Goal: Task Accomplishment & Management: Manage account settings

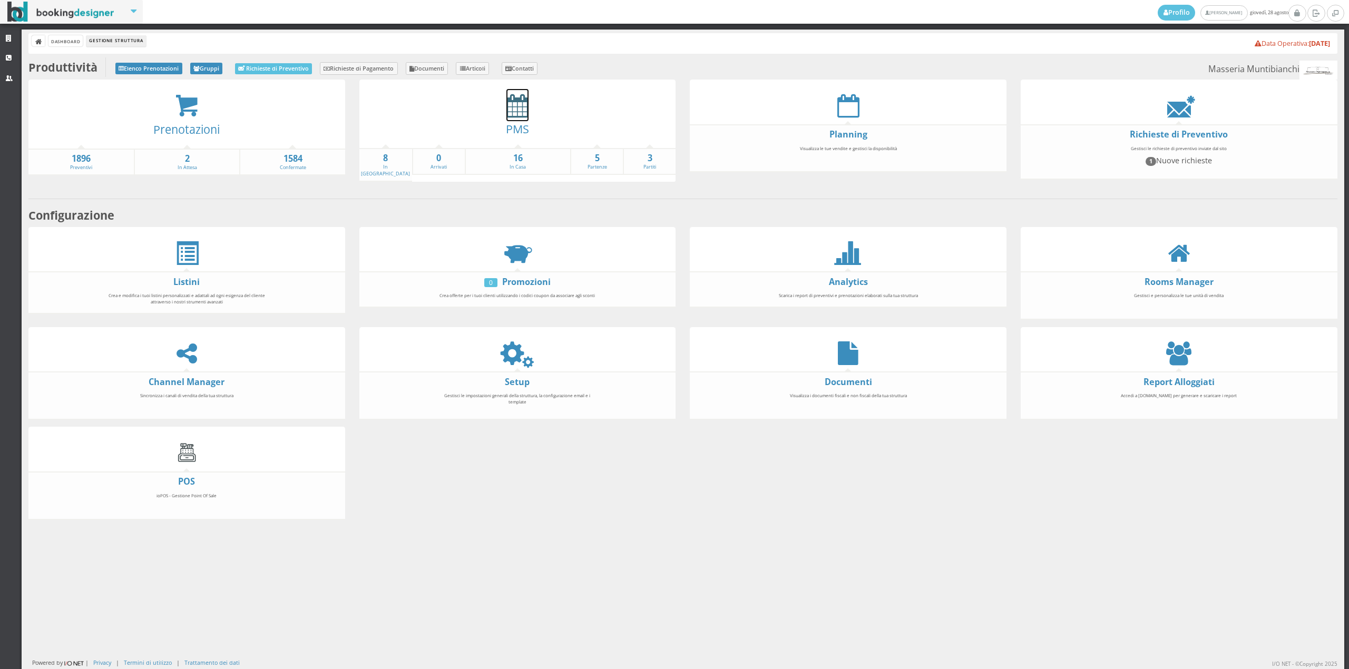
click at [517, 106] on icon at bounding box center [517, 106] width 22 height 24
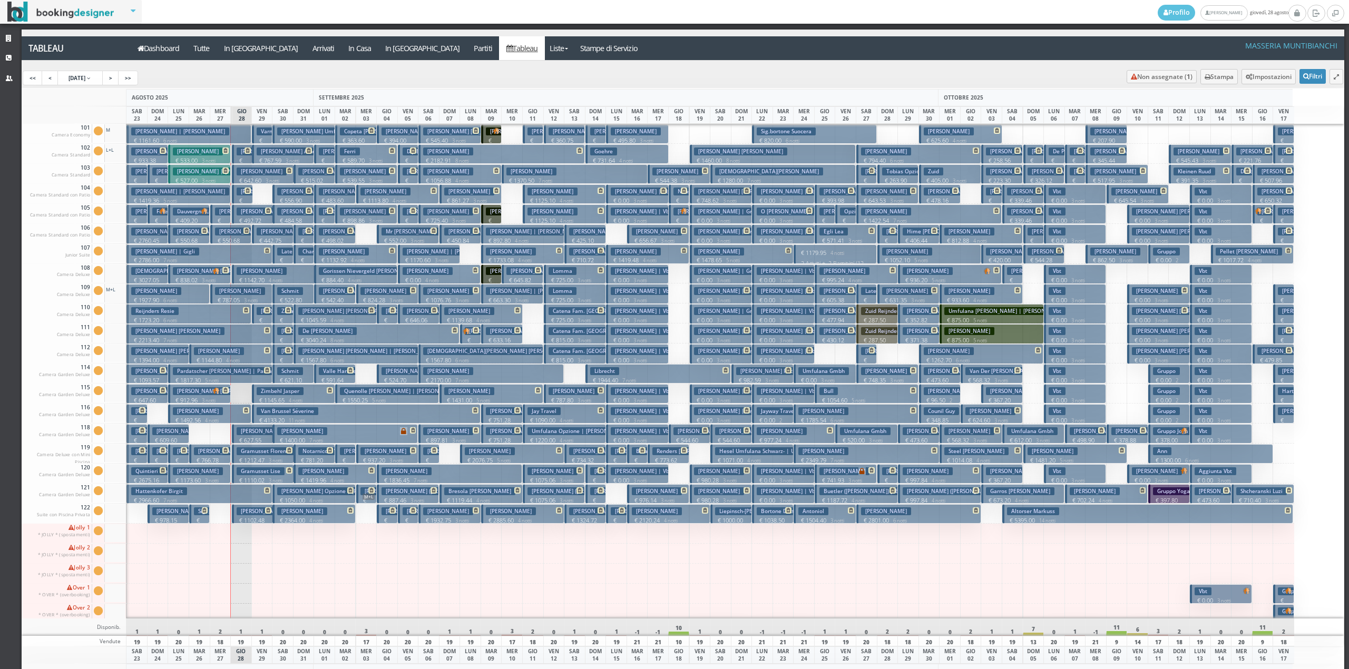
click at [207, 275] on h3 "Sanz Valls Javier | Viñas Gemma" at bounding box center [243, 271] width 141 height 8
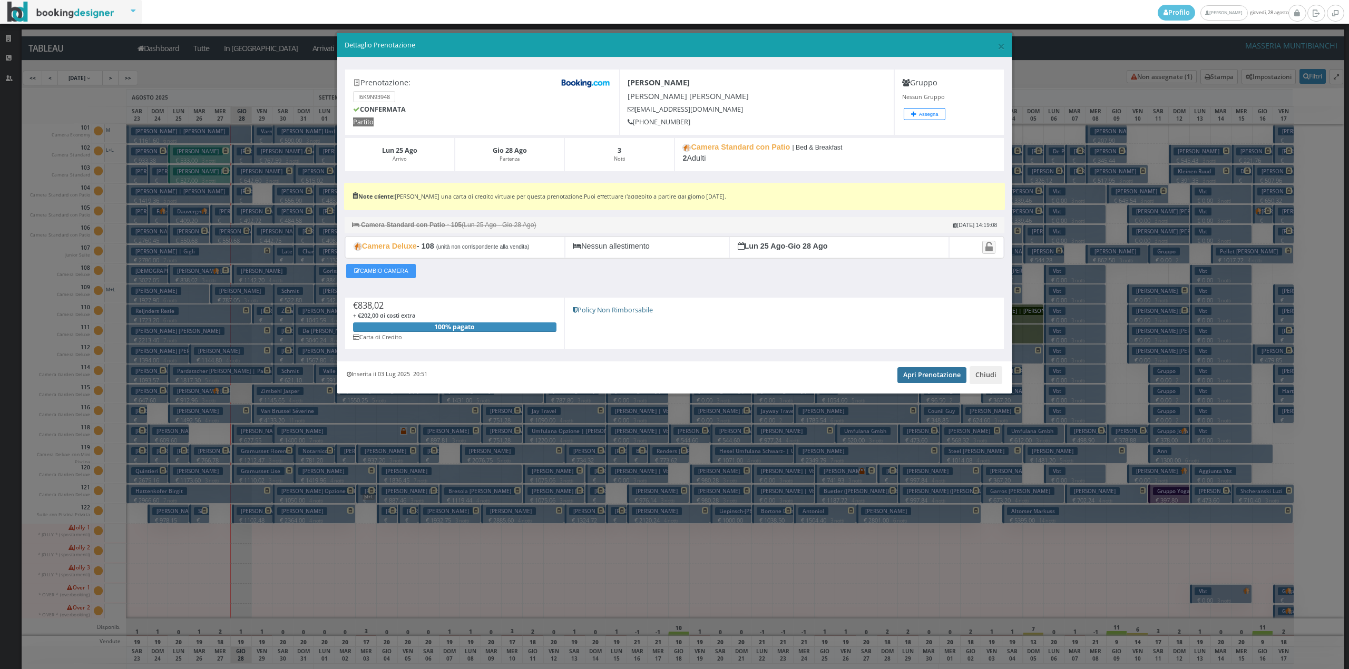
click at [932, 379] on link "Apri Prenotazione" at bounding box center [931, 375] width 69 height 16
click at [990, 378] on button "Chiudi" at bounding box center [985, 375] width 33 height 18
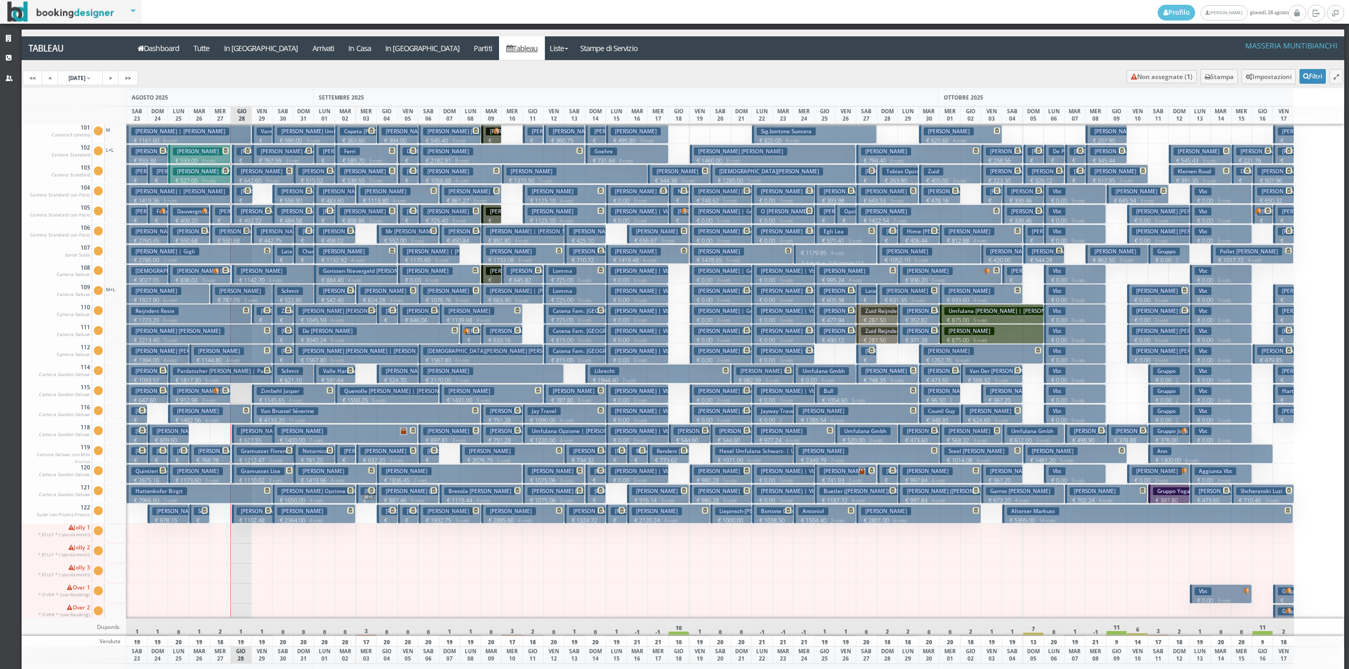
click at [183, 140] on p "€ 1161.60 6 notti" at bounding box center [189, 140] width 117 height 8
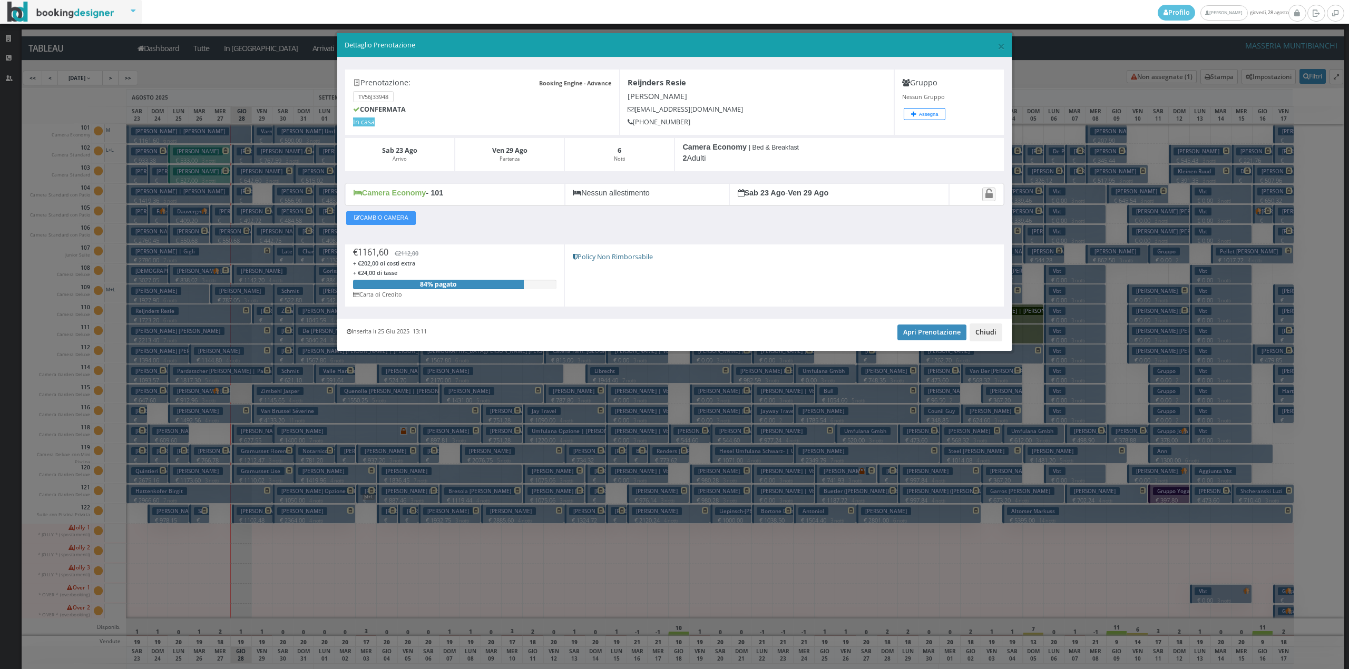
click at [982, 336] on button "Chiudi" at bounding box center [985, 332] width 33 height 18
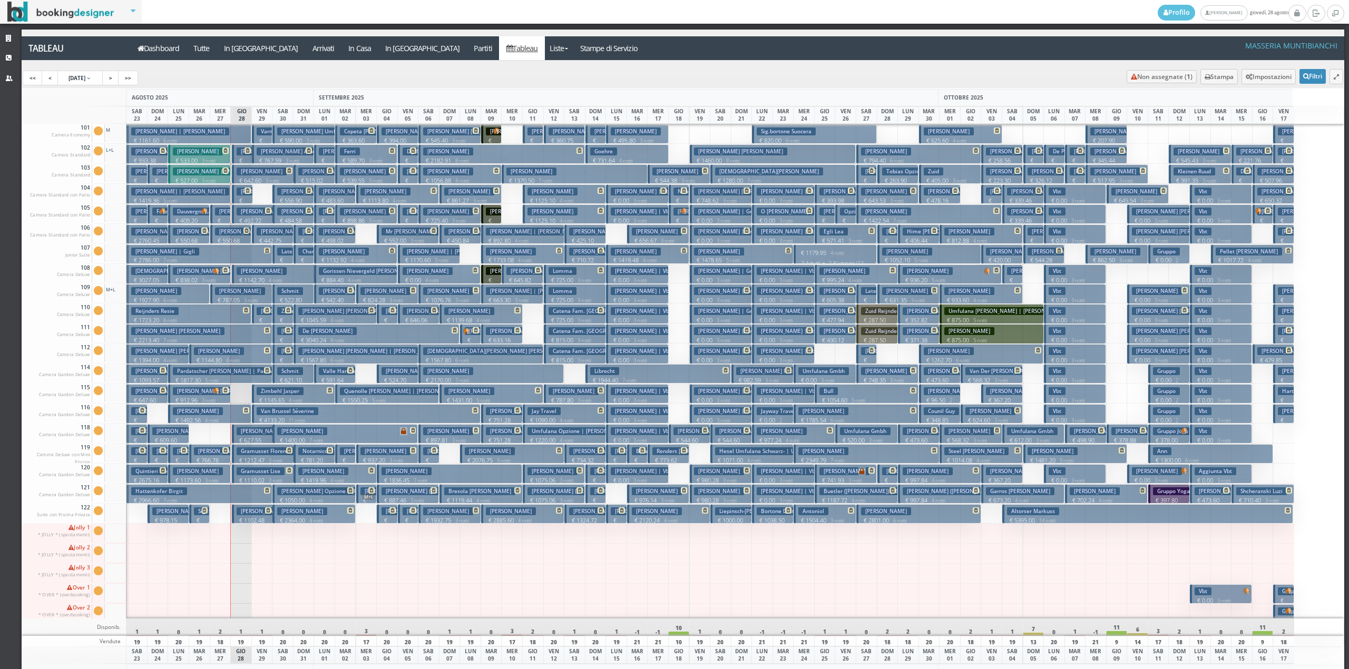
click at [220, 214] on h3 "[PERSON_NAME]" at bounding box center [240, 212] width 50 height 8
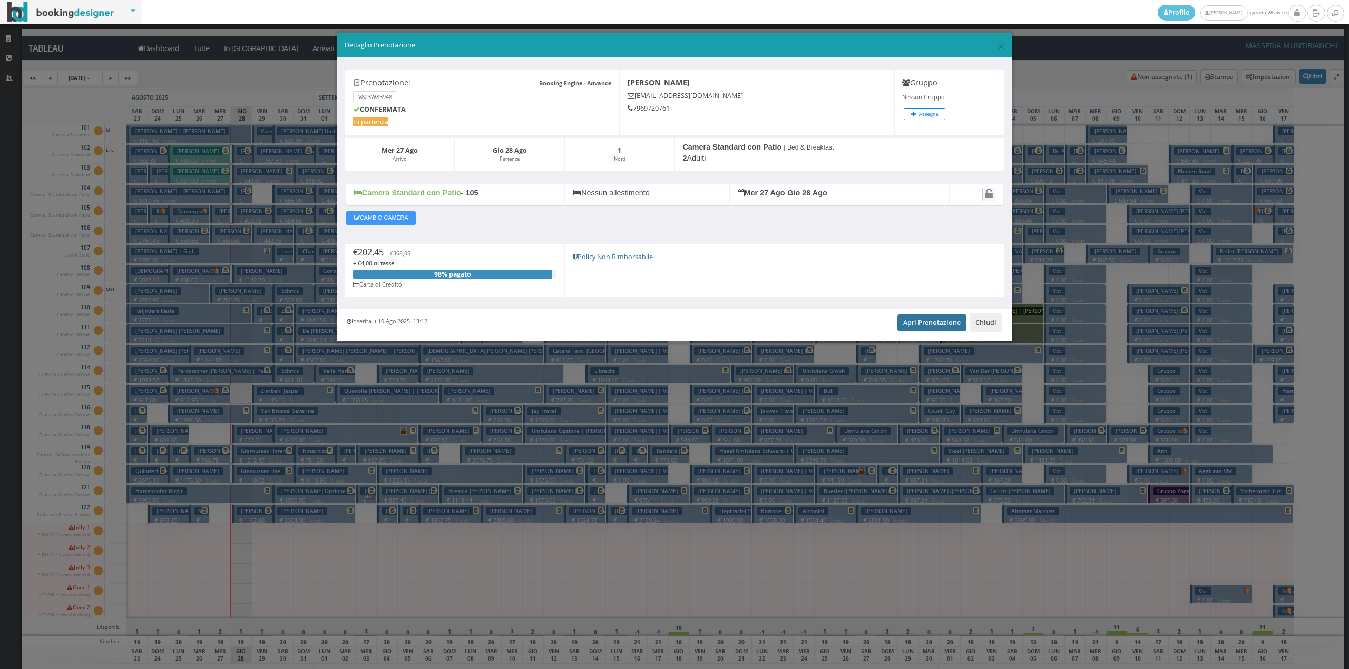
click at [912, 319] on link "Apri Prenotazione" at bounding box center [931, 322] width 69 height 16
click at [978, 327] on button "Chiudi" at bounding box center [985, 322] width 33 height 18
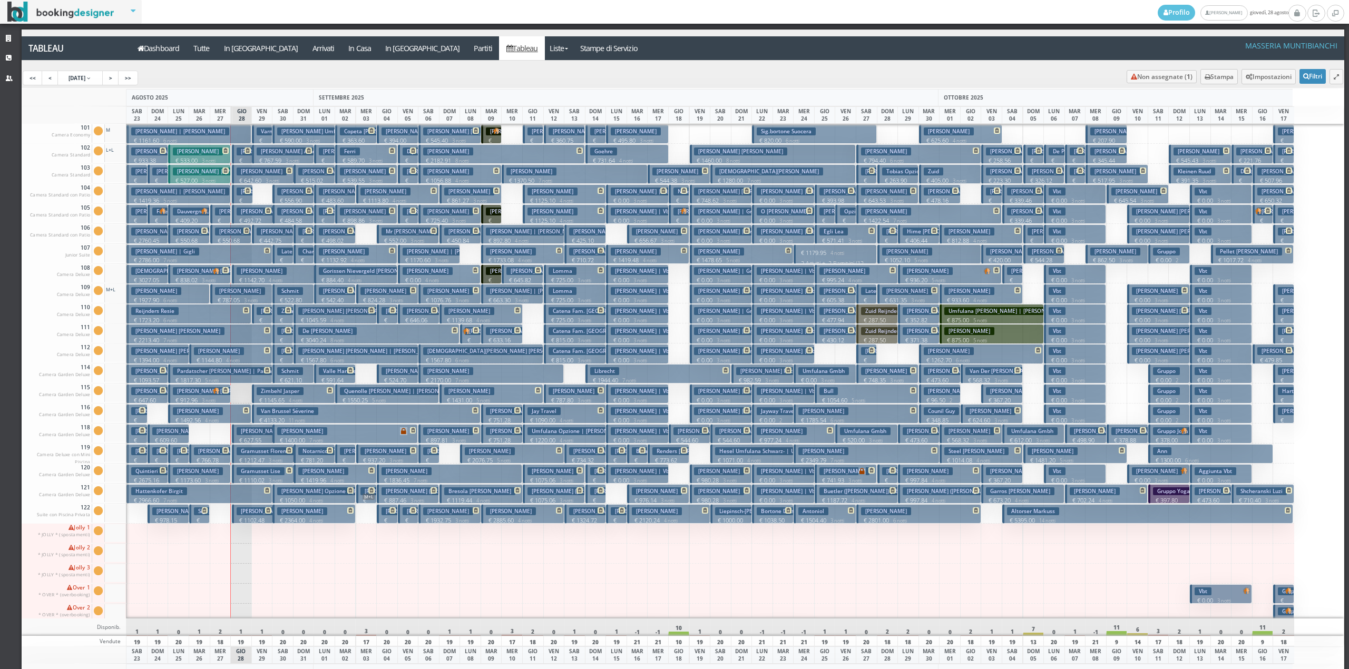
click at [249, 317] on button "Reijnders Resie € 1723.20 6 notti 2 Adulti" at bounding box center [188, 313] width 125 height 19
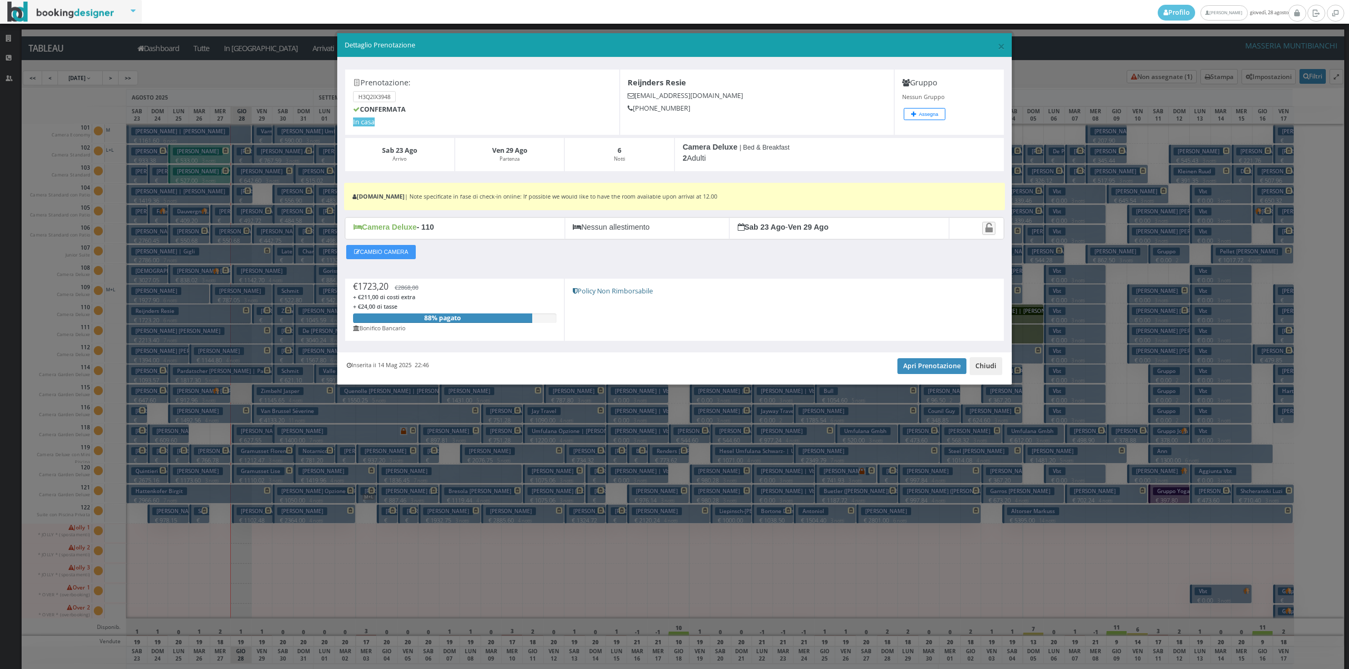
click at [999, 369] on button "Chiudi" at bounding box center [985, 366] width 33 height 18
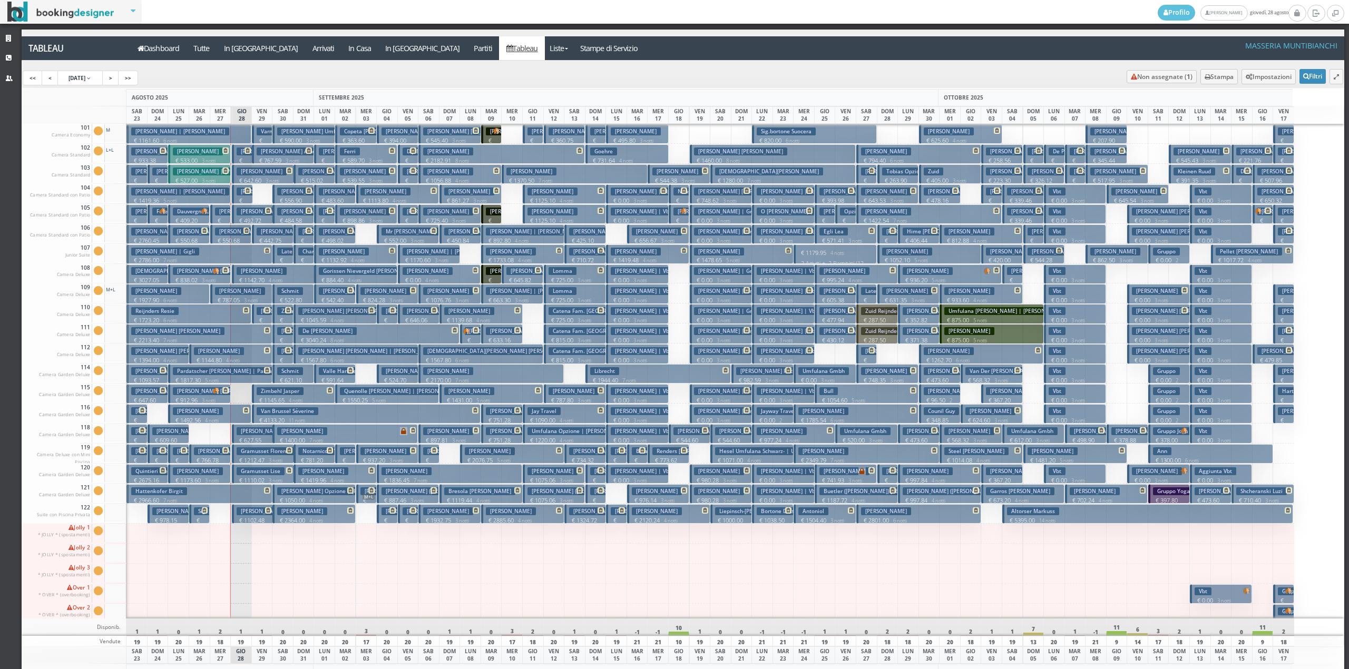
click at [253, 316] on button "Giovine Greta € 207.00 1 notti 2 Adulti" at bounding box center [262, 313] width 21 height 19
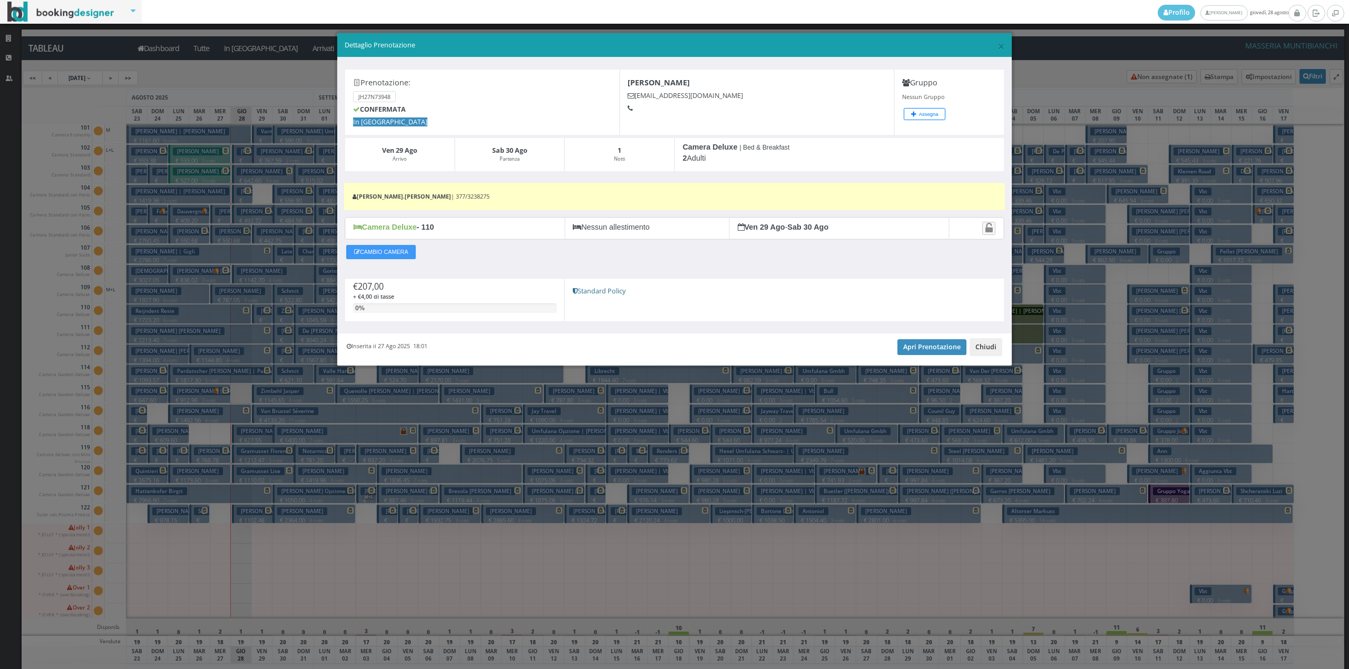
click at [985, 353] on button "Chiudi" at bounding box center [985, 347] width 33 height 18
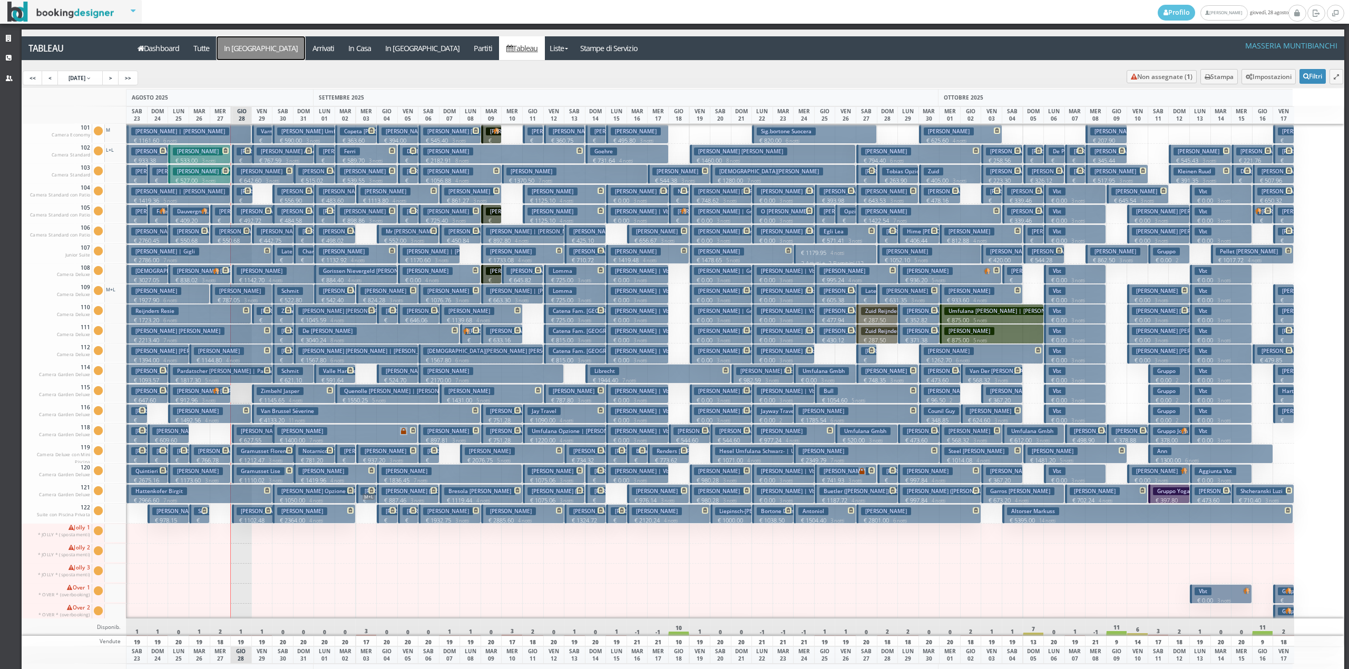
click at [230, 50] on a=pms-arrival-reservations"] "In [GEOGRAPHIC_DATA]" at bounding box center [261, 48] width 88 height 24
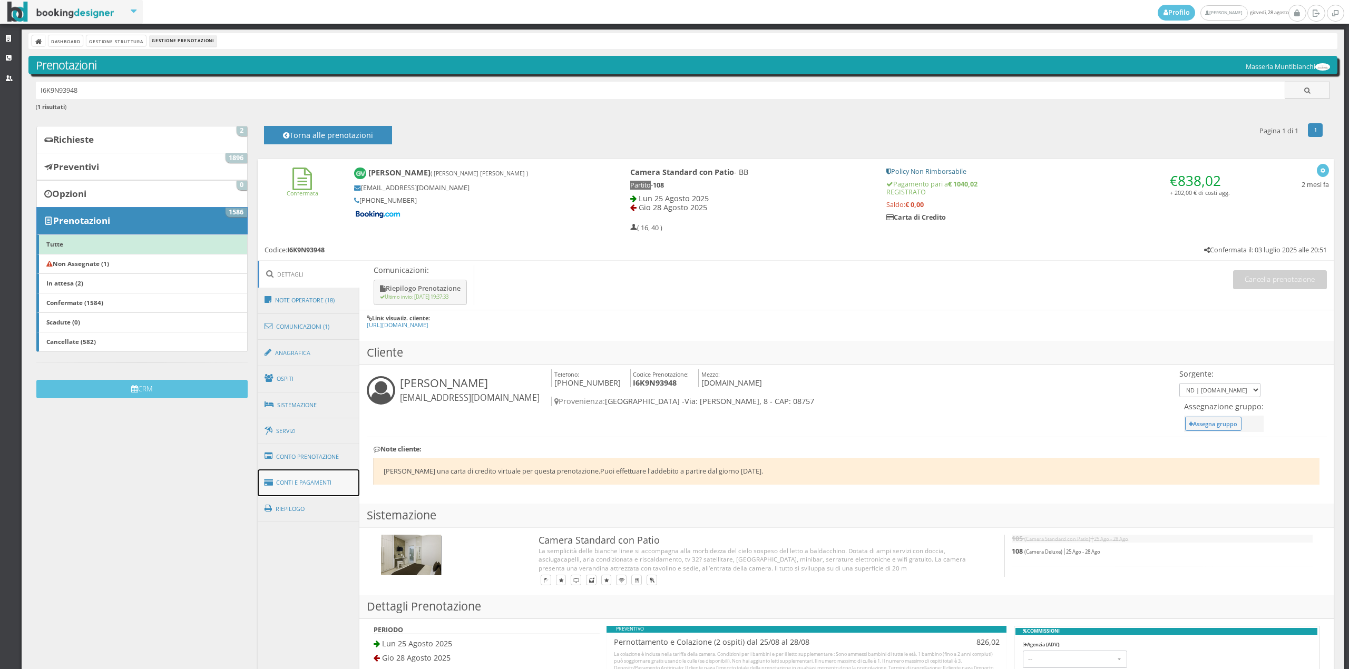
click at [318, 478] on link "Conti e Pagamenti" at bounding box center [309, 482] width 102 height 27
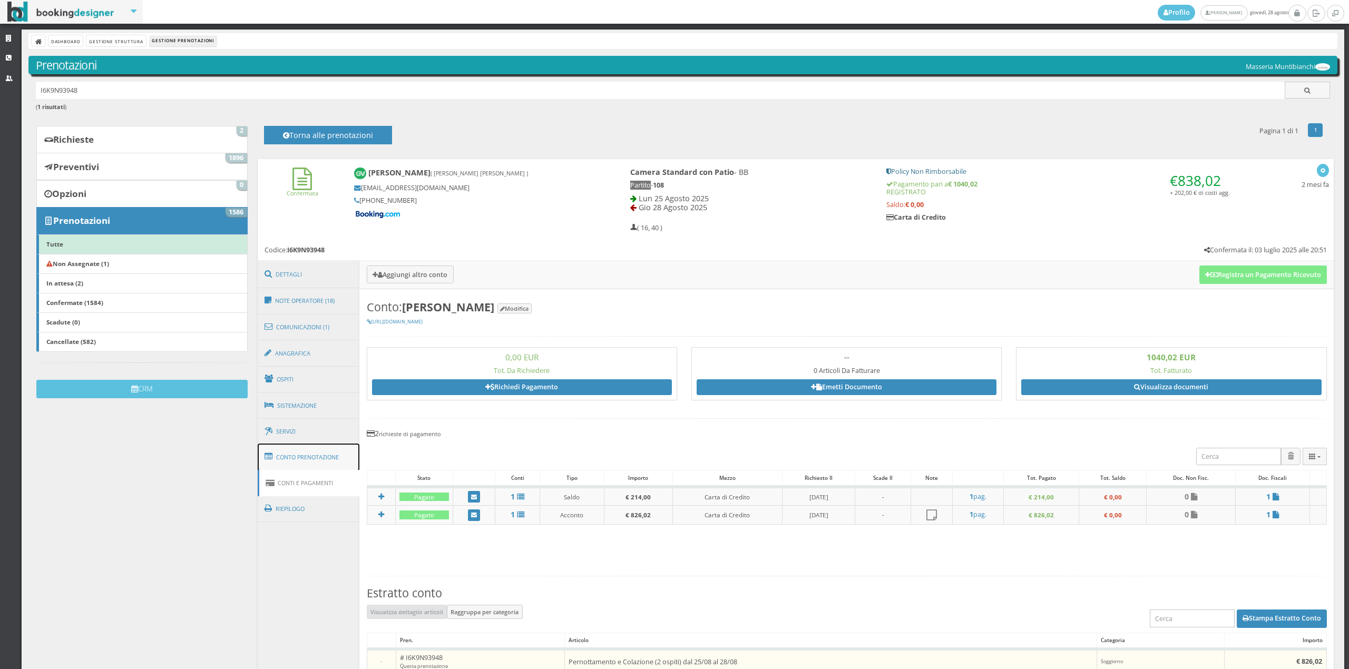
click at [323, 456] on link "Conto Prenotazione" at bounding box center [309, 457] width 102 height 27
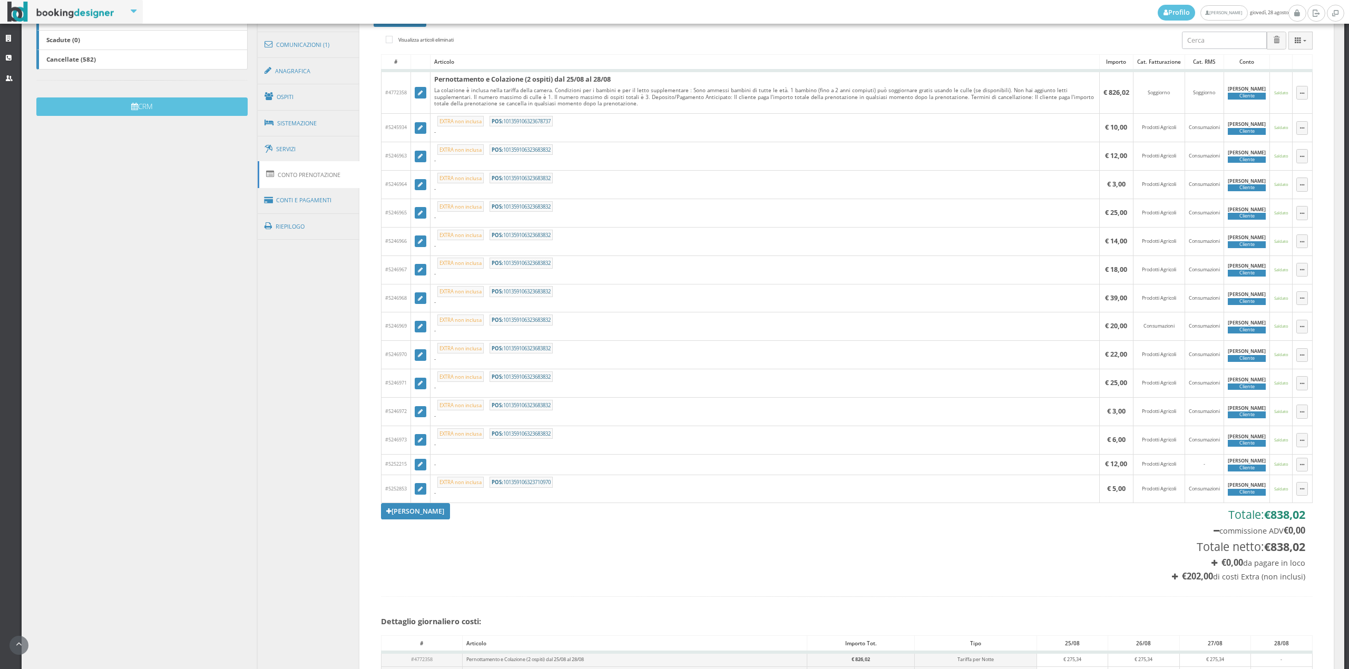
scroll to position [320, 0]
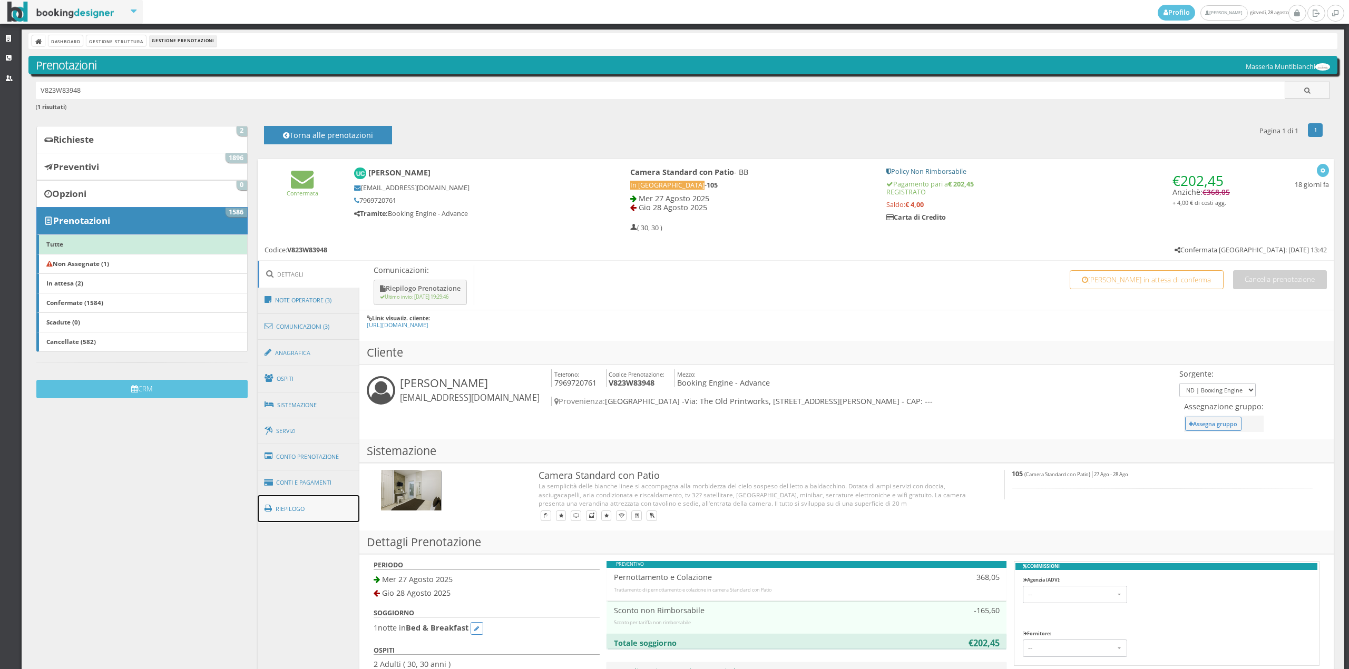
click at [331, 495] on link "Riepilogo" at bounding box center [309, 508] width 102 height 27
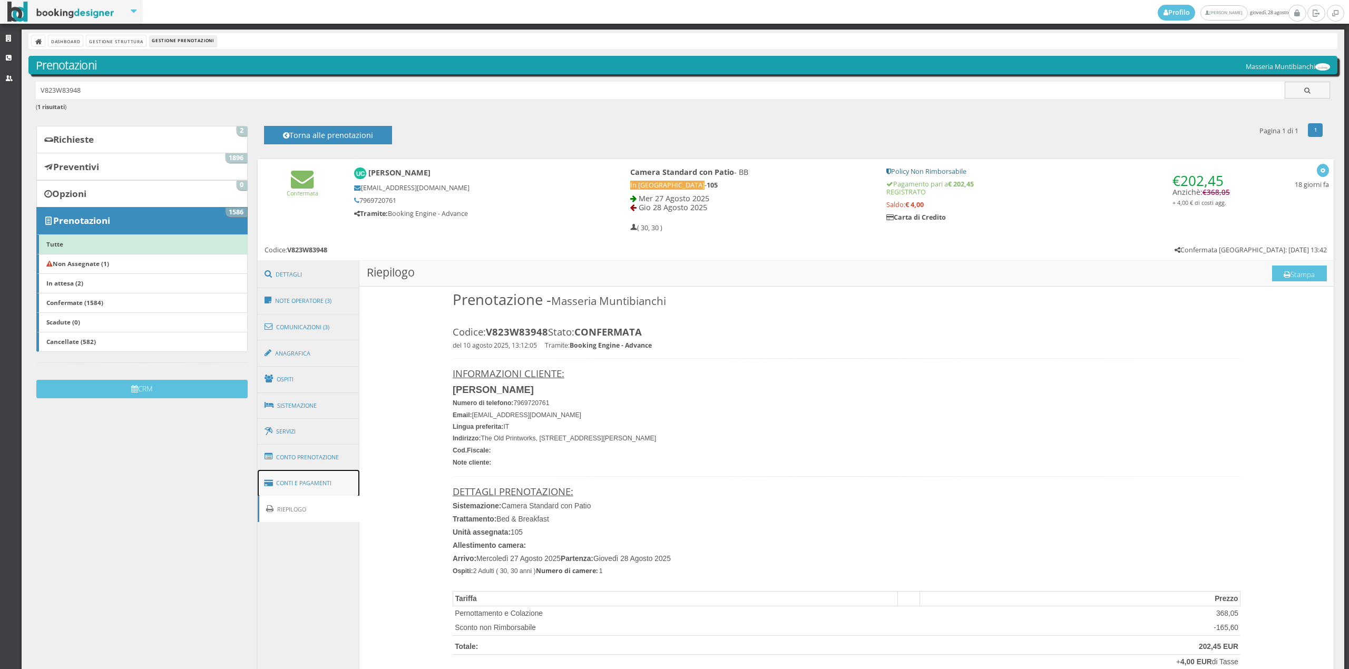
click at [323, 472] on link "Conti e Pagamenti" at bounding box center [309, 483] width 102 height 27
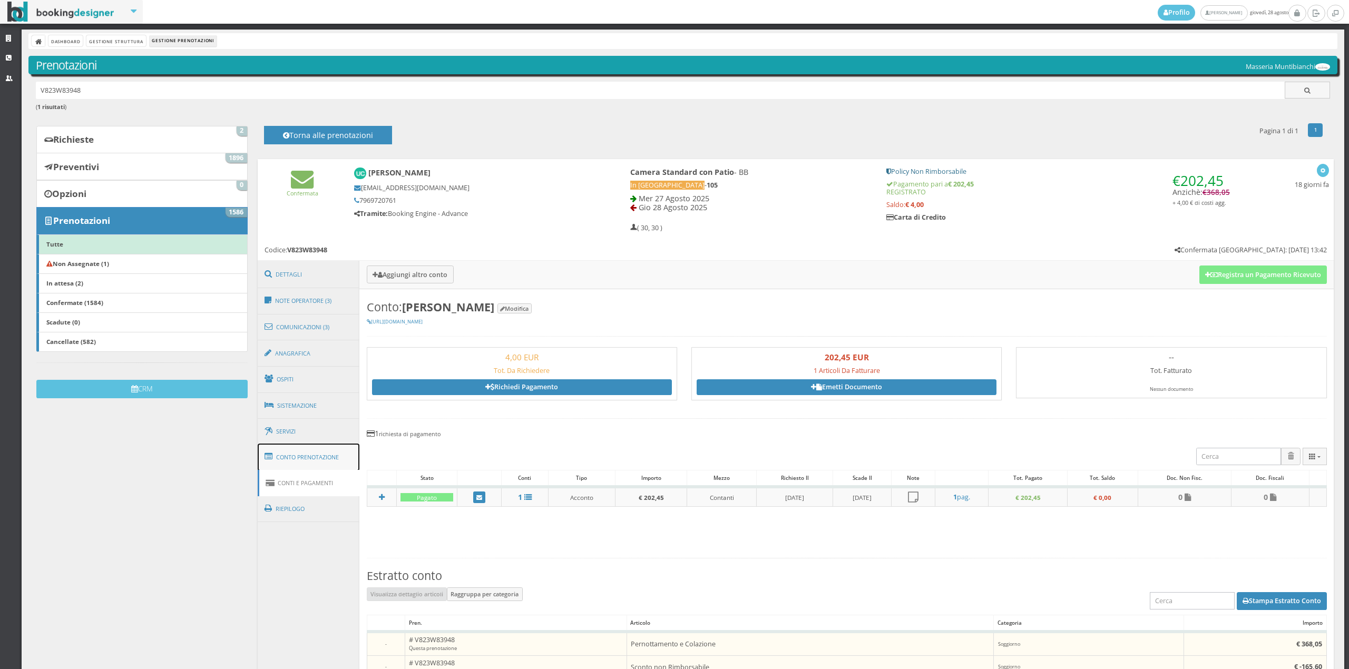
click at [317, 459] on link "Conto Prenotazione" at bounding box center [309, 457] width 102 height 27
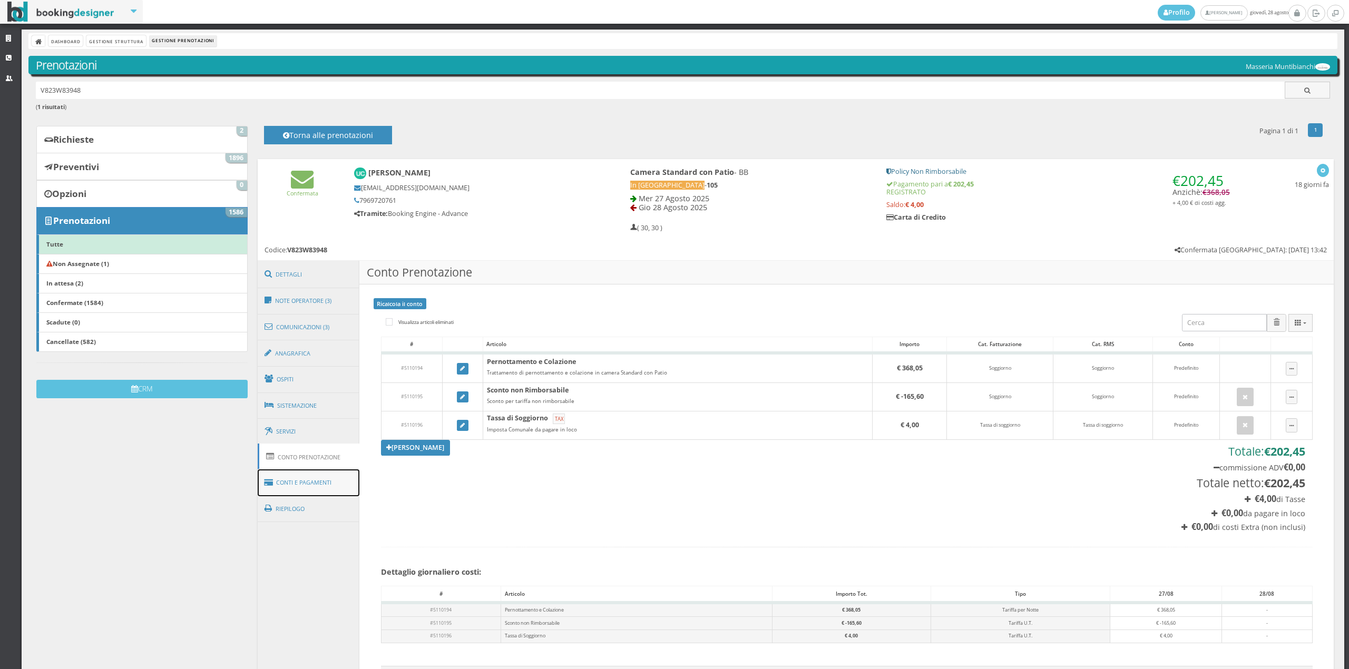
click at [313, 481] on link "Conti e Pagamenti" at bounding box center [309, 482] width 102 height 27
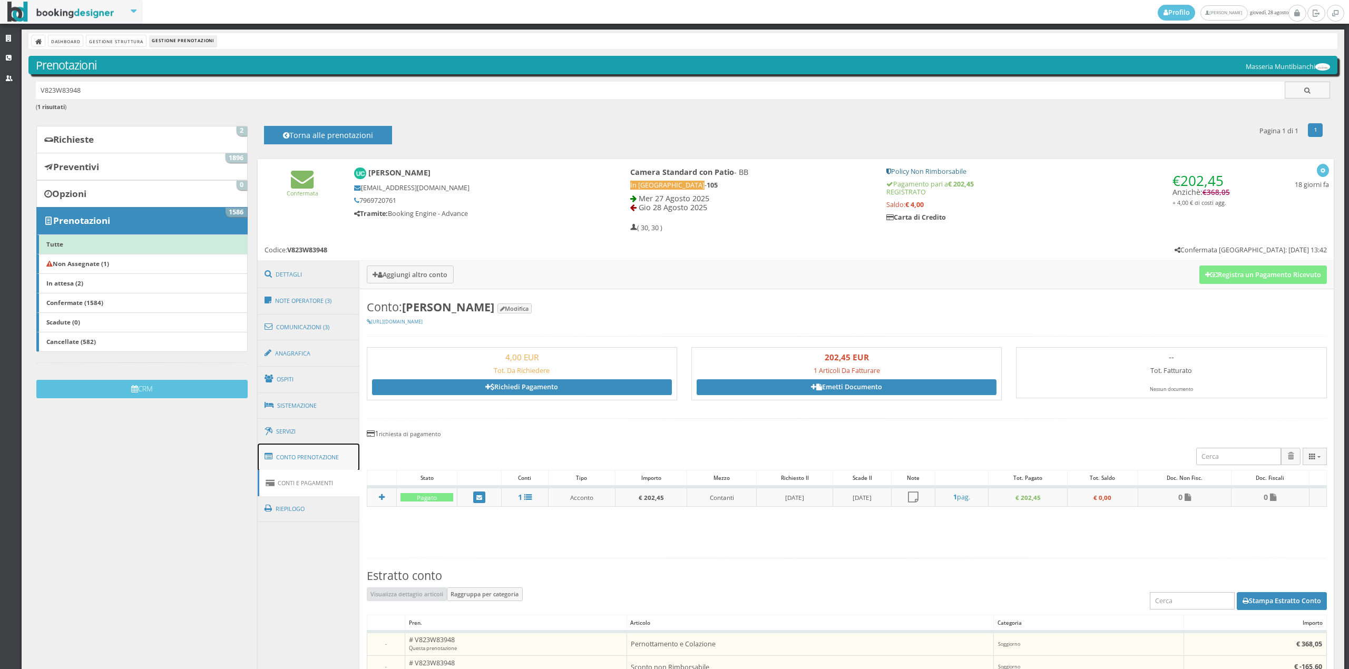
click at [309, 457] on link "Conto Prenotazione" at bounding box center [309, 457] width 102 height 27
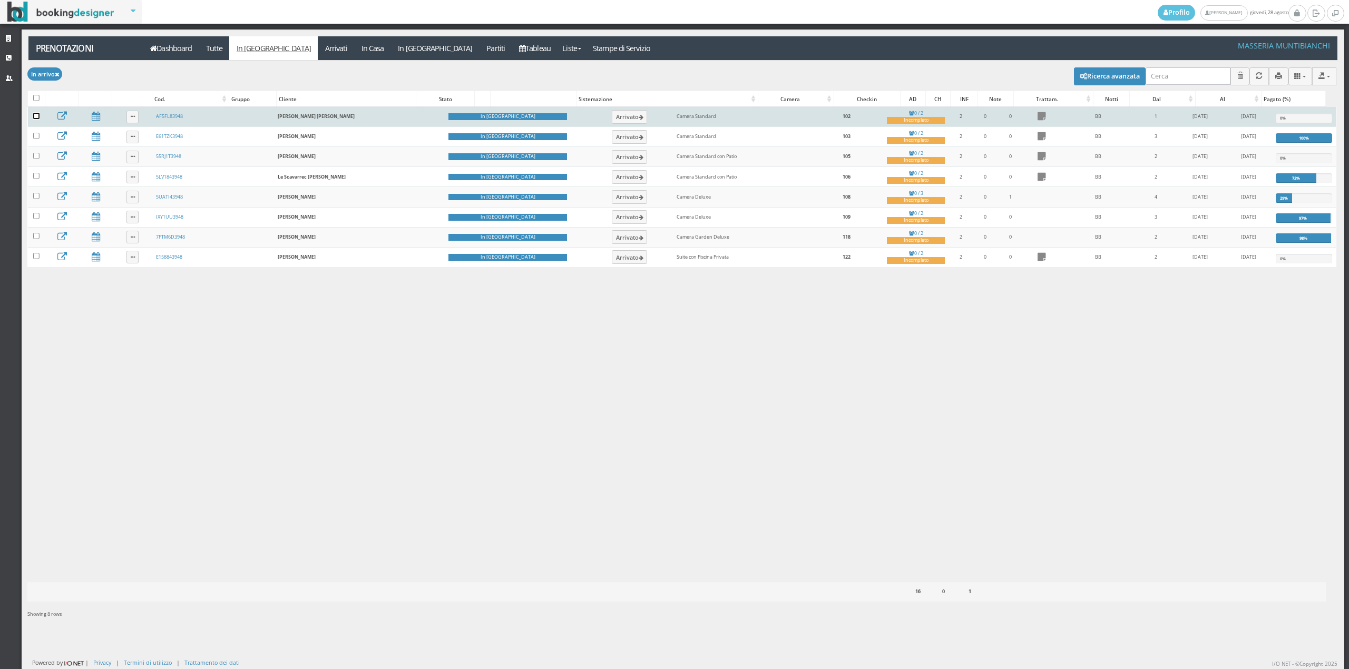
click at [36, 118] on input "checkbox" at bounding box center [36, 116] width 6 height 6
click at [41, 119] on td at bounding box center [36, 117] width 17 height 20
click at [34, 114] on input "checkbox" at bounding box center [36, 116] width 6 height 6
checkbox input "false"
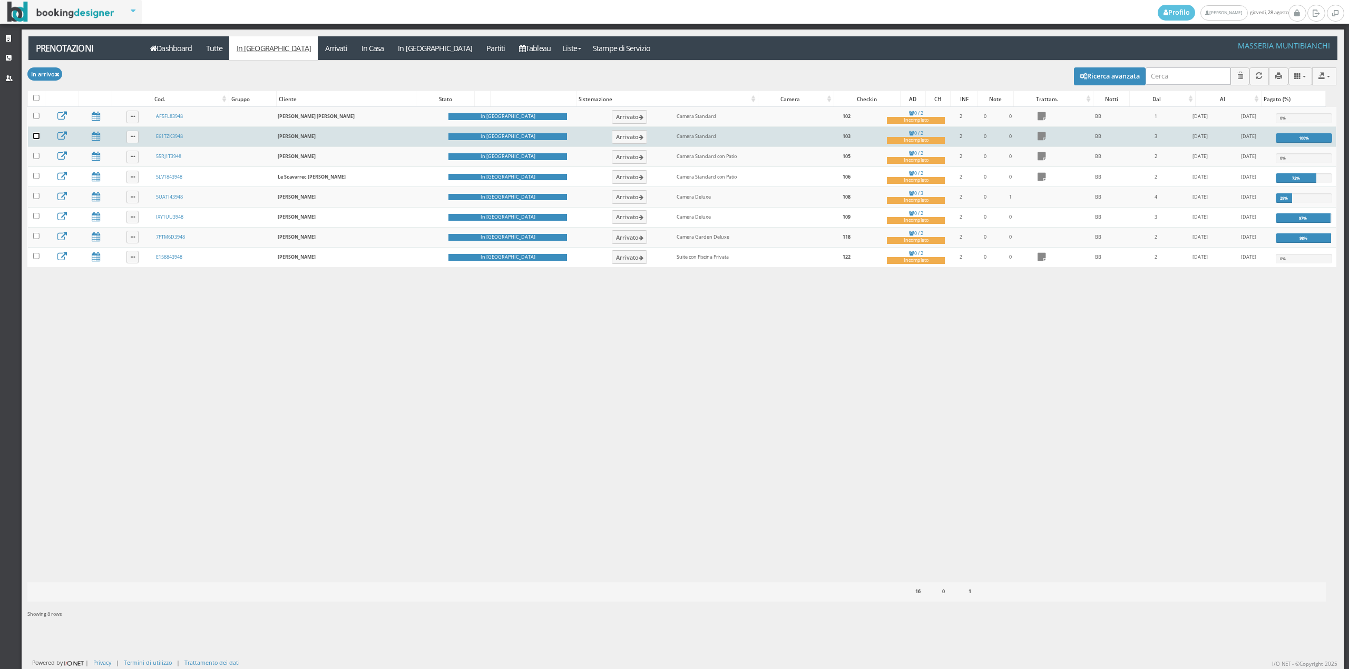
click at [36, 135] on input "checkbox" at bounding box center [36, 136] width 6 height 6
checkbox input "true"
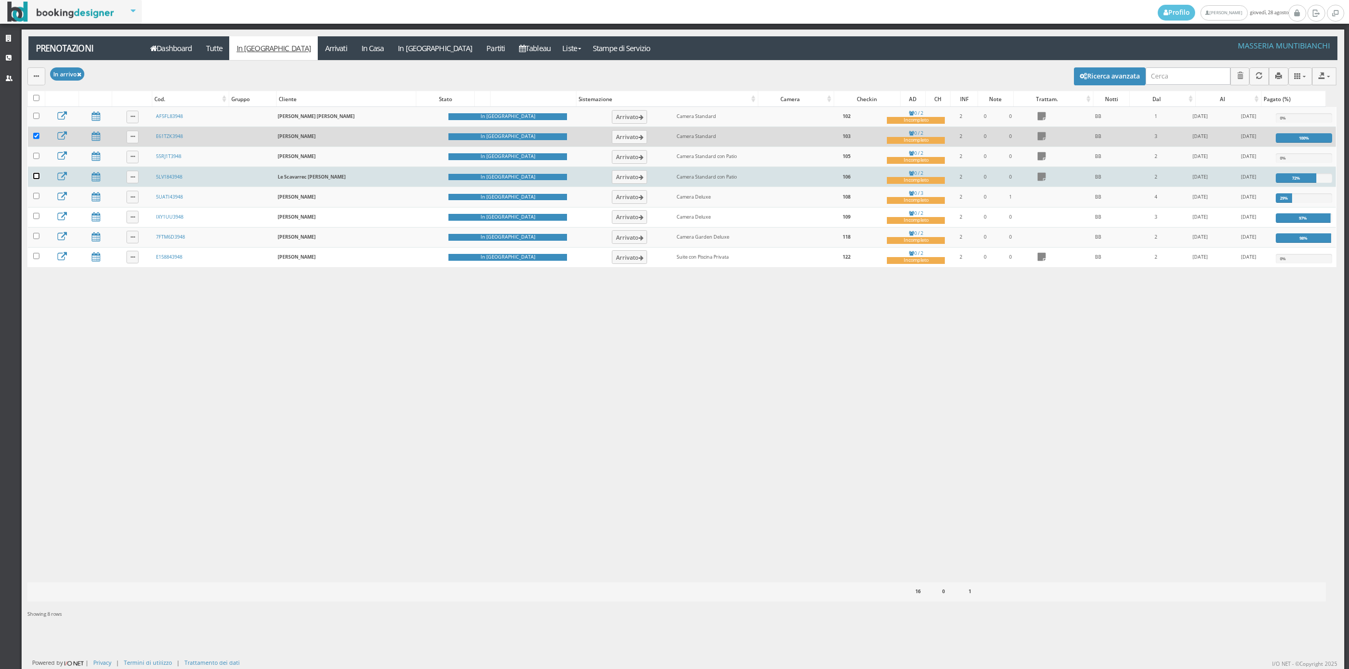
click at [37, 179] on input "checkbox" at bounding box center [36, 176] width 6 height 6
checkbox input "true"
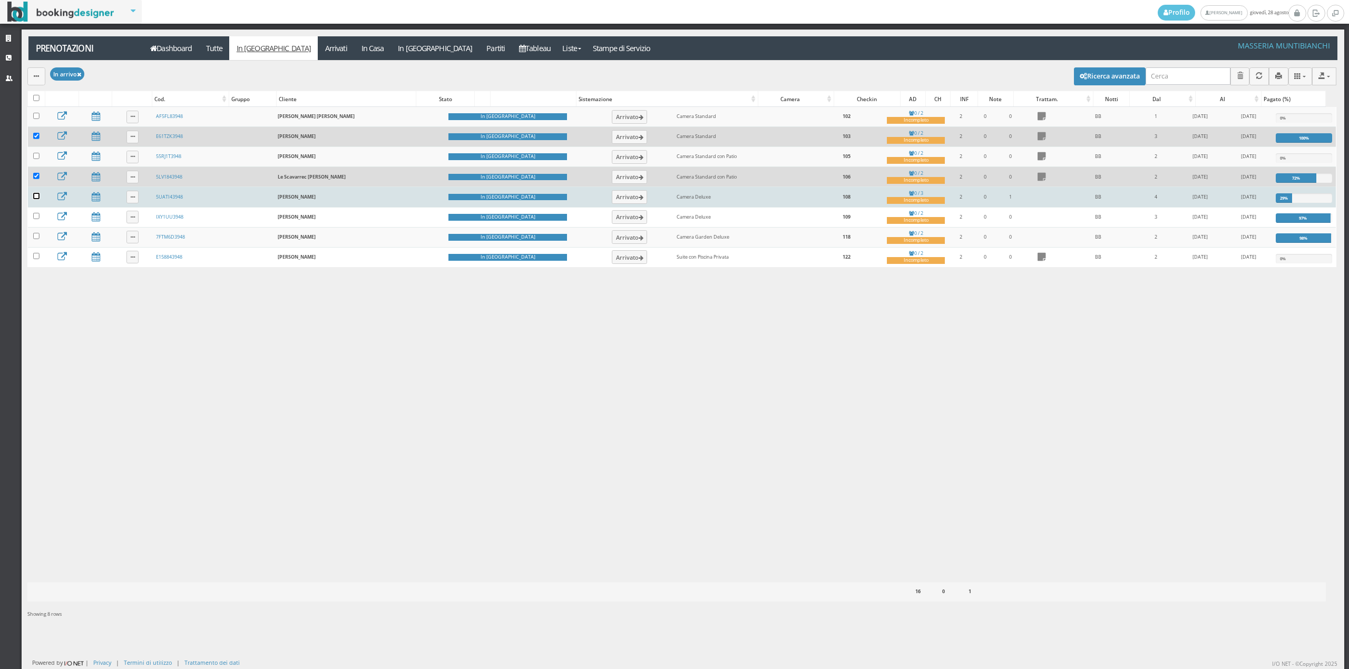
click at [34, 199] on input "checkbox" at bounding box center [36, 196] width 6 height 6
checkbox input "true"
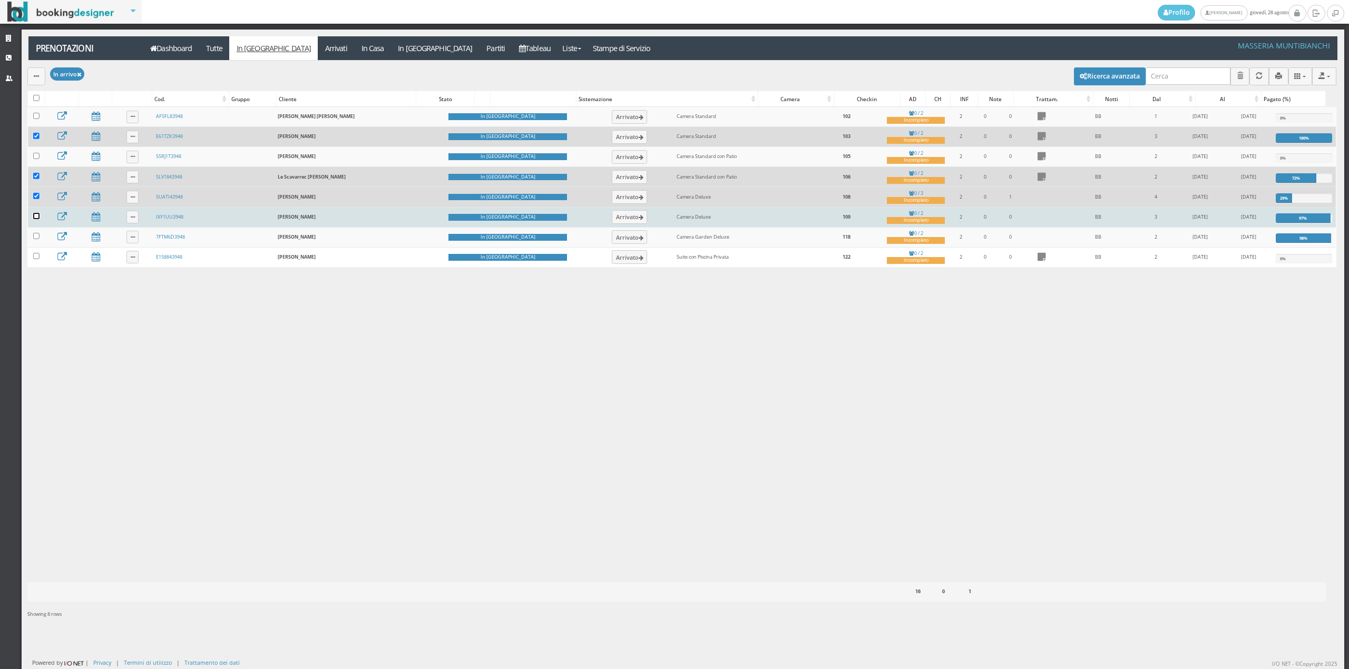
click at [36, 219] on input "checkbox" at bounding box center [36, 216] width 6 height 6
checkbox input "true"
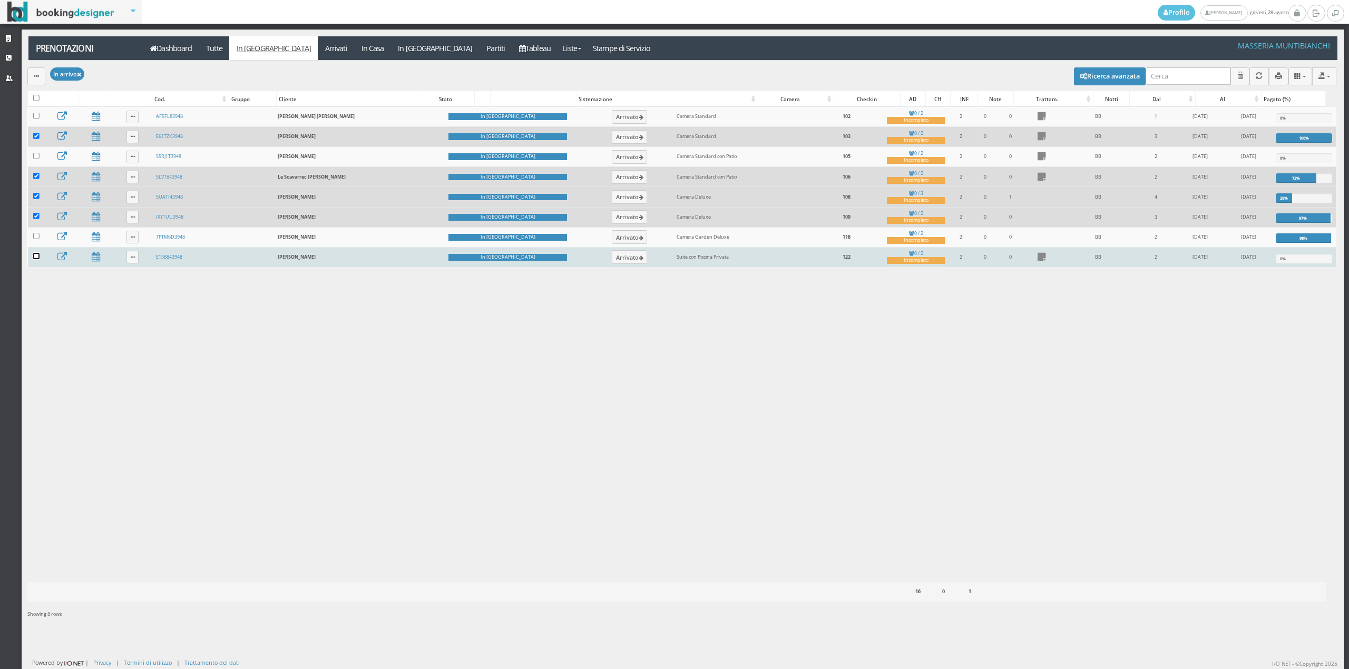
click at [35, 259] on input "checkbox" at bounding box center [36, 256] width 6 height 6
checkbox input "true"
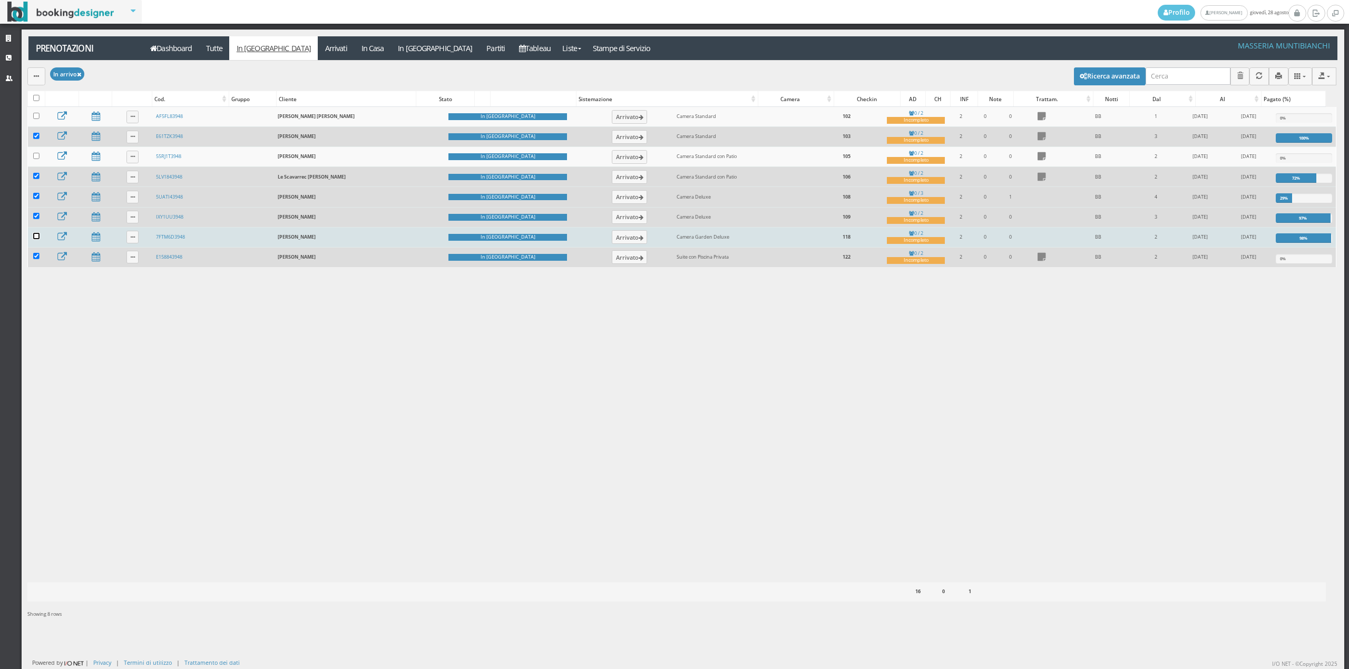
click at [34, 239] on input "checkbox" at bounding box center [36, 236] width 6 height 6
checkbox input "true"
click at [38, 77] on icon "button" at bounding box center [36, 76] width 5 height 7
click at [45, 112] on link "Segna come "Arrivato"" at bounding box center [72, 112] width 90 height 12
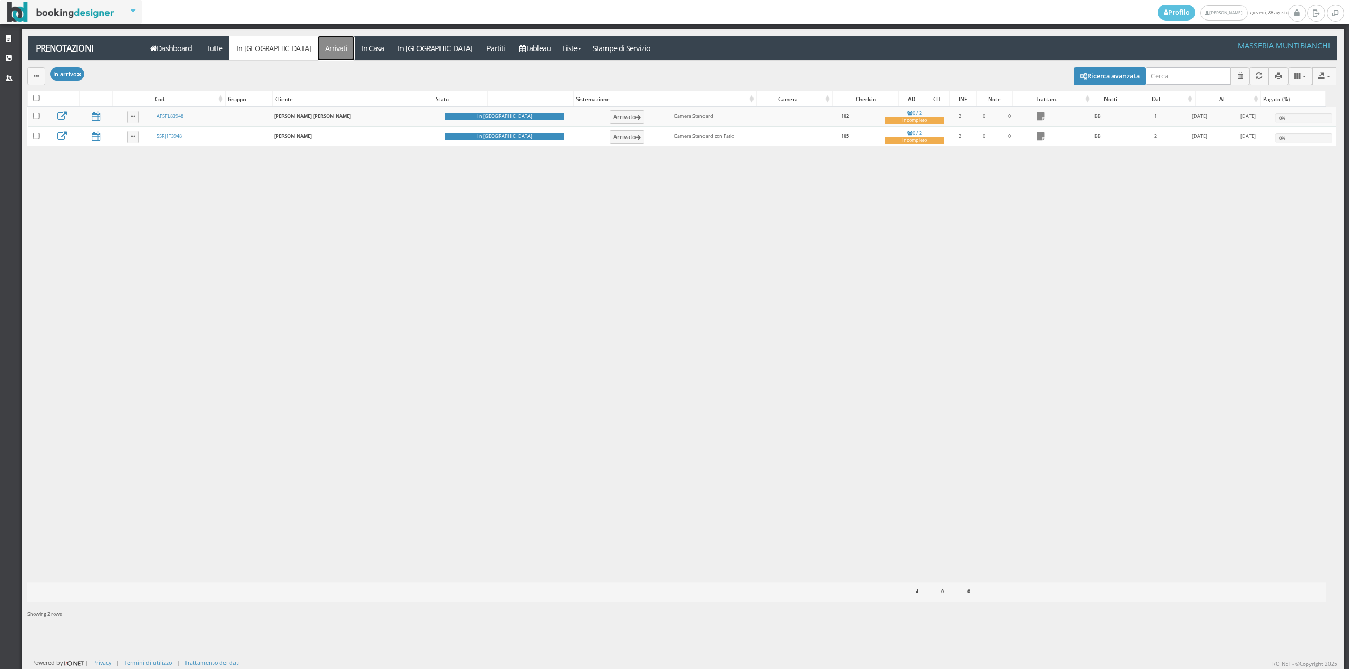
click at [318, 51] on link "Arrivati" at bounding box center [336, 48] width 36 height 24
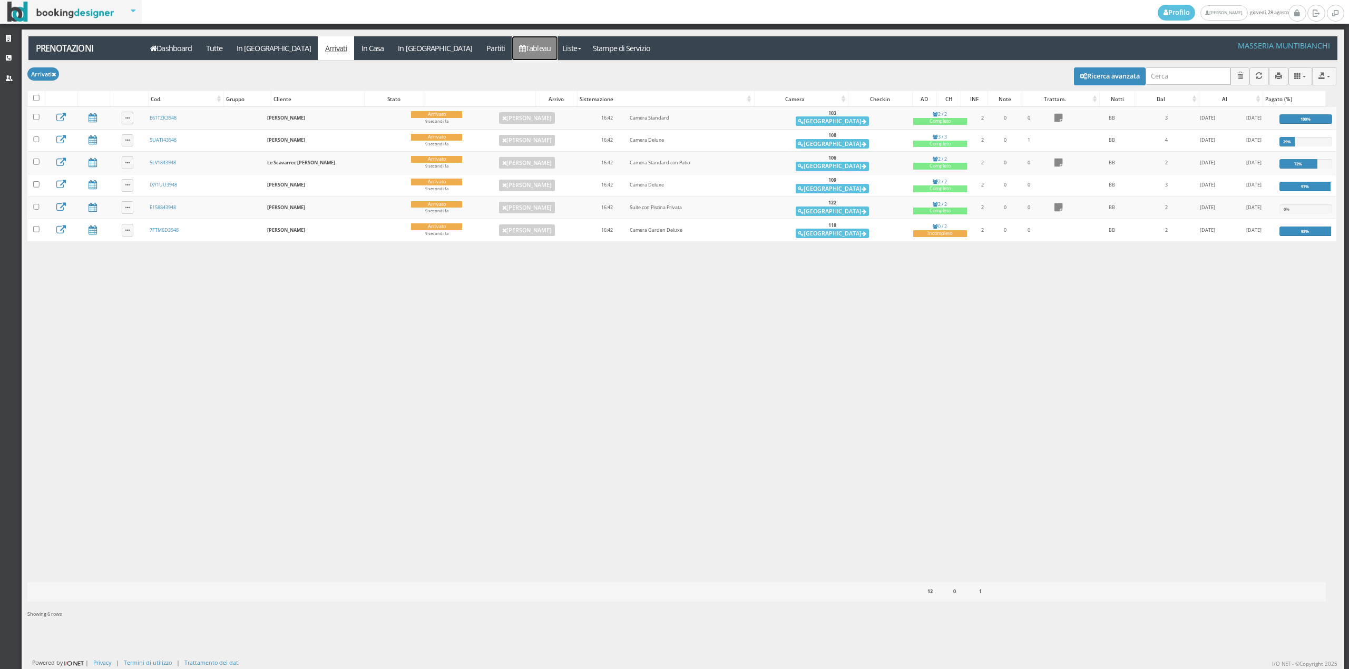
click at [519, 49] on icon at bounding box center [522, 48] width 6 height 7
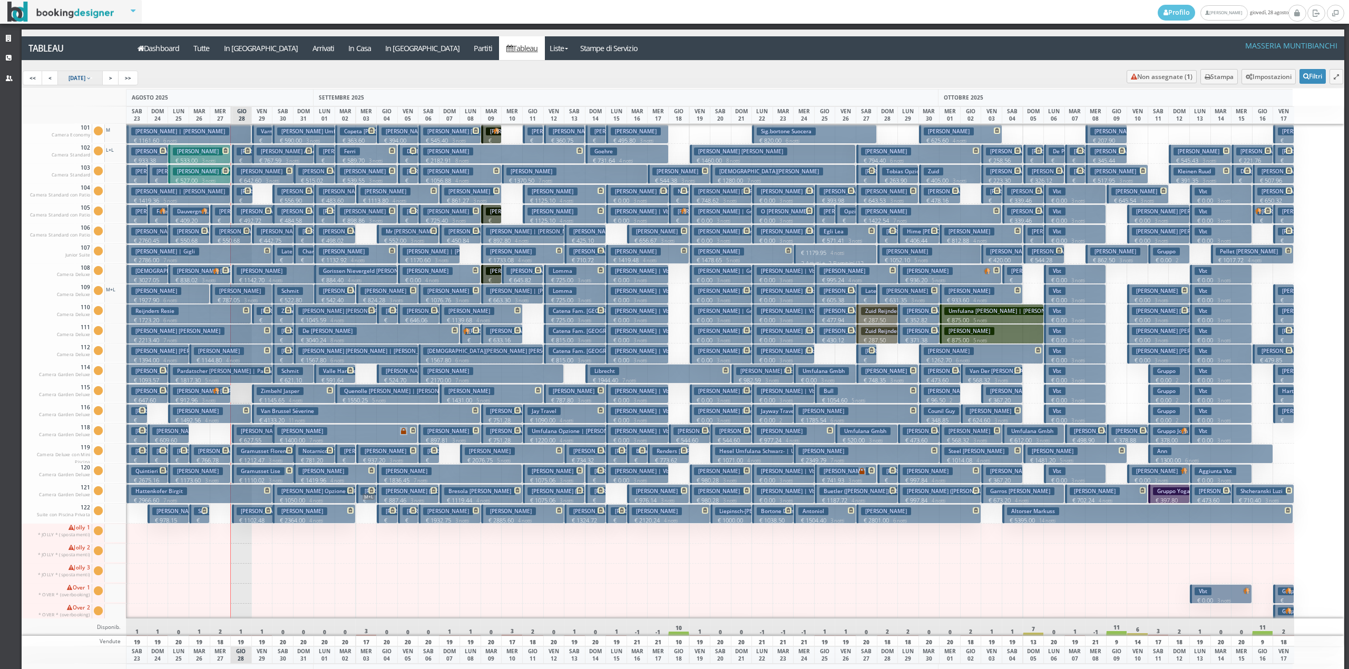
click at [85, 79] on span "23 Aug 2025" at bounding box center [76, 77] width 17 height 7
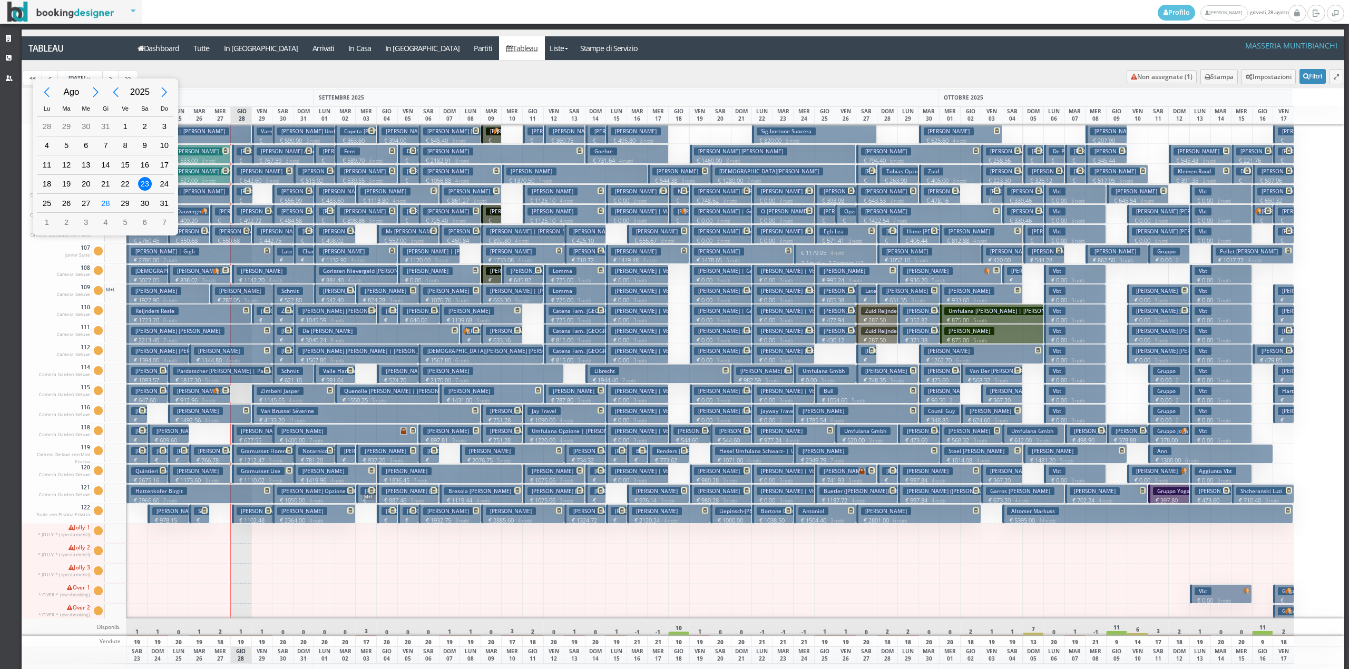
click at [162, 95] on div "Next Year" at bounding box center [165, 93] width 24 height 24
click at [96, 93] on div "Next Month" at bounding box center [96, 93] width 24 height 24
click at [148, 144] on div "7" at bounding box center [145, 146] width 14 height 14
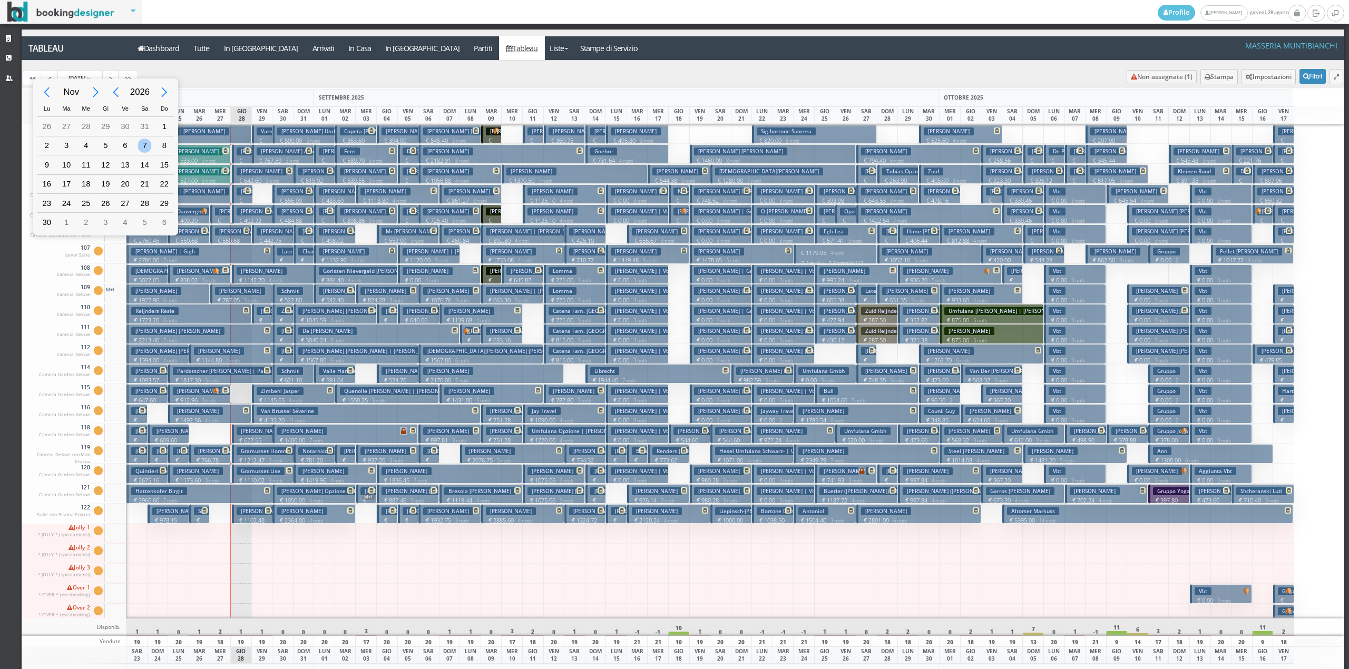
type input "07/11/2026"
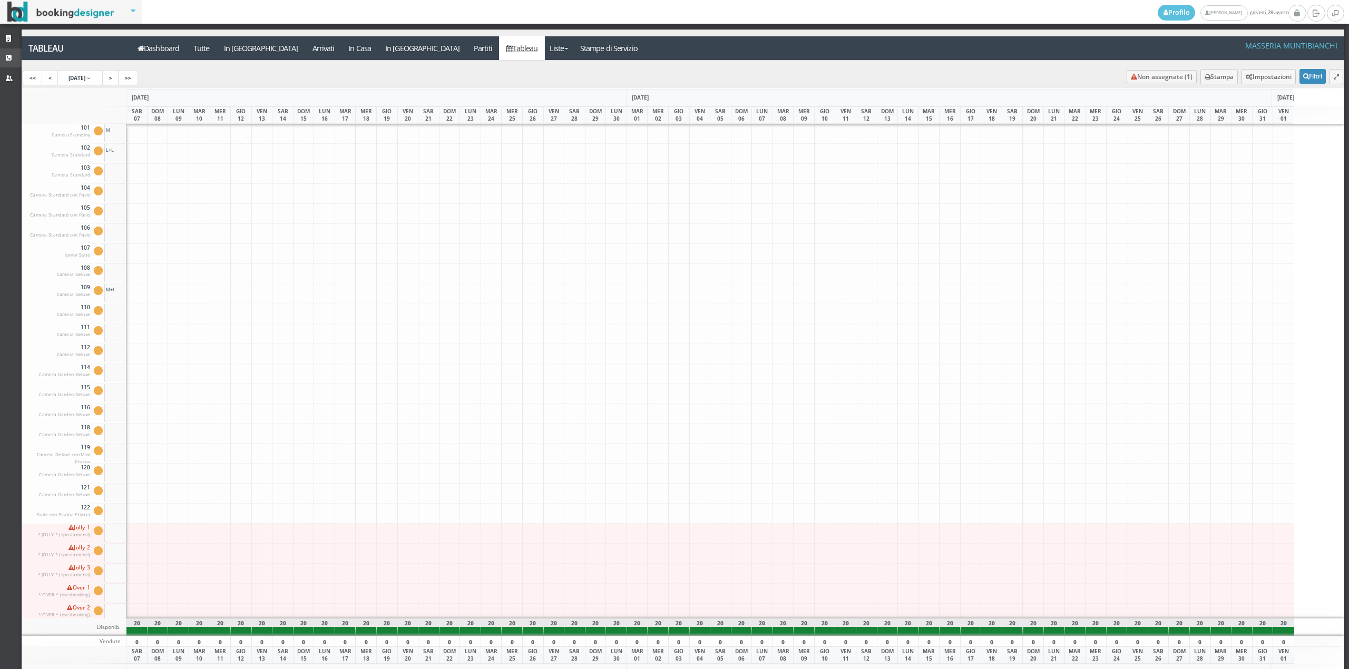
click at [8, 57] on icon at bounding box center [10, 58] width 8 height 7
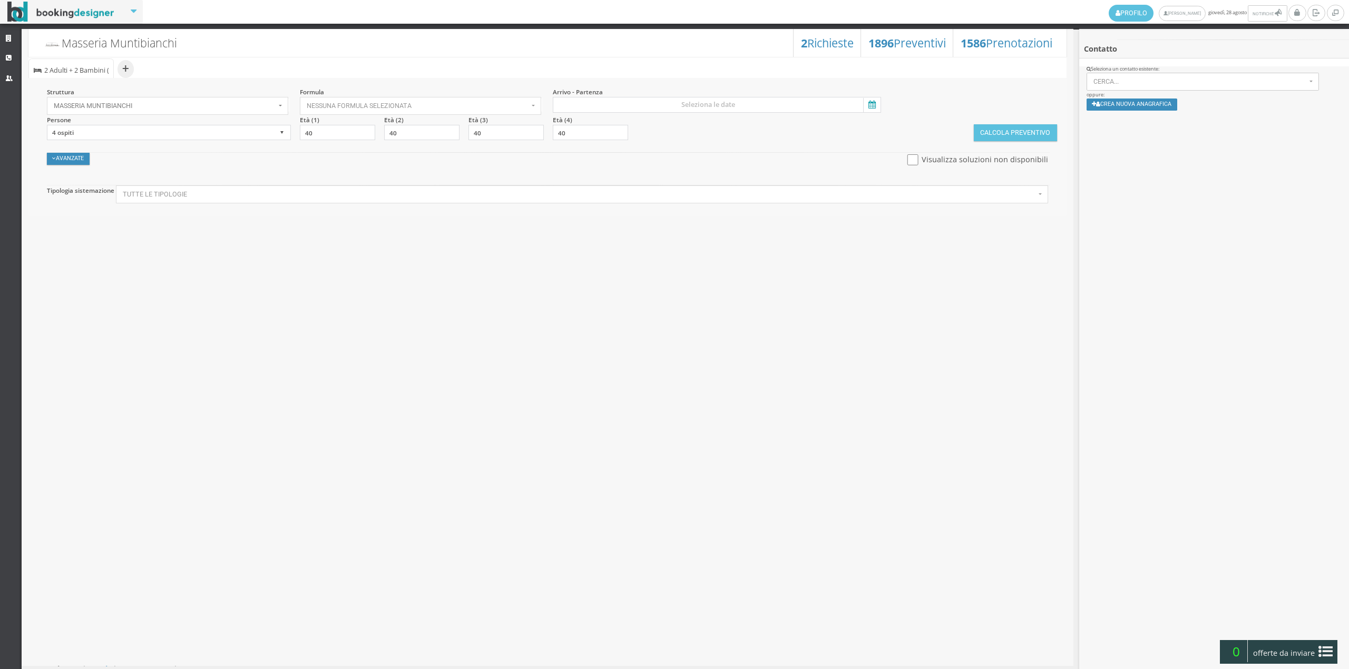
select select
click at [127, 67] on button "+" at bounding box center [125, 69] width 16 height 18
click at [107, 71] on span "2 Adulti + 2 Bambini ( 4, 2 anni )" at bounding box center [76, 77] width 65 height 22
select select "4"
type input "33"
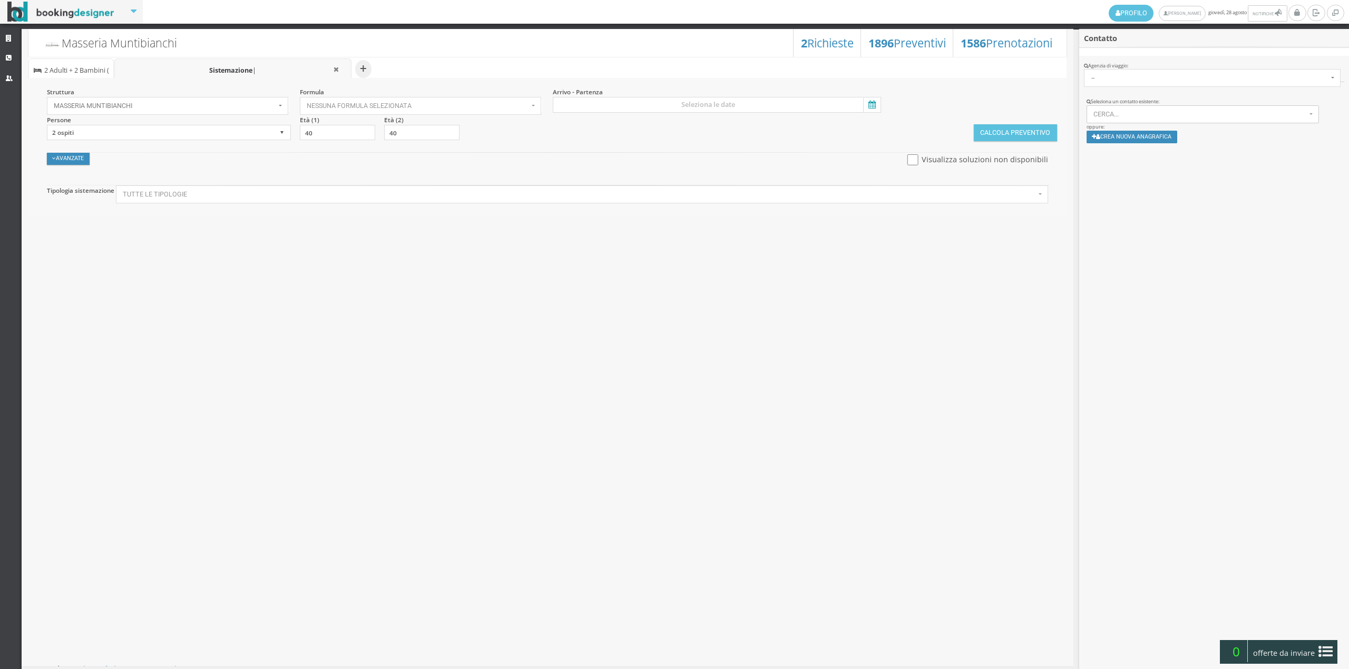
type input "4"
type input "2"
click at [249, 70] on icon "button" at bounding box center [250, 69] width 5 height 7
select select "2"
type input "40"
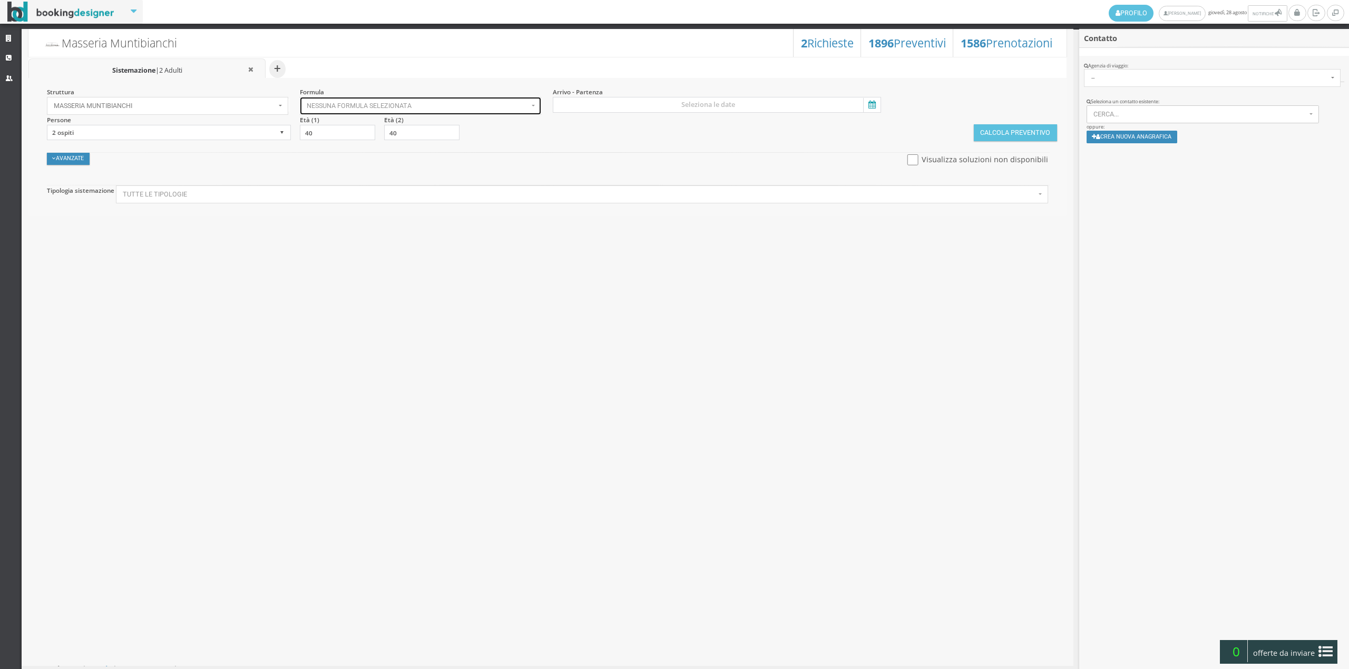
click at [379, 110] on span "Nessuna formula selezionata" at bounding box center [418, 105] width 222 height 7
click at [346, 138] on span "Bed & Breakfast" at bounding box center [334, 138] width 49 height 9
select select "4"
click at [643, 105] on input at bounding box center [717, 105] width 328 height 16
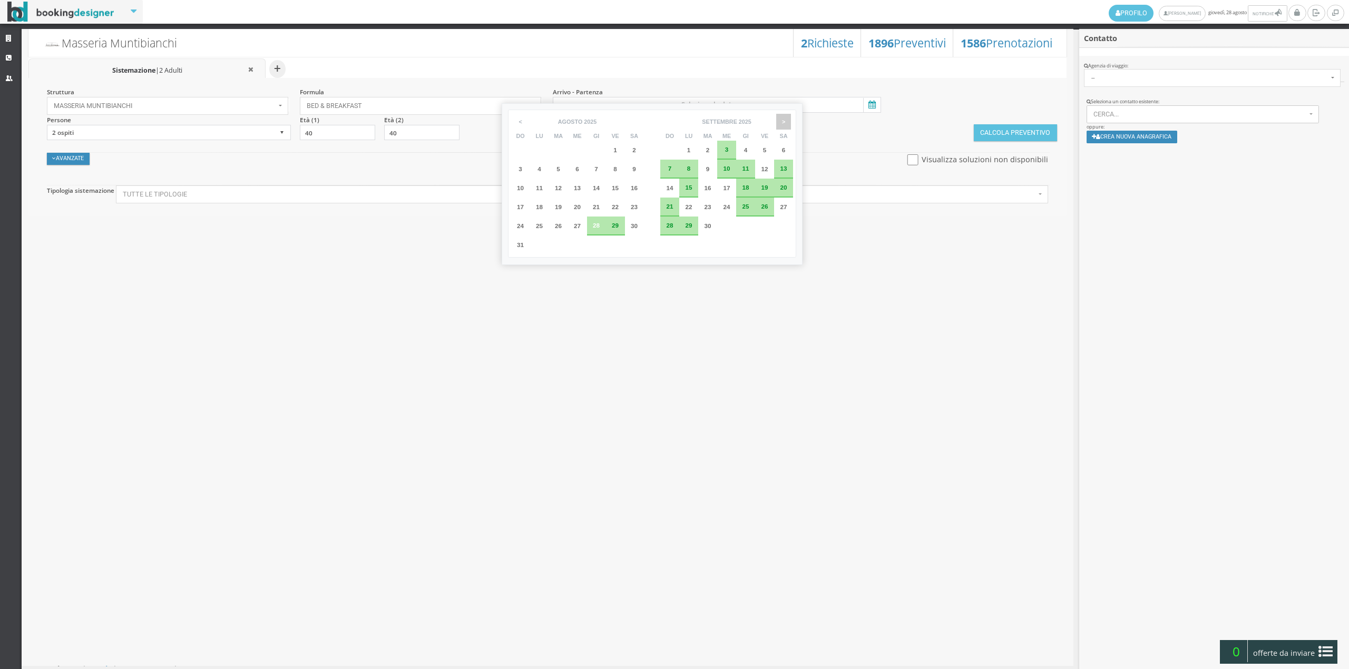
click at [786, 123] on span ">" at bounding box center [783, 122] width 15 height 16
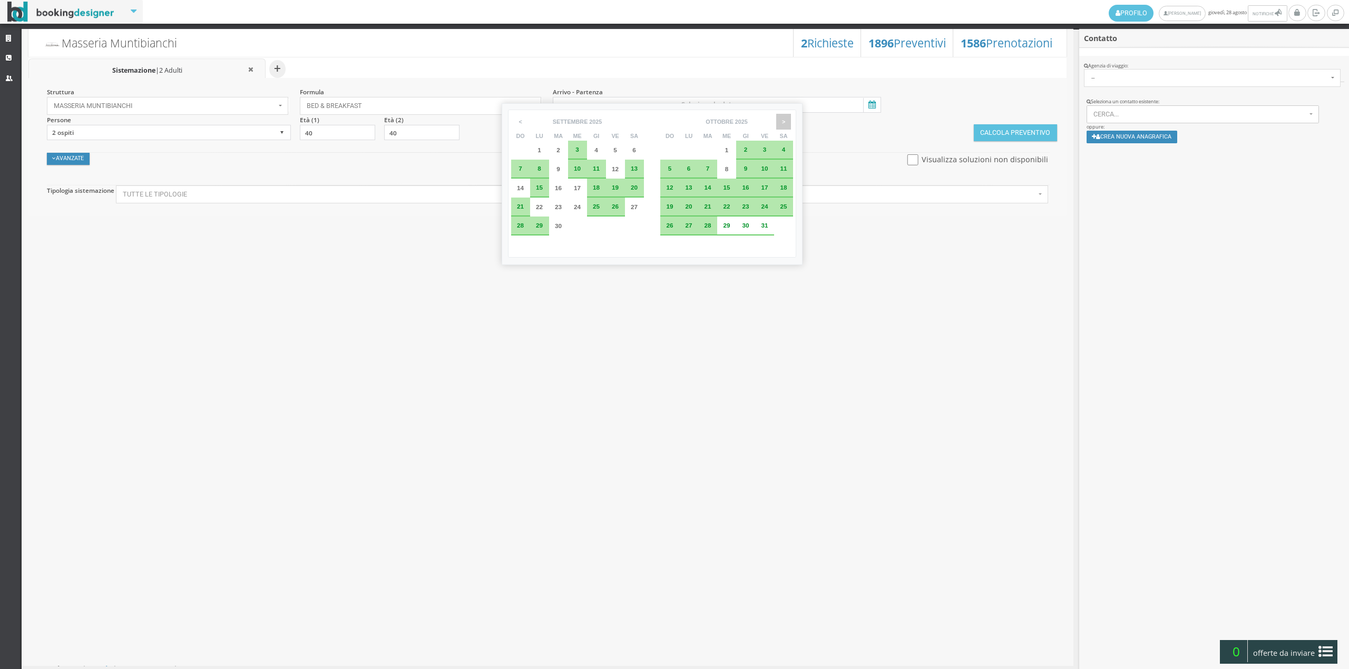
click at [786, 123] on span ">" at bounding box center [783, 122] width 15 height 16
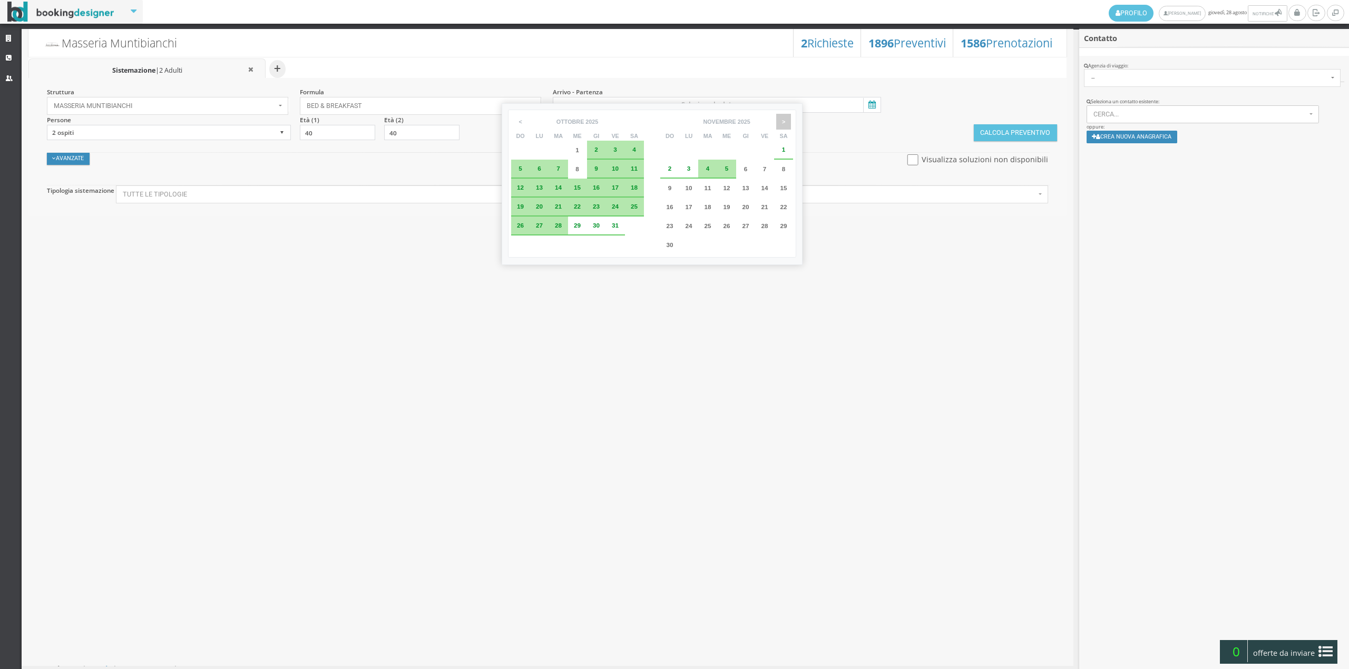
click at [786, 123] on span ">" at bounding box center [783, 122] width 15 height 16
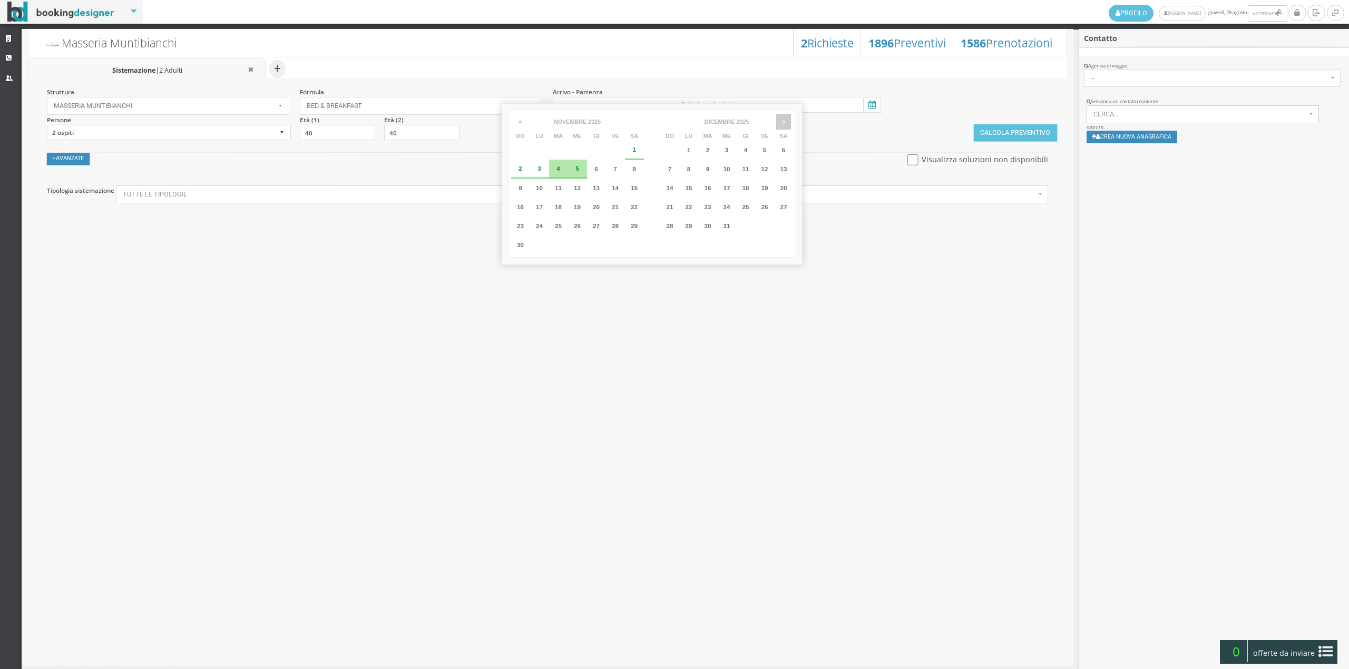
click at [786, 123] on span ">" at bounding box center [783, 122] width 15 height 16
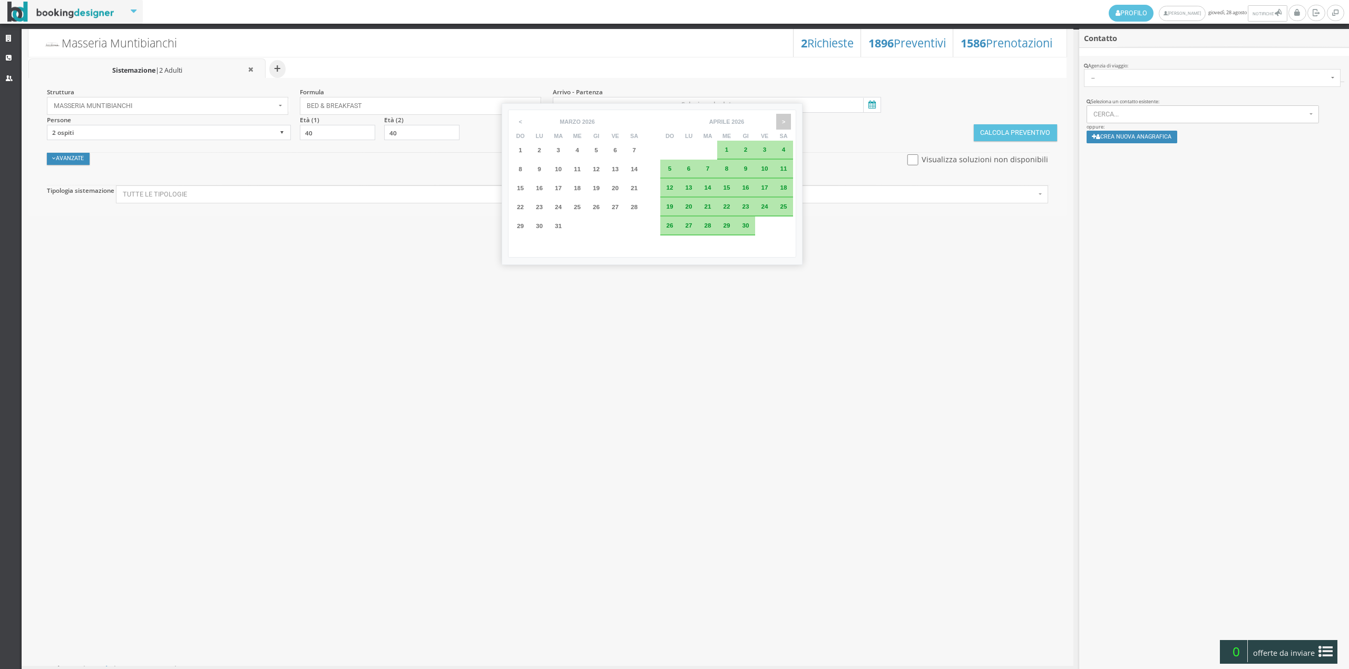
click at [786, 123] on span ">" at bounding box center [783, 122] width 15 height 16
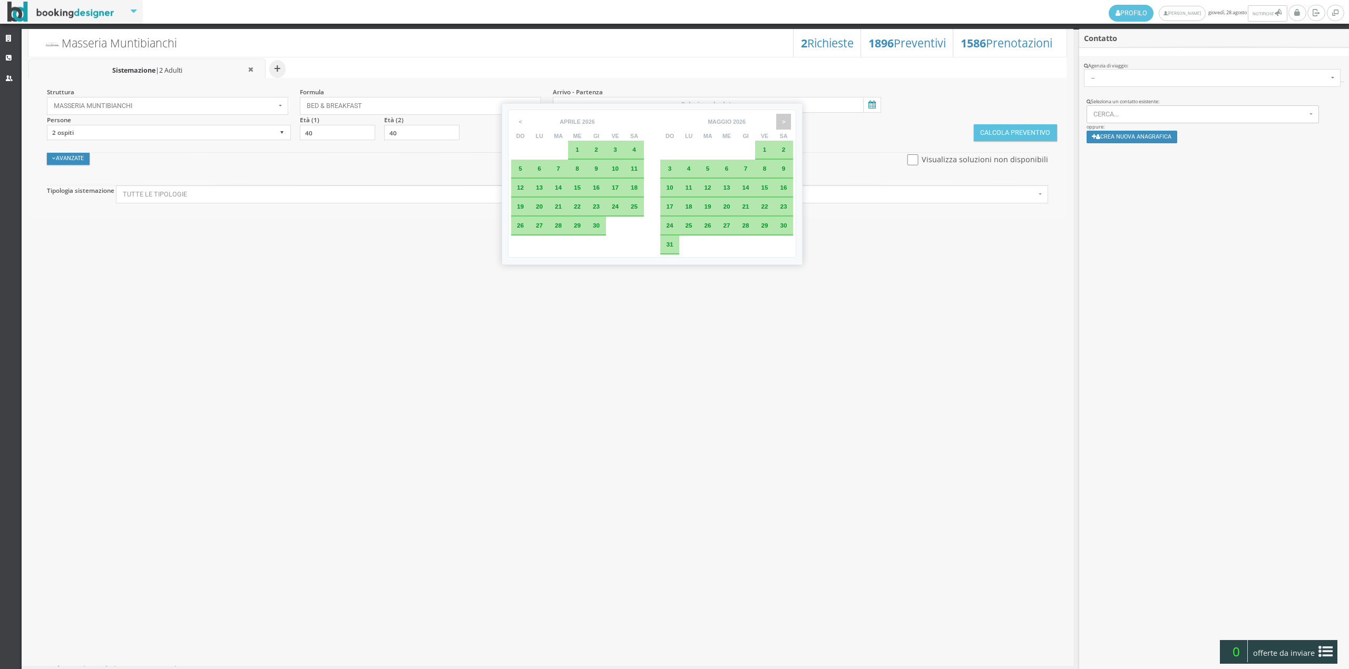
click at [786, 123] on span ">" at bounding box center [783, 122] width 15 height 16
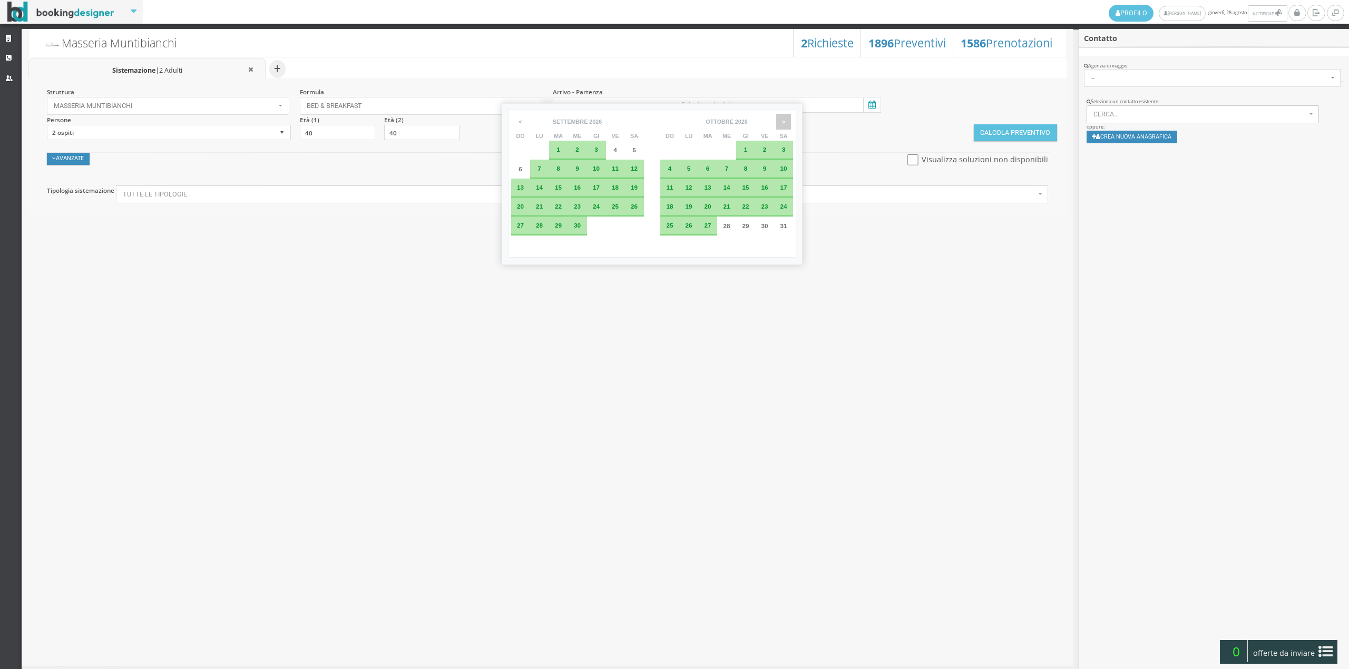
click at [786, 123] on span ">" at bounding box center [783, 122] width 15 height 16
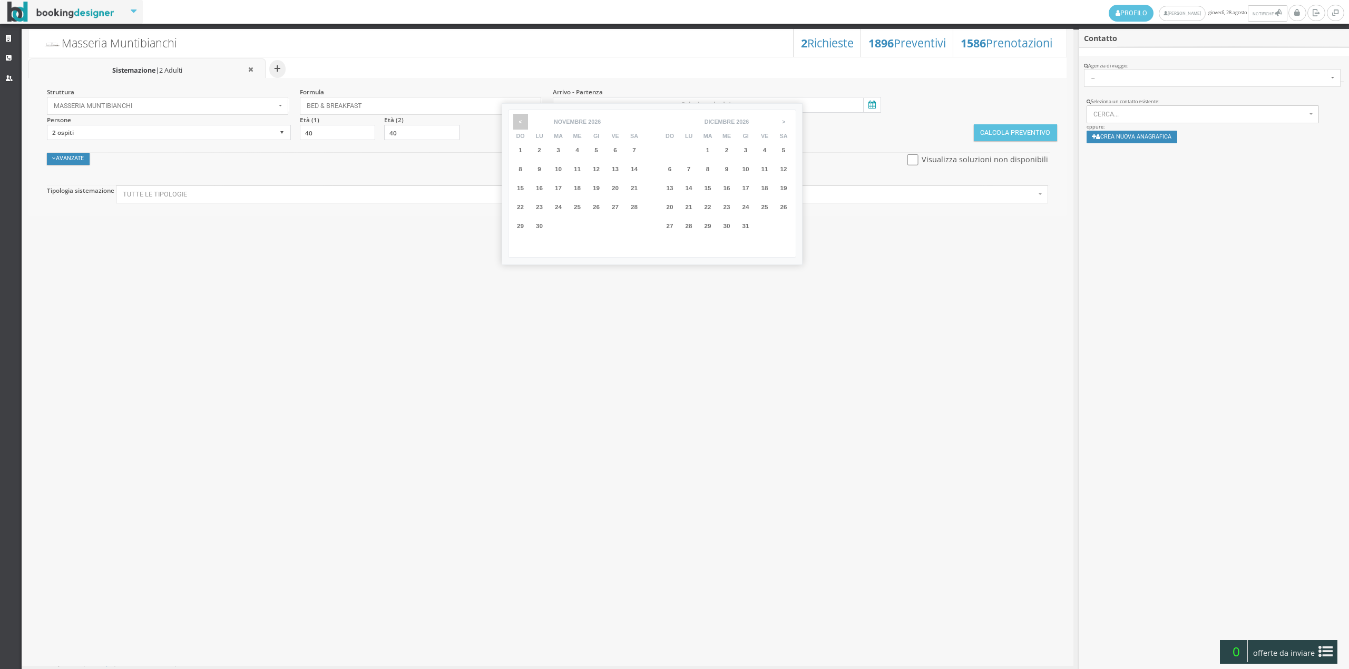
click at [516, 121] on span "<" at bounding box center [520, 122] width 15 height 16
click at [557, 222] on span "27" at bounding box center [558, 225] width 7 height 7
click at [576, 233] on div "28" at bounding box center [577, 226] width 19 height 19
type input "27 ott 2026 - 28 ott 2026"
click at [1025, 127] on button "Calcola Preventivo" at bounding box center [1014, 132] width 83 height 17
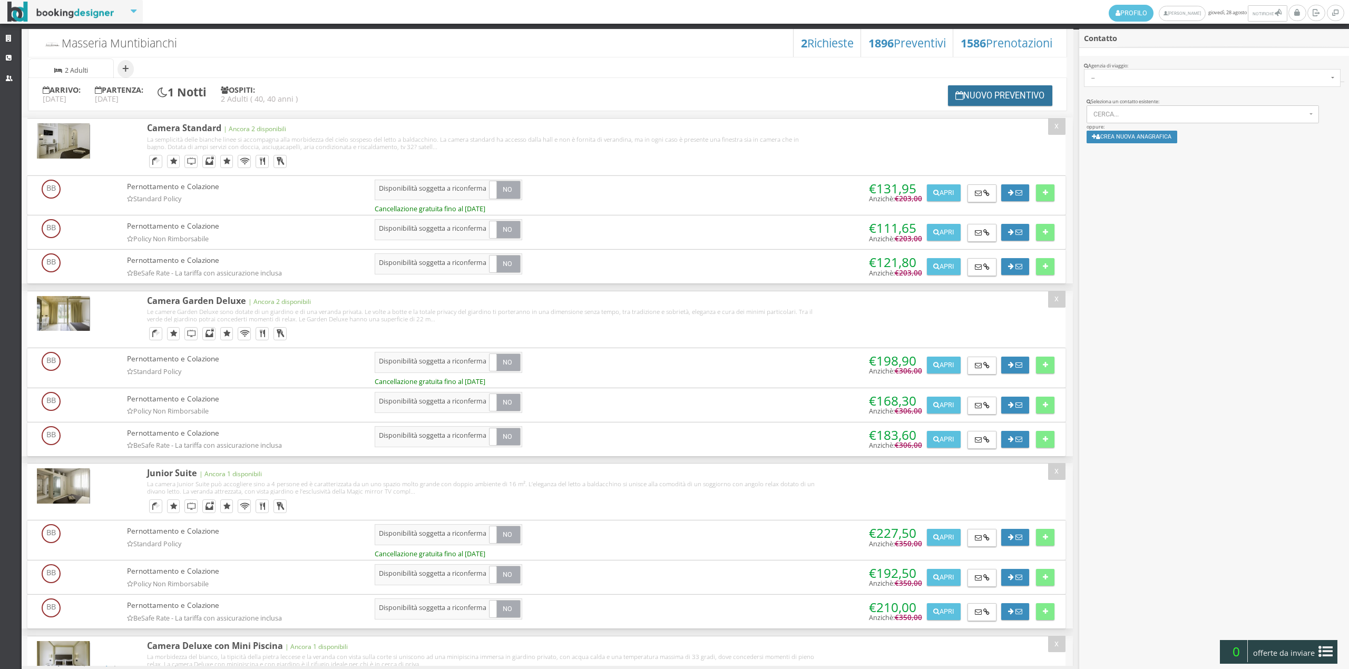
click at [1020, 97] on button "Nuovo Preventivo" at bounding box center [1000, 95] width 104 height 21
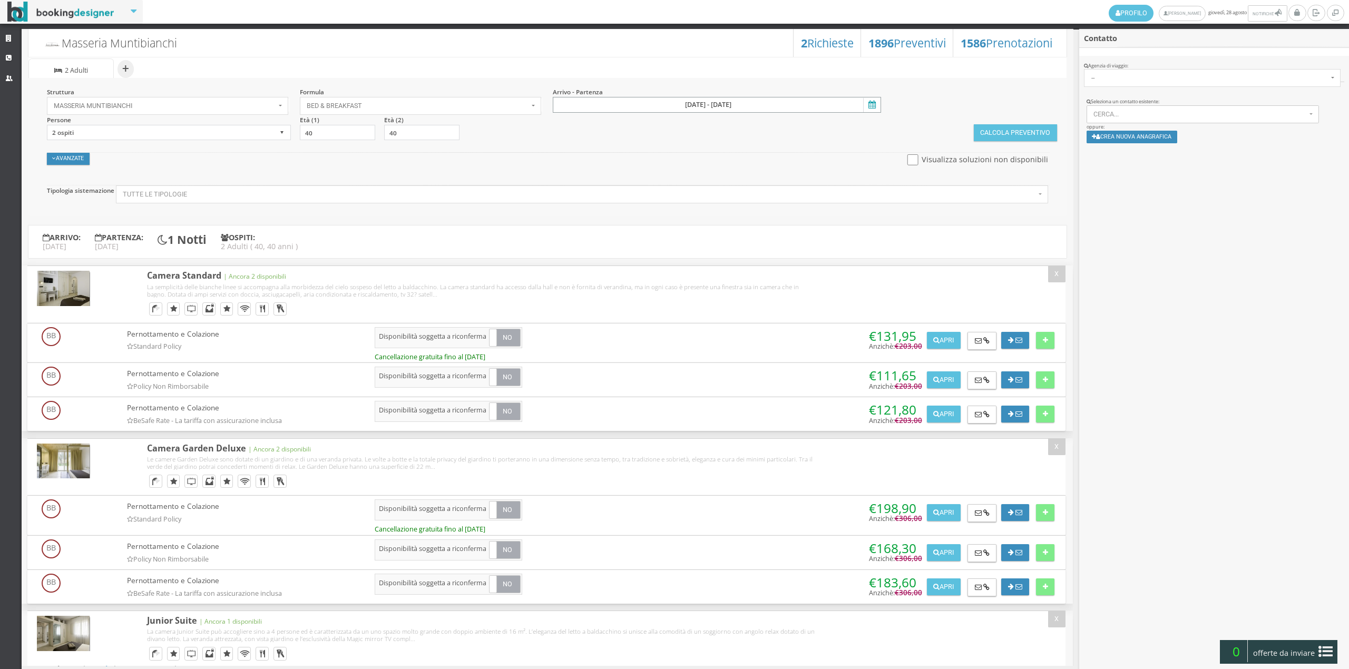
click at [613, 103] on input "[DATE] - [DATE]" at bounding box center [717, 105] width 328 height 16
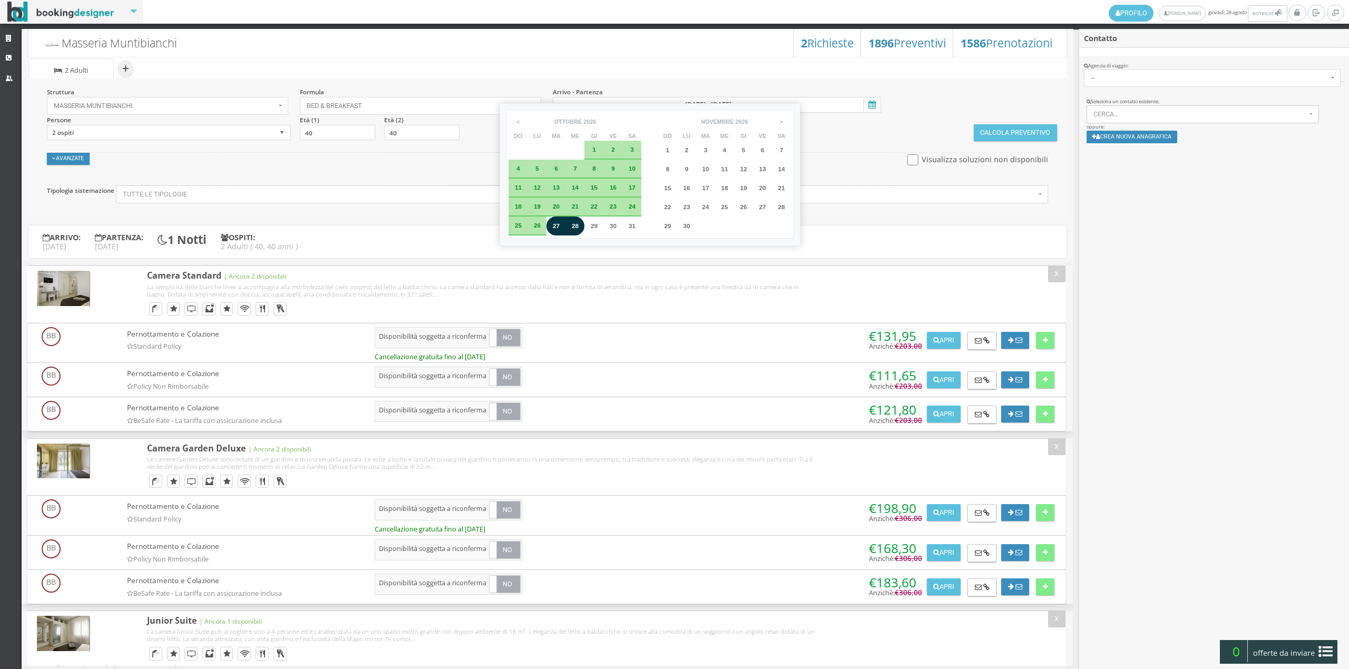
click at [593, 169] on span "8" at bounding box center [594, 168] width 4 height 7
click at [612, 169] on span "9" at bounding box center [613, 168] width 4 height 7
type input "[DATE] - [DATE]"
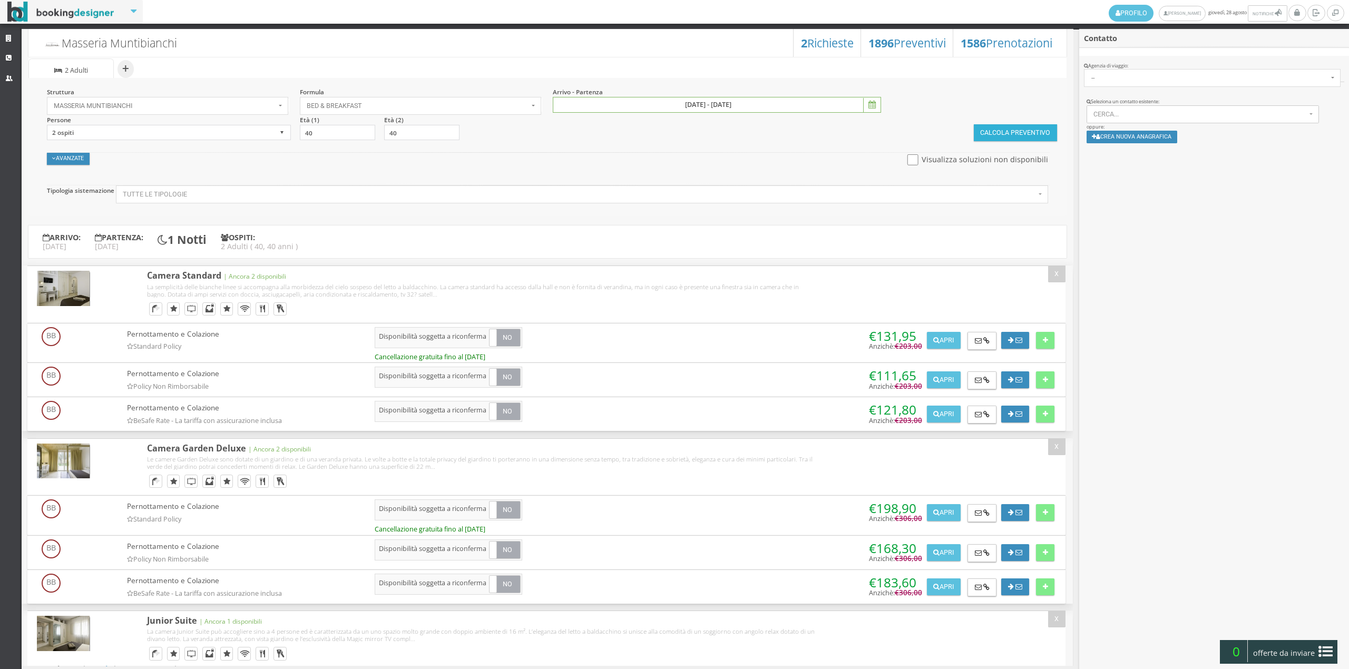
click at [993, 127] on button "Calcola Preventivo" at bounding box center [1014, 132] width 83 height 17
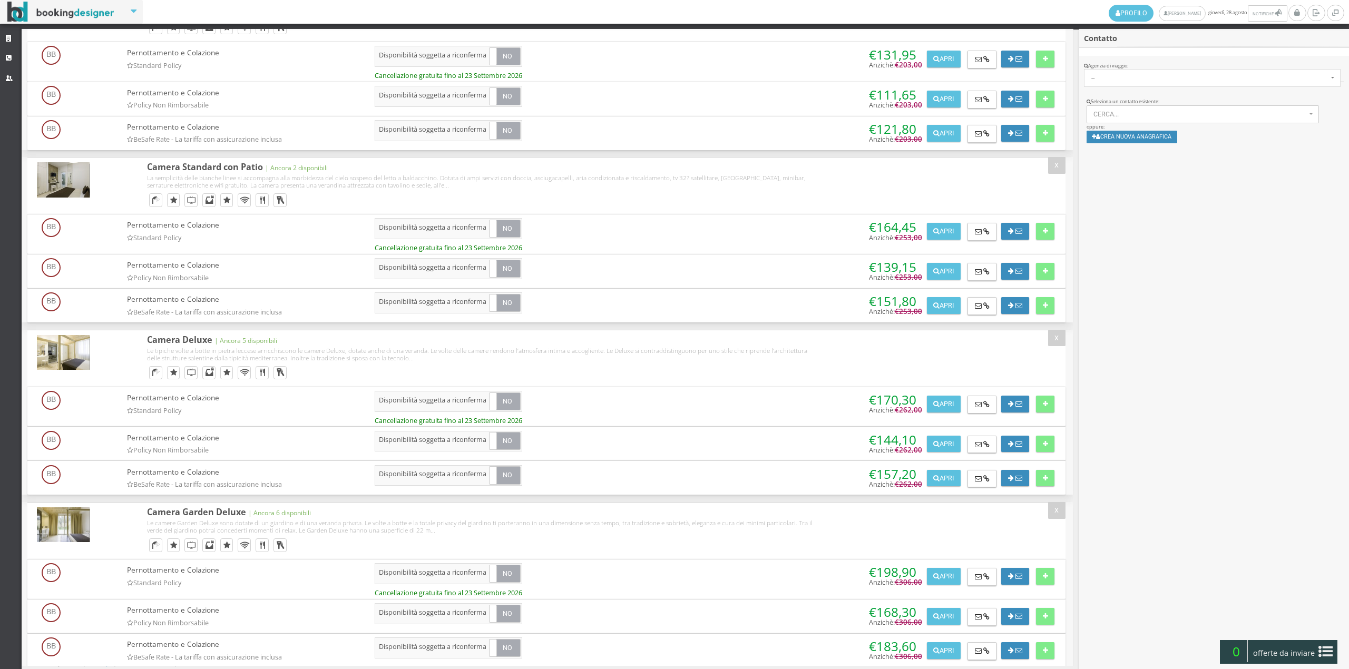
scroll to position [376, 0]
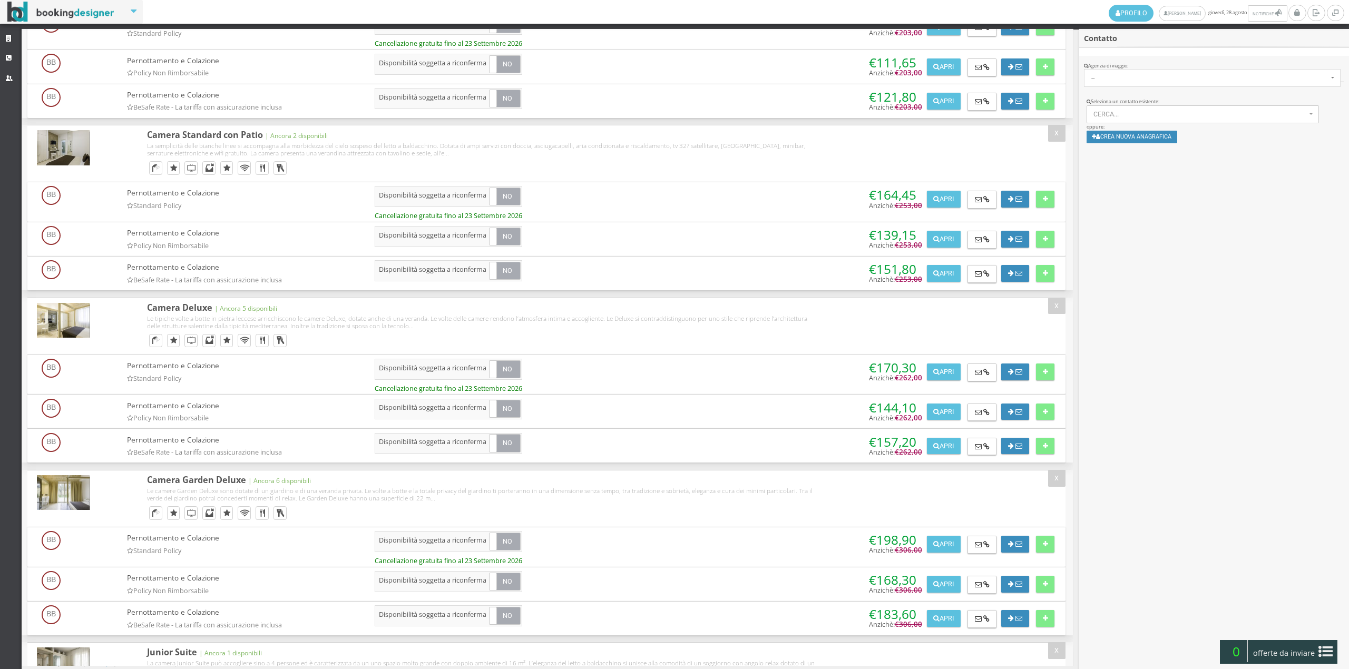
drag, startPoint x: 1075, startPoint y: 276, endPoint x: 1076, endPoint y: 249, distance: 27.4
click at [1076, 249] on div "Masseria Muntibianchi 1586 Prenotazioni 1896 Preventivi 2 Richieste + Sistemazi…" at bounding box center [683, 348] width 1323 height 639
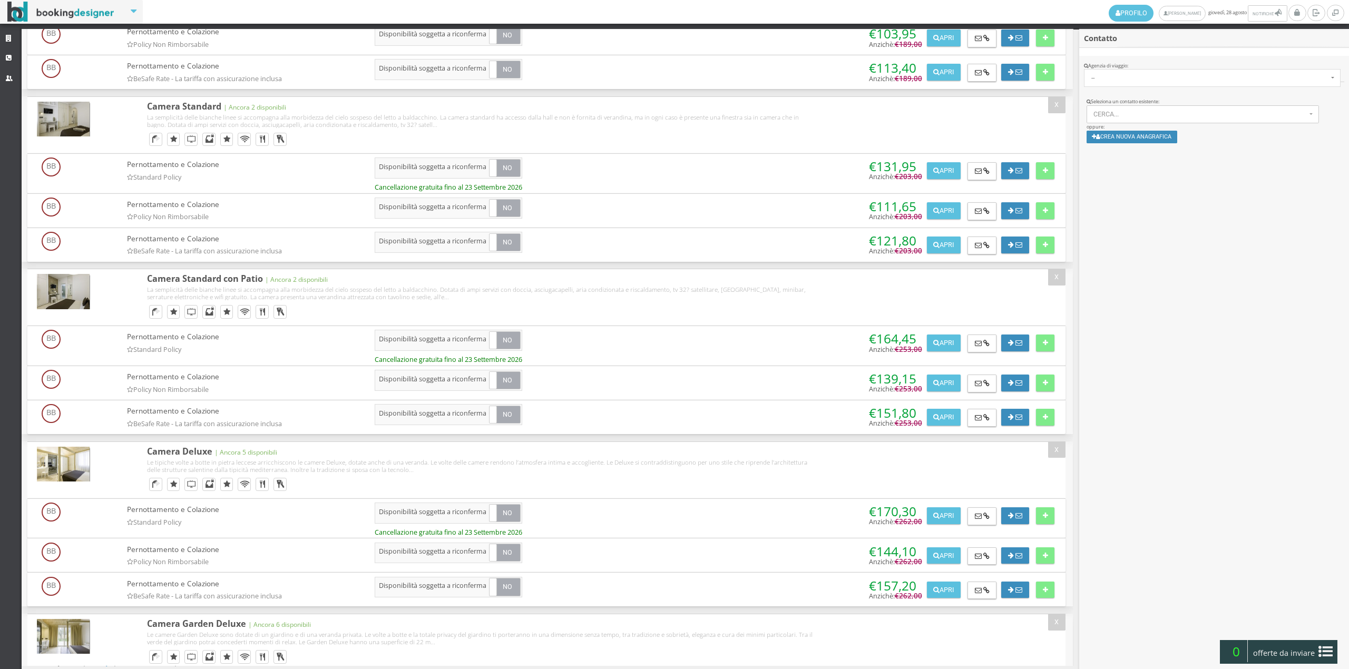
scroll to position [0, 0]
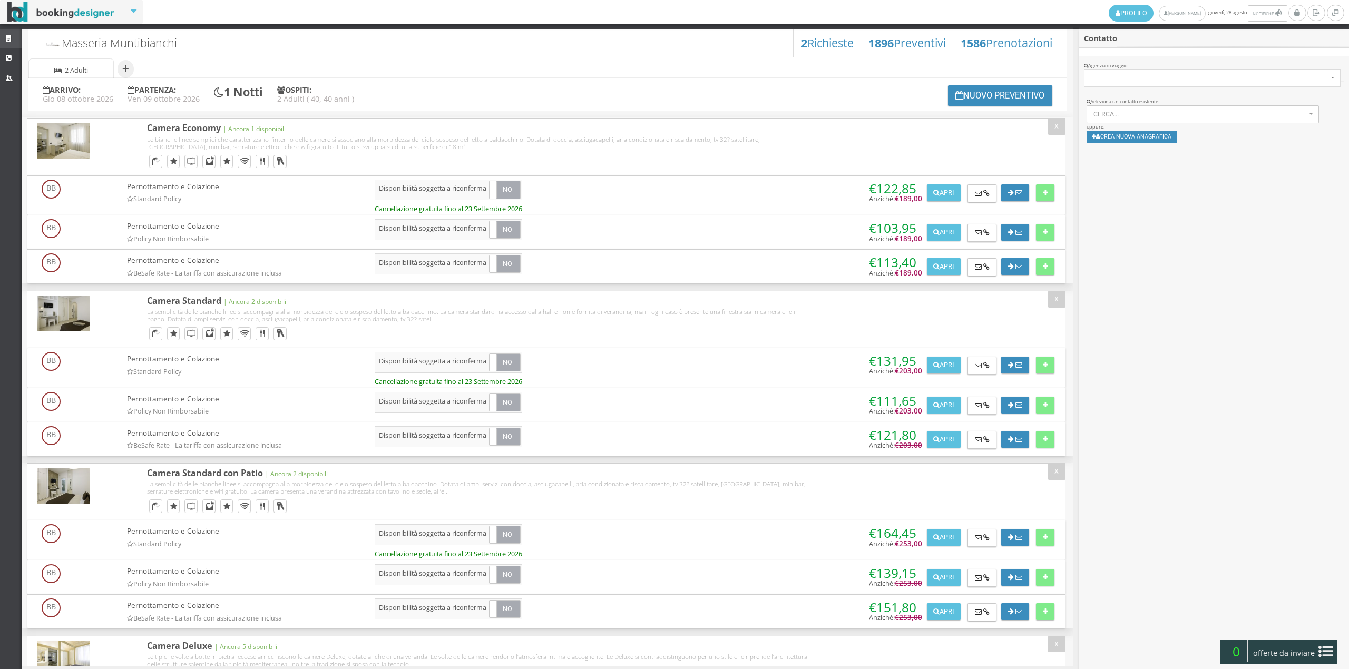
click at [9, 41] on icon at bounding box center [10, 38] width 8 height 7
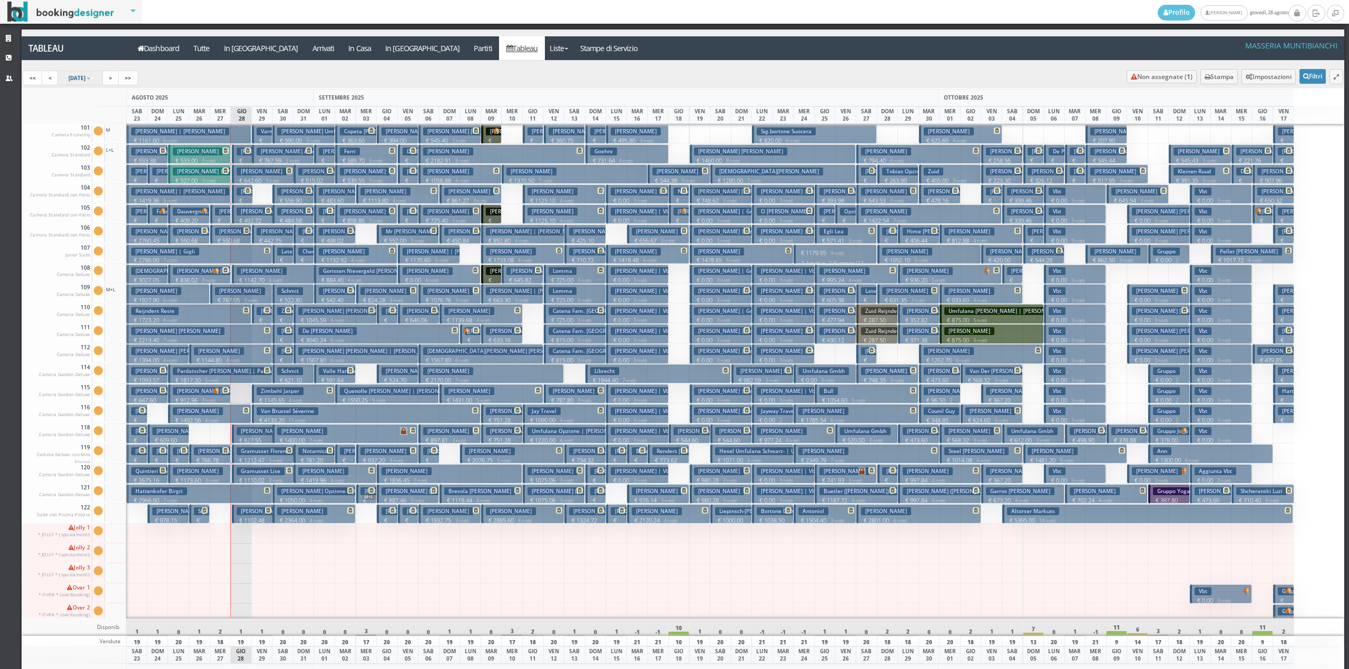
click at [85, 78] on span "23 Aug 2025" at bounding box center [76, 77] width 17 height 7
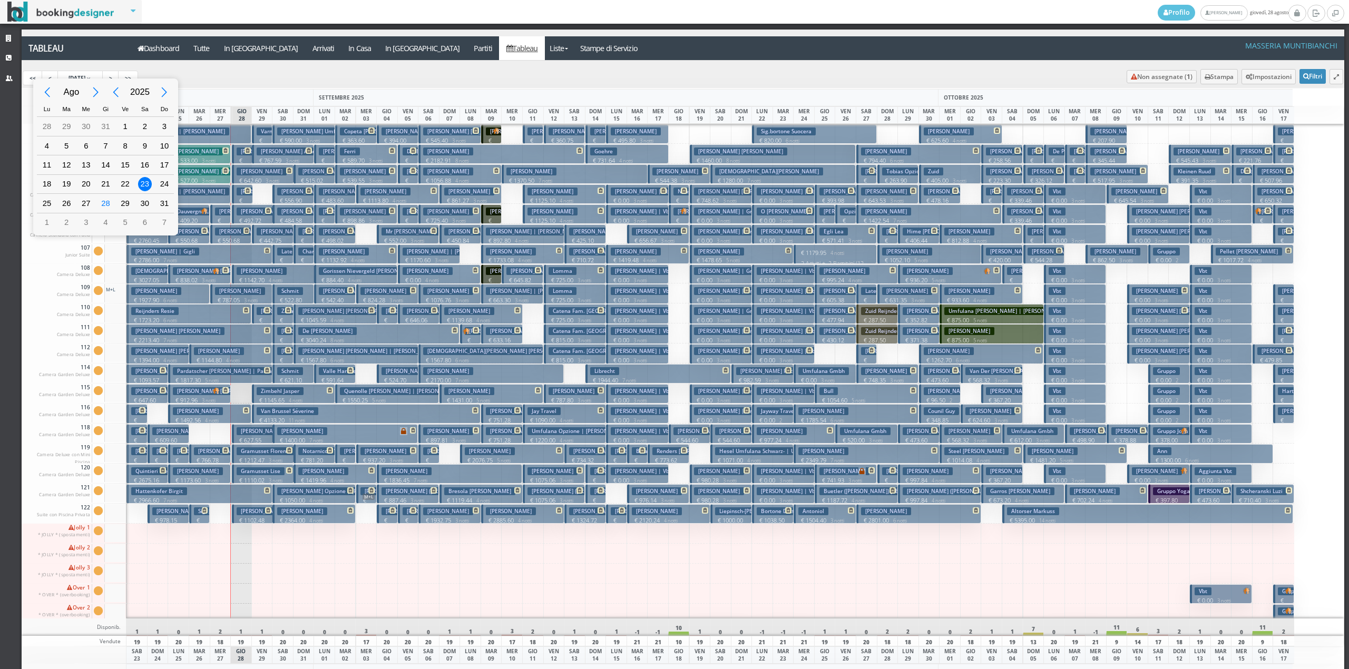
click at [164, 91] on div "Next Year" at bounding box center [165, 93] width 24 height 24
click at [93, 92] on div "Next Month" at bounding box center [96, 93] width 24 height 24
click at [97, 115] on div "Gi" at bounding box center [105, 109] width 19 height 15
click at [101, 118] on div "1" at bounding box center [105, 126] width 19 height 18
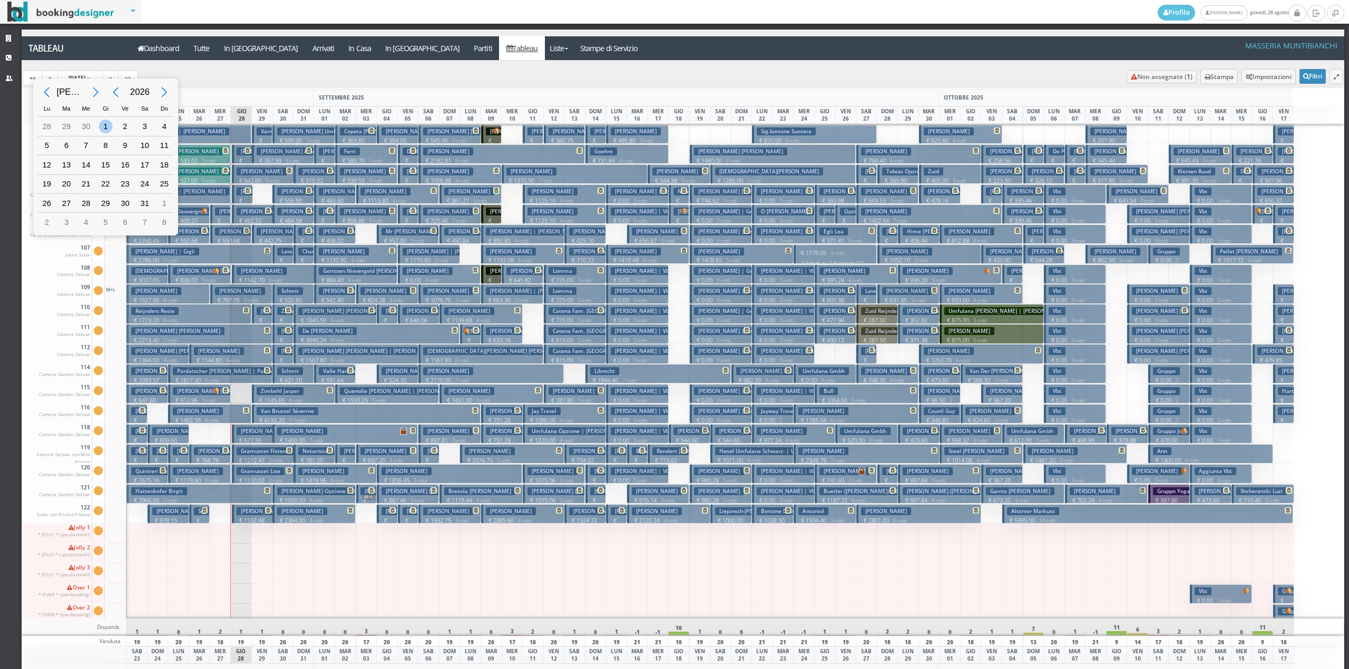
type input "01/10/2026"
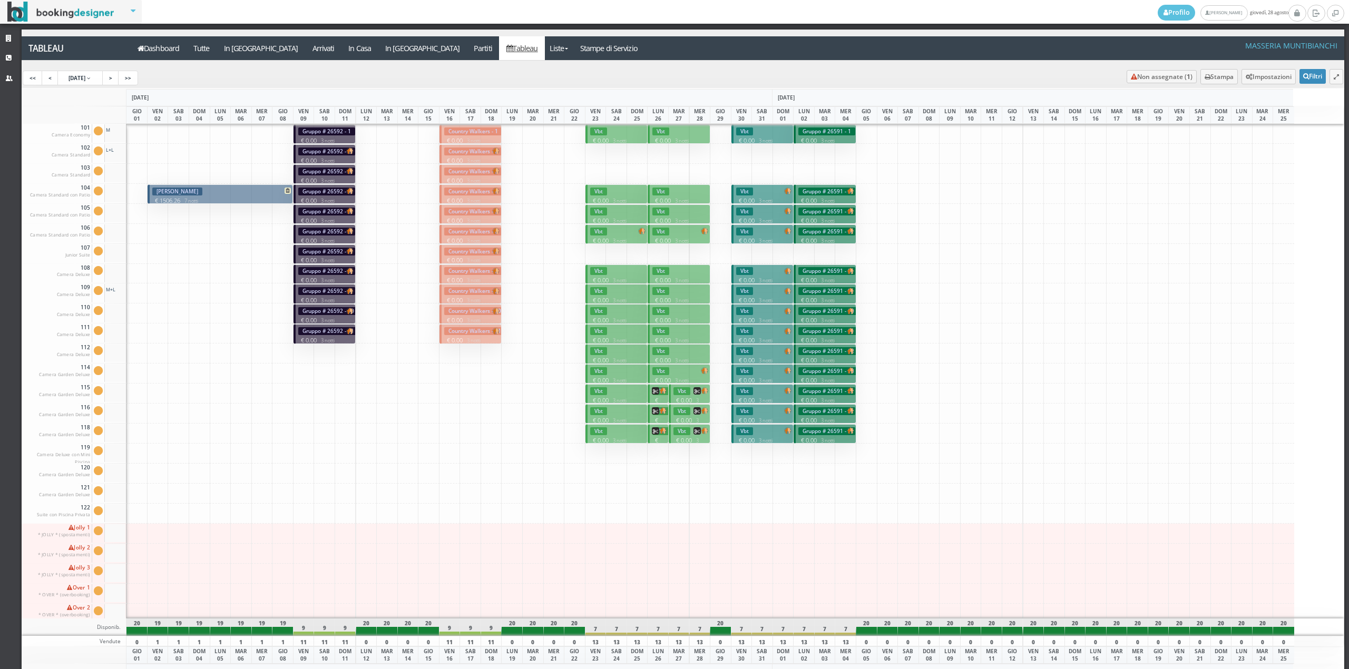
click at [94, 87] on div "<< < [DATE] > >>" at bounding box center [683, 78] width 1323 height 20
click at [93, 72] on link "[DATE]" at bounding box center [80, 78] width 46 height 15
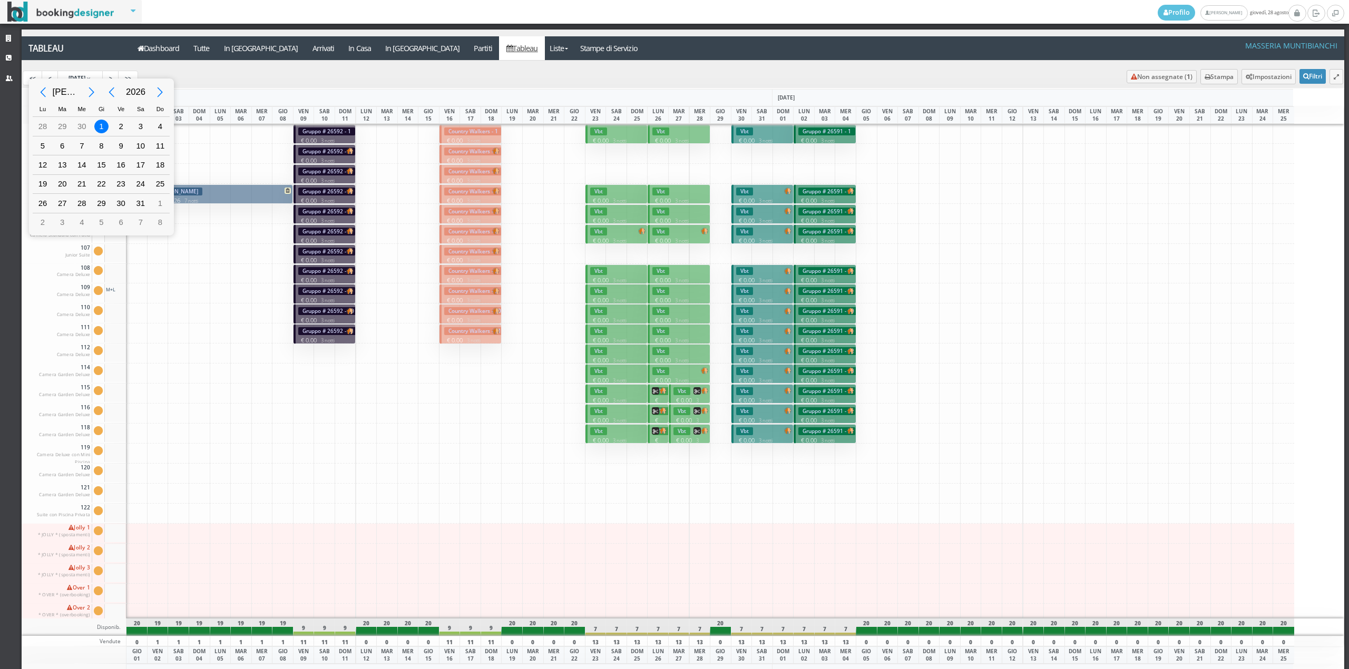
click at [107, 93] on div "Previous Year" at bounding box center [112, 93] width 24 height 24
click at [41, 93] on div "Previous Month" at bounding box center [43, 93] width 24 height 24
click at [85, 186] on div "24" at bounding box center [82, 184] width 14 height 14
type input "24/09/2025"
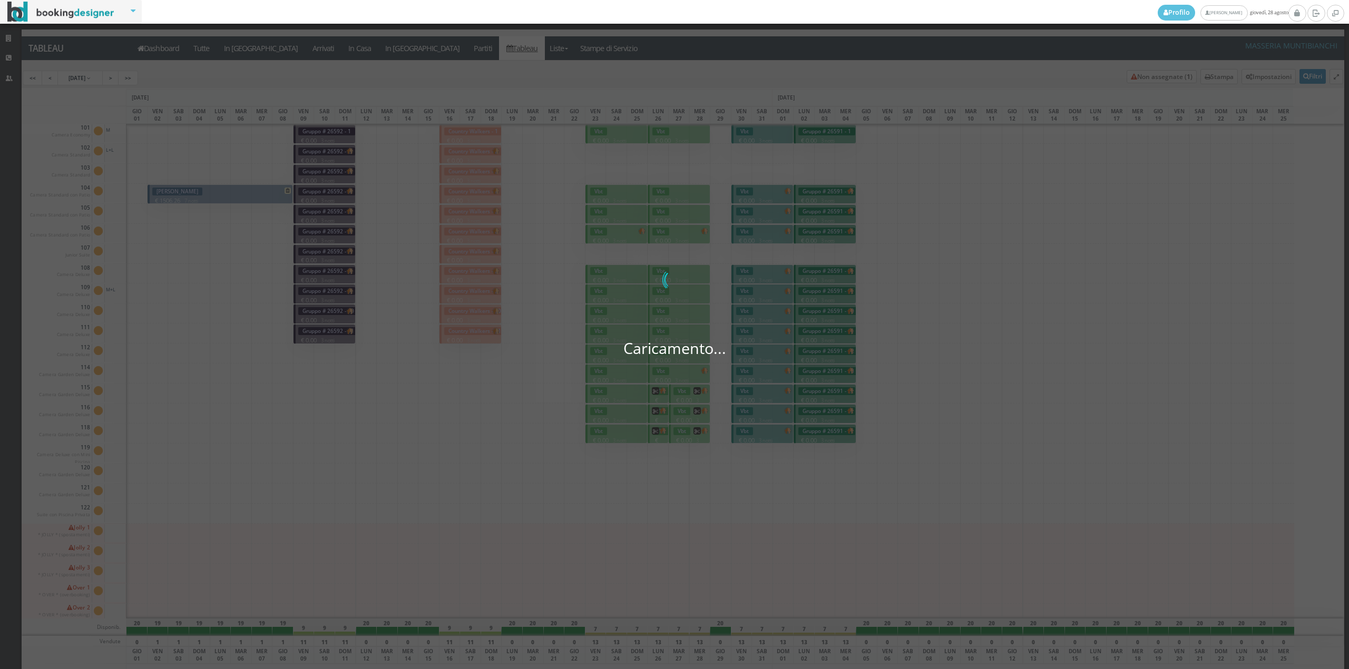
scroll to position [0, 27]
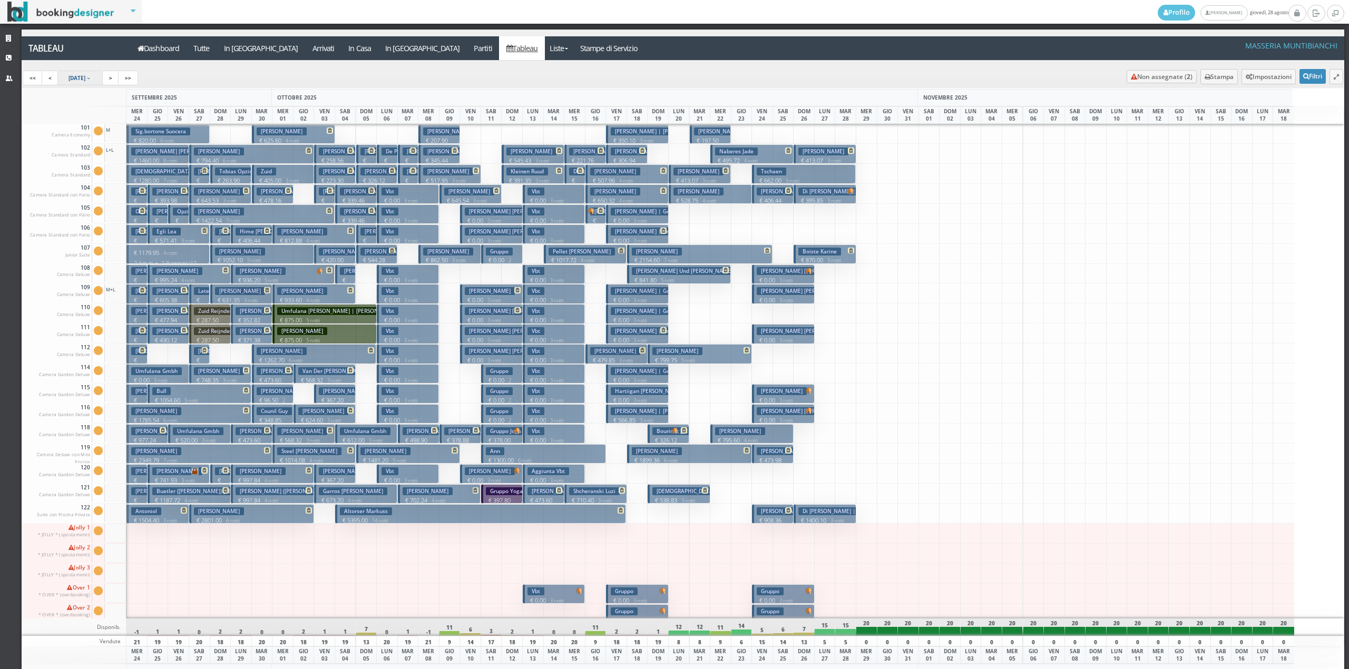
click at [75, 77] on span "24 Sep 2025" at bounding box center [76, 77] width 17 height 7
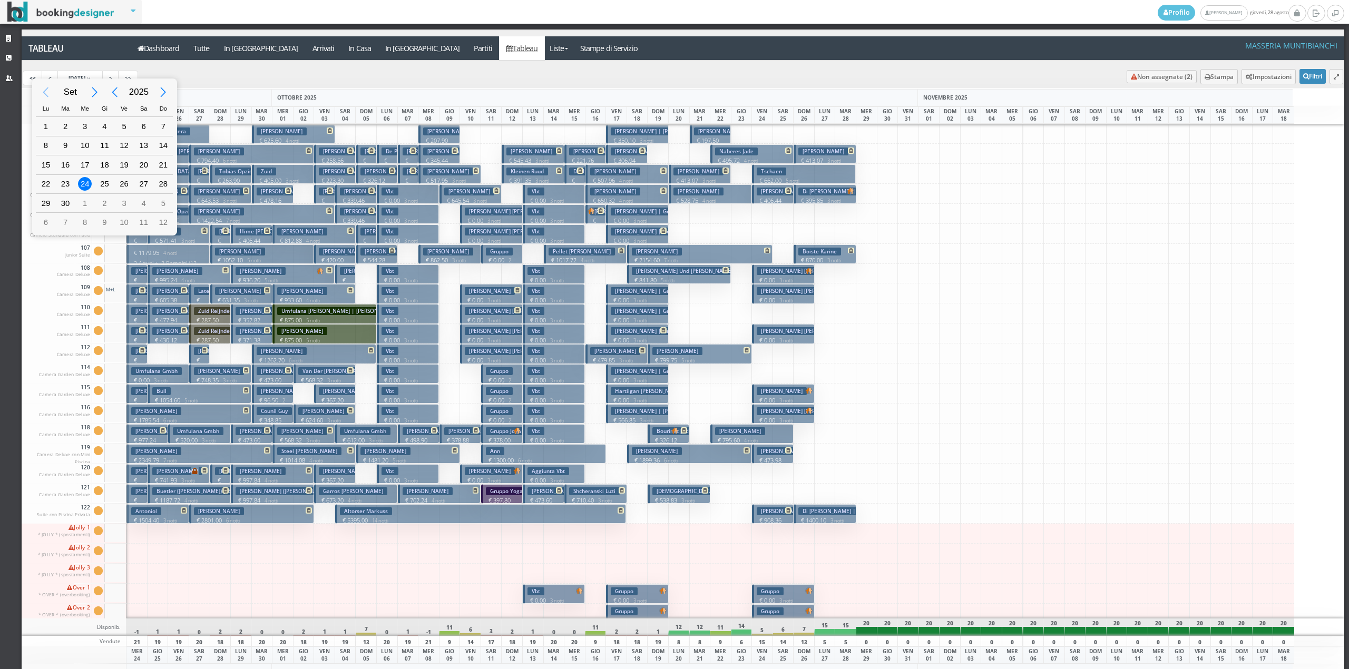
click at [47, 90] on div "Previous Month" at bounding box center [46, 93] width 24 height 24
click at [52, 209] on div "25" at bounding box center [45, 203] width 19 height 18
type input "25/08/2025"
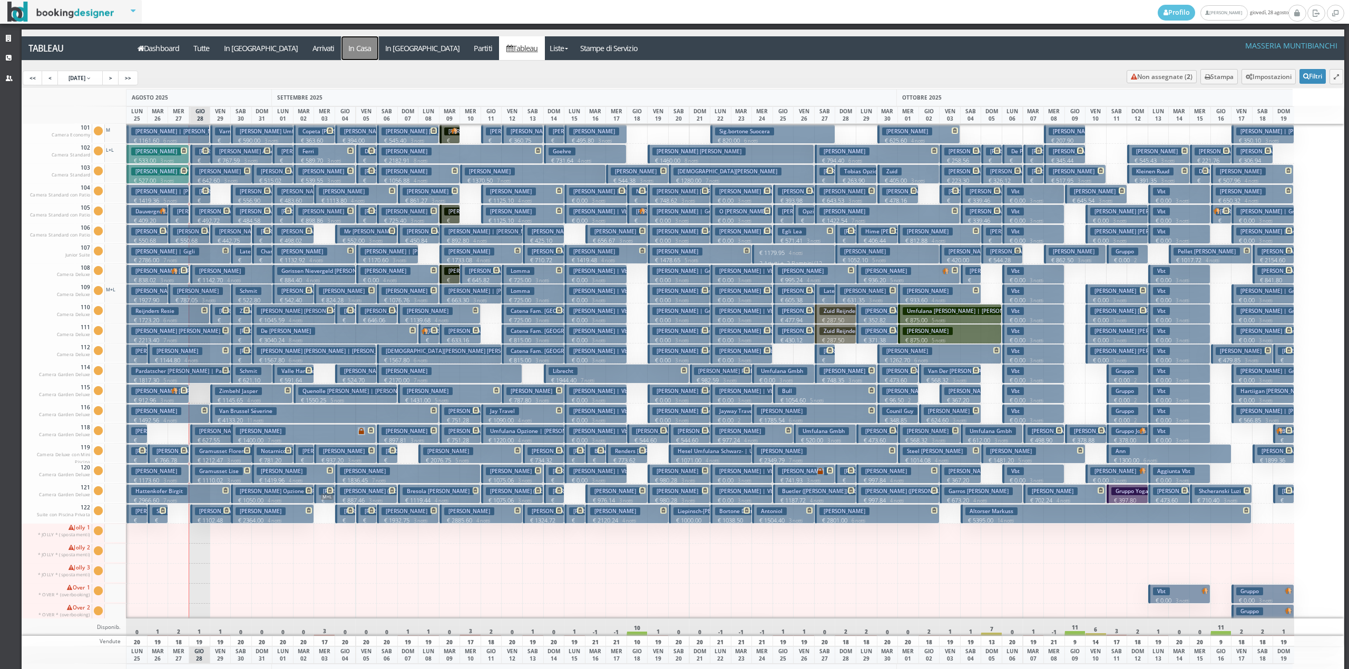
click at [341, 50] on a=pms-instay-reservations"] "In Casa" at bounding box center [359, 48] width 37 height 24
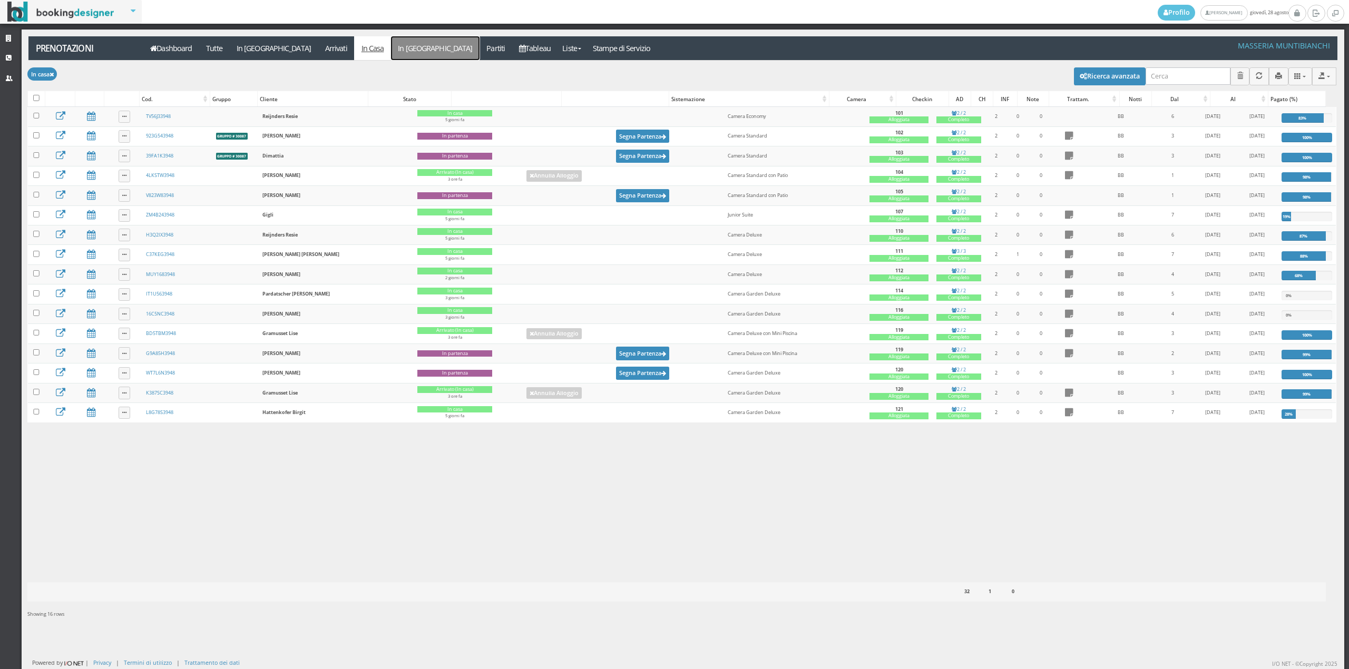
click at [391, 45] on link "In [GEOGRAPHIC_DATA]" at bounding box center [435, 48] width 88 height 24
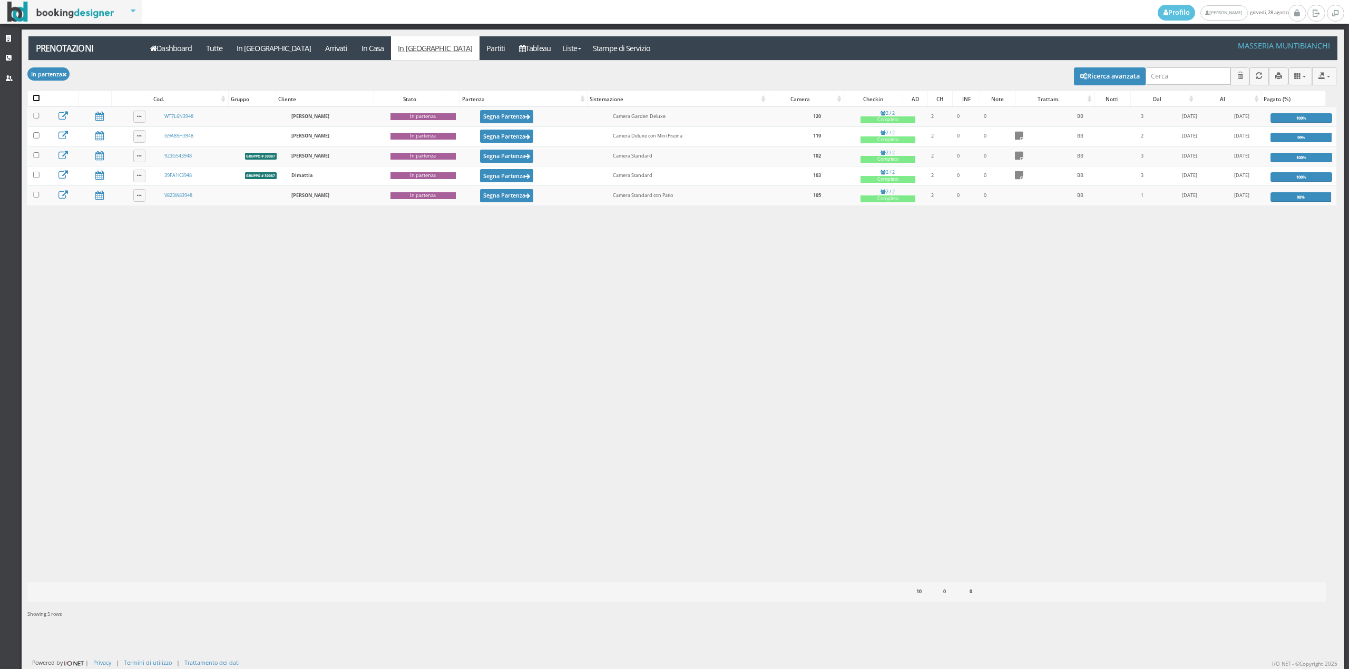
click at [38, 97] on input "checkbox" at bounding box center [36, 98] width 6 height 6
checkbox input "true"
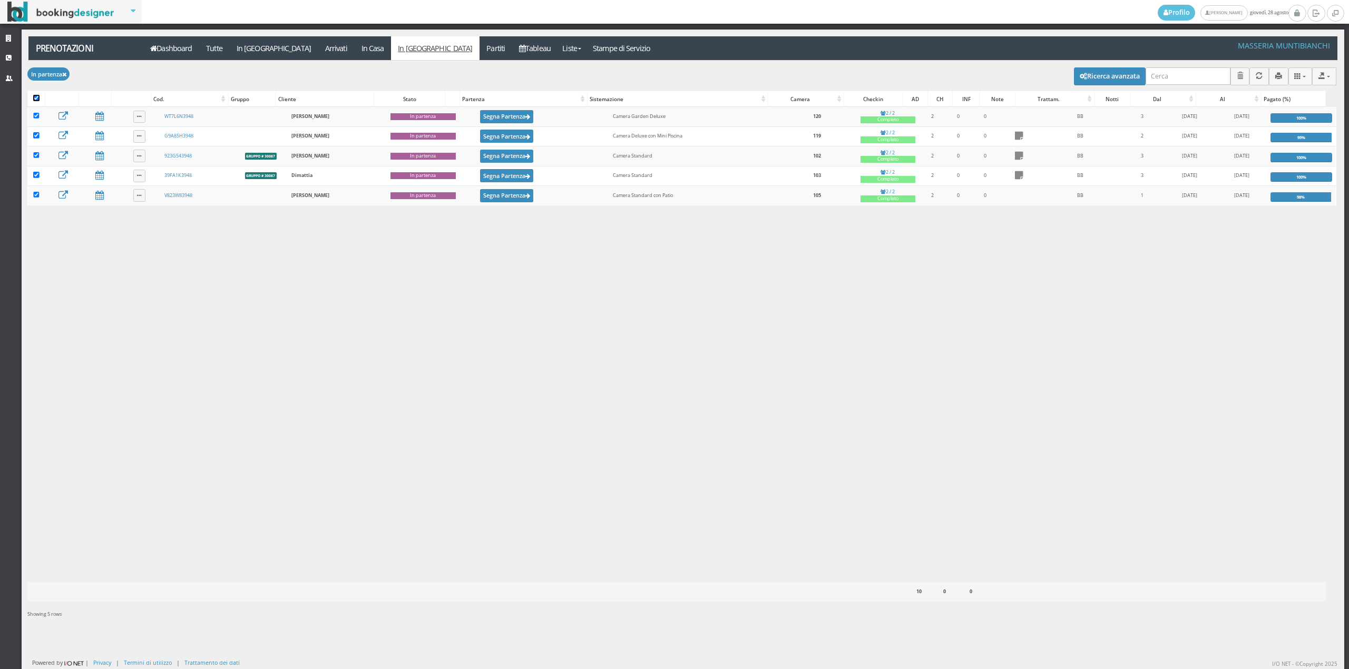
checkbox input "true"
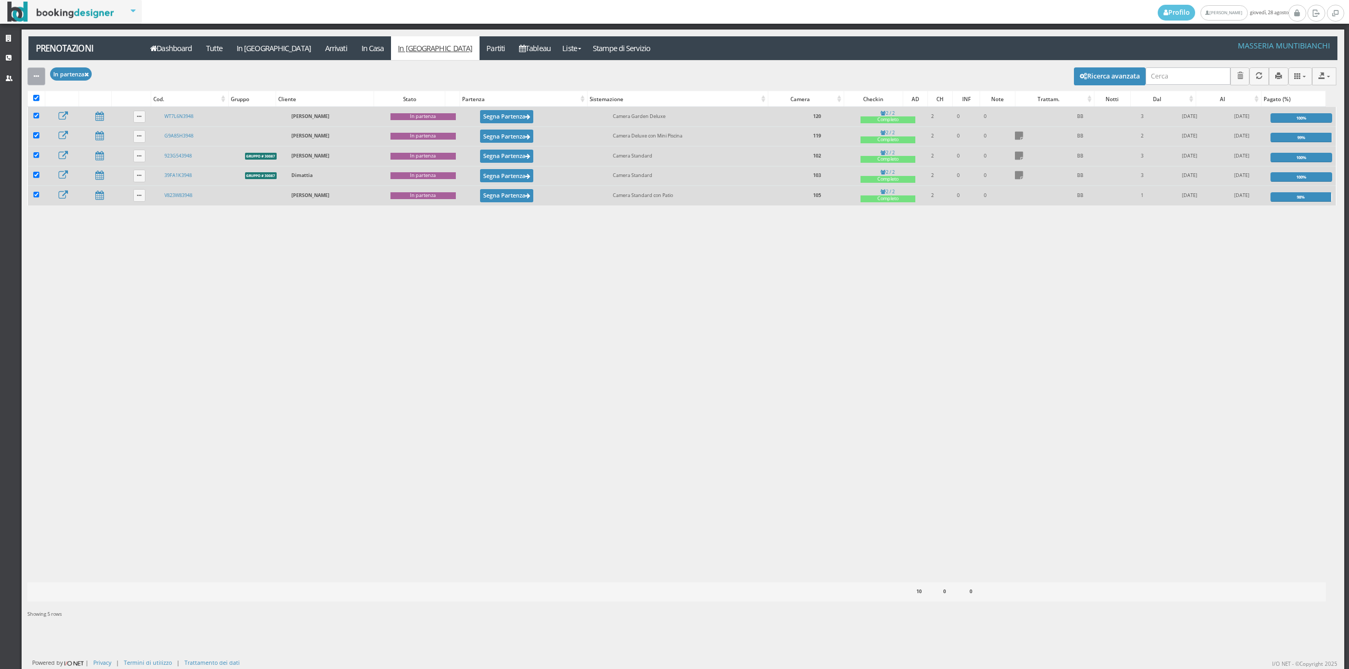
click at [37, 76] on icon "button" at bounding box center [36, 76] width 5 height 7
click at [62, 153] on link "Segna come "Partito"" at bounding box center [72, 153] width 90 height 12
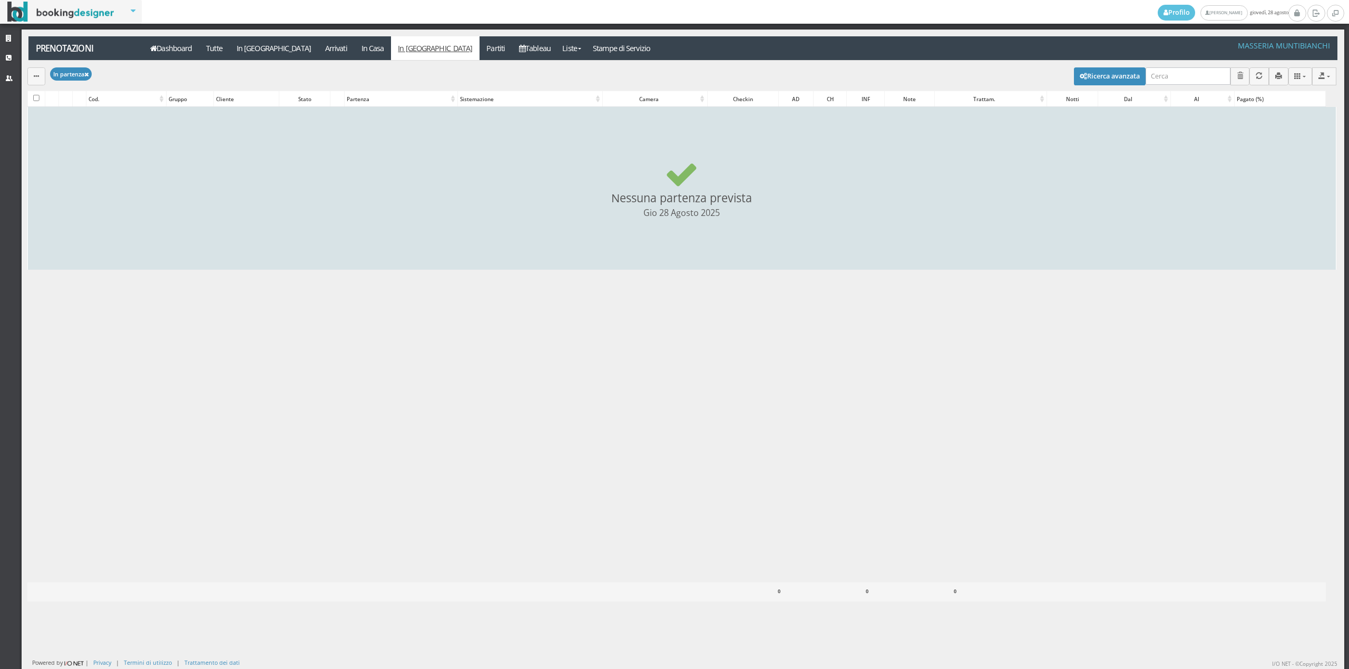
checkbox input "false"
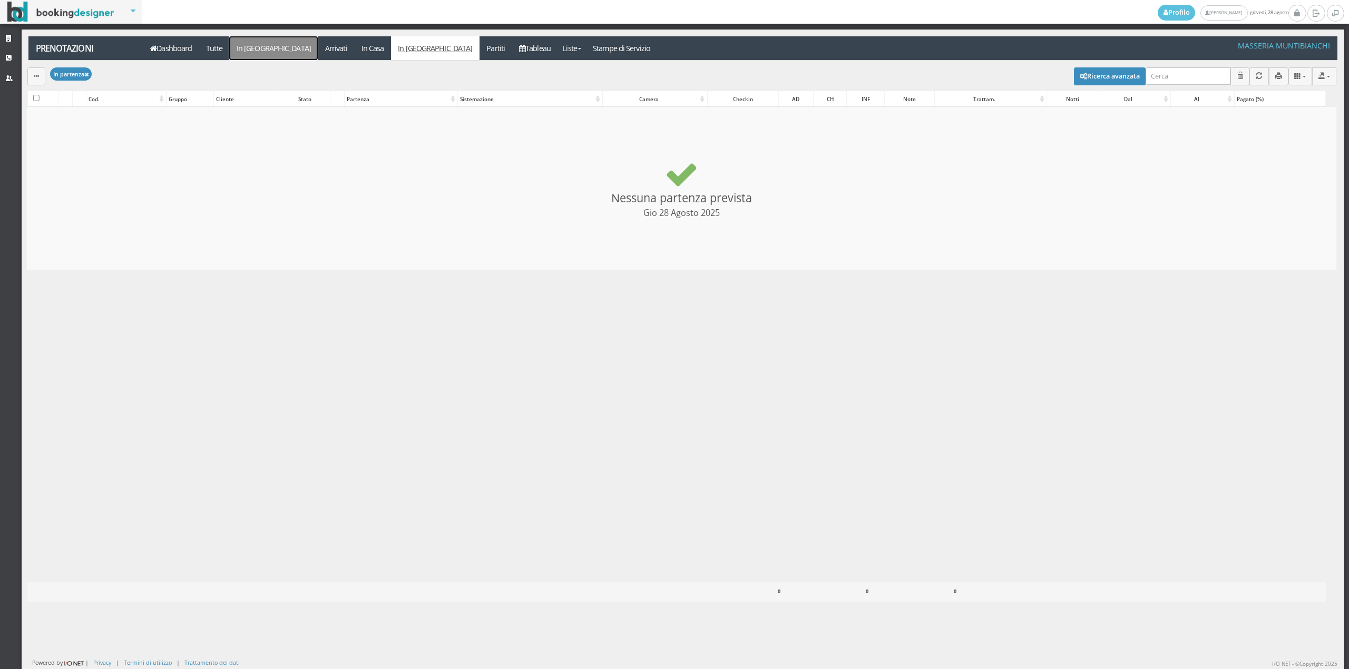
click at [258, 53] on link "In [GEOGRAPHIC_DATA]" at bounding box center [273, 48] width 88 height 24
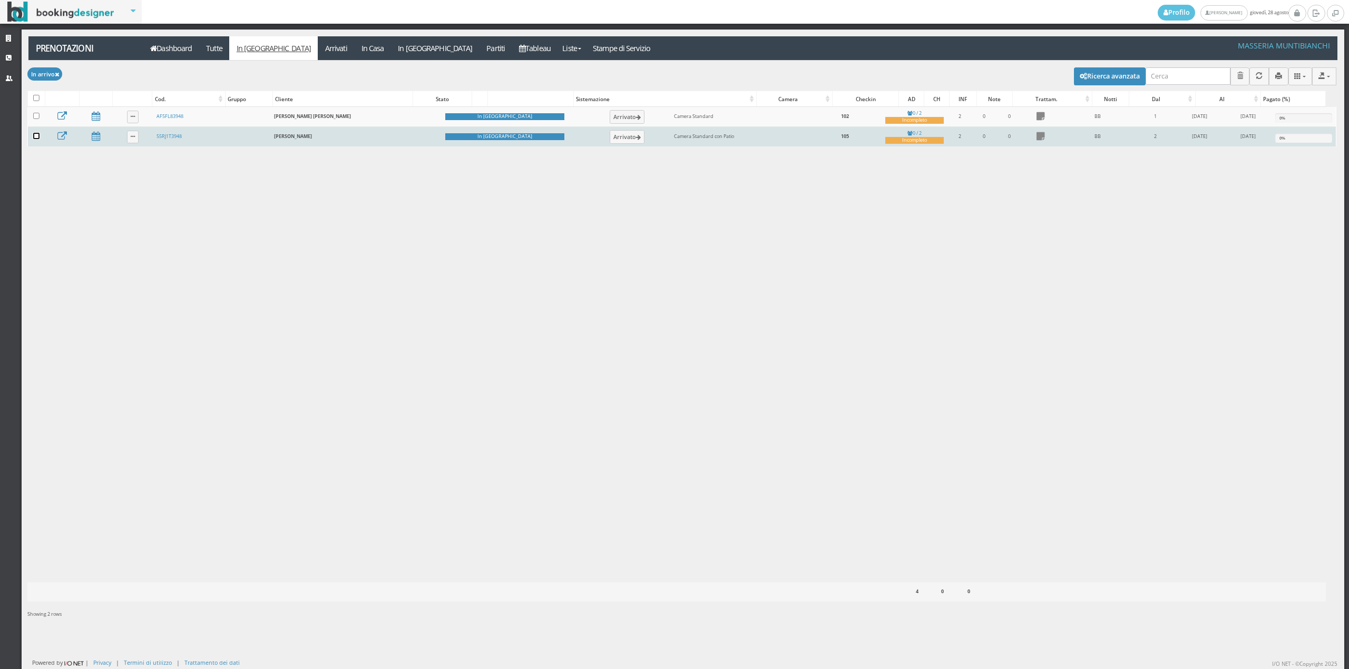
click at [36, 136] on input "checkbox" at bounding box center [36, 136] width 6 height 6
checkbox input "true"
click at [609, 140] on button "Arrivato" at bounding box center [626, 137] width 35 height 14
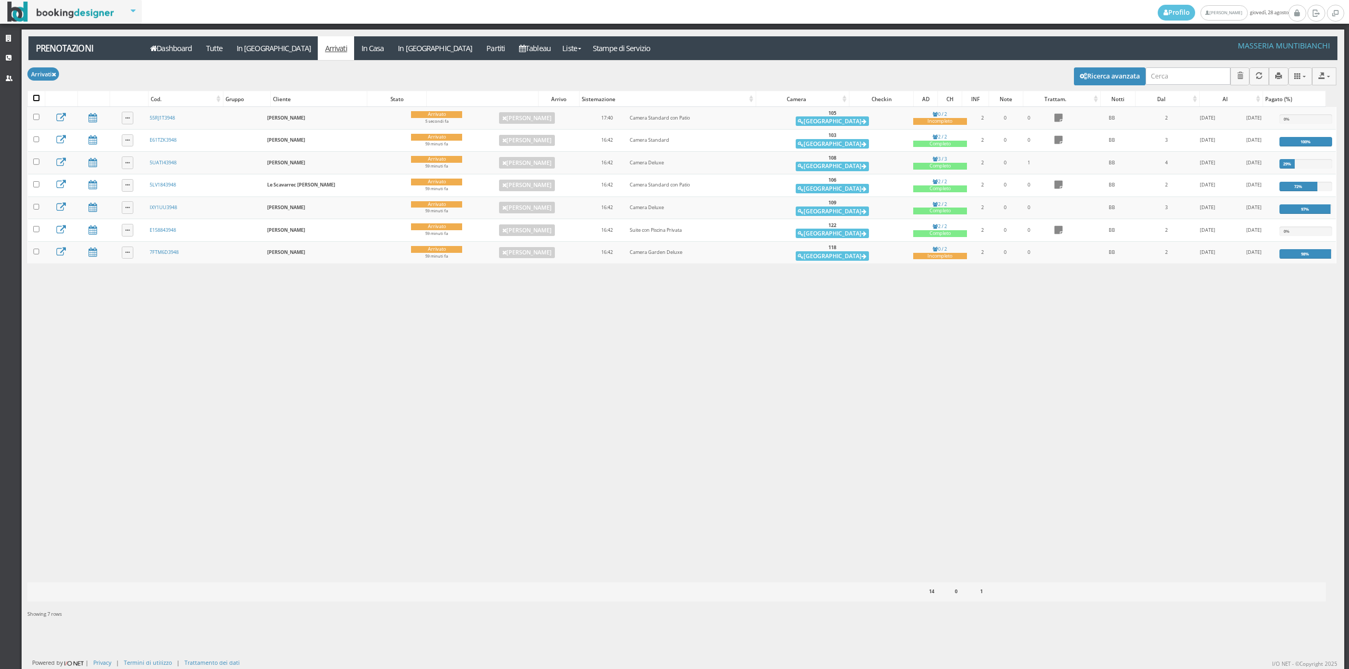
click at [39, 97] on input "checkbox" at bounding box center [36, 98] width 6 height 6
checkbox input "true"
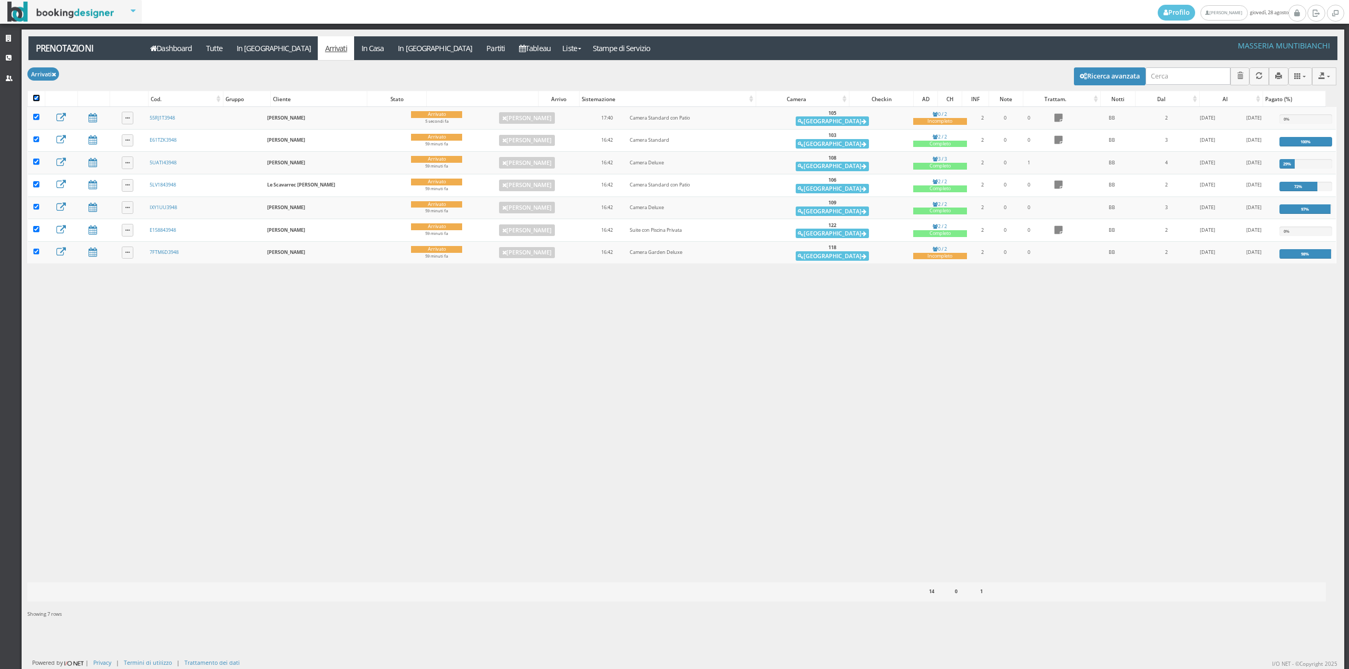
checkbox input "true"
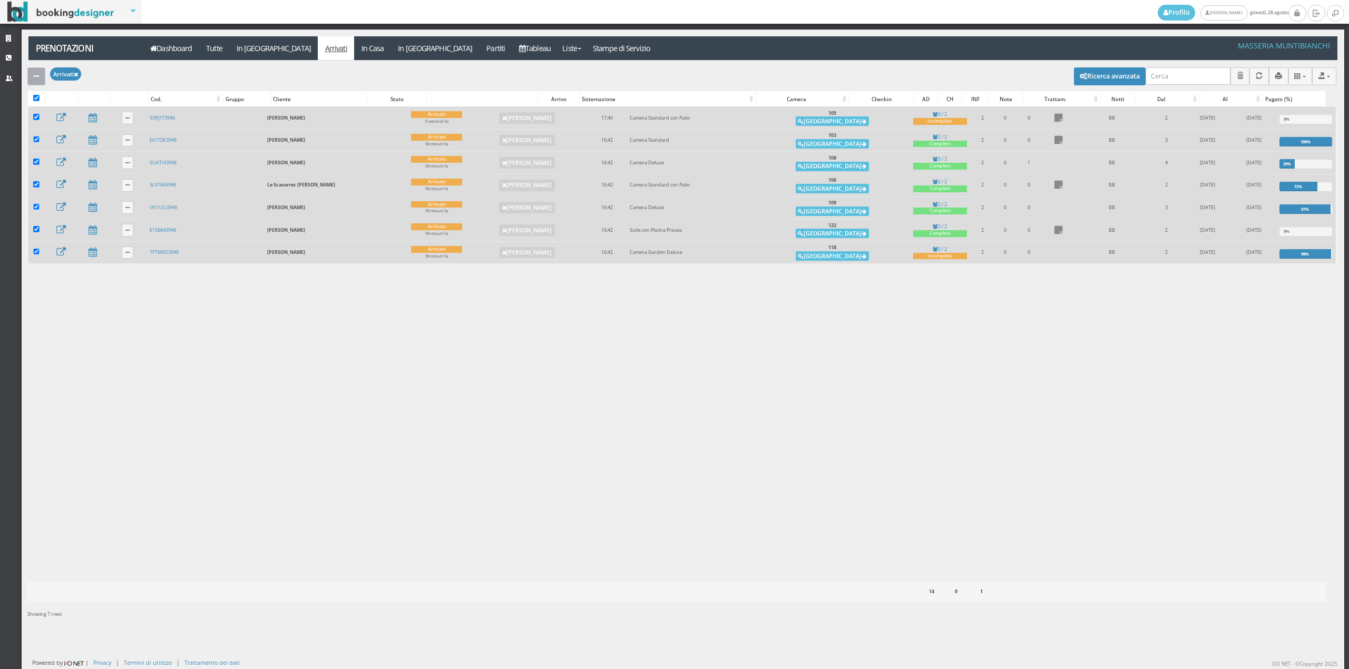
click at [36, 77] on icon "button" at bounding box center [36, 76] width 5 height 7
click at [62, 131] on link "Segna come "Alloggiato"" at bounding box center [72, 133] width 90 height 12
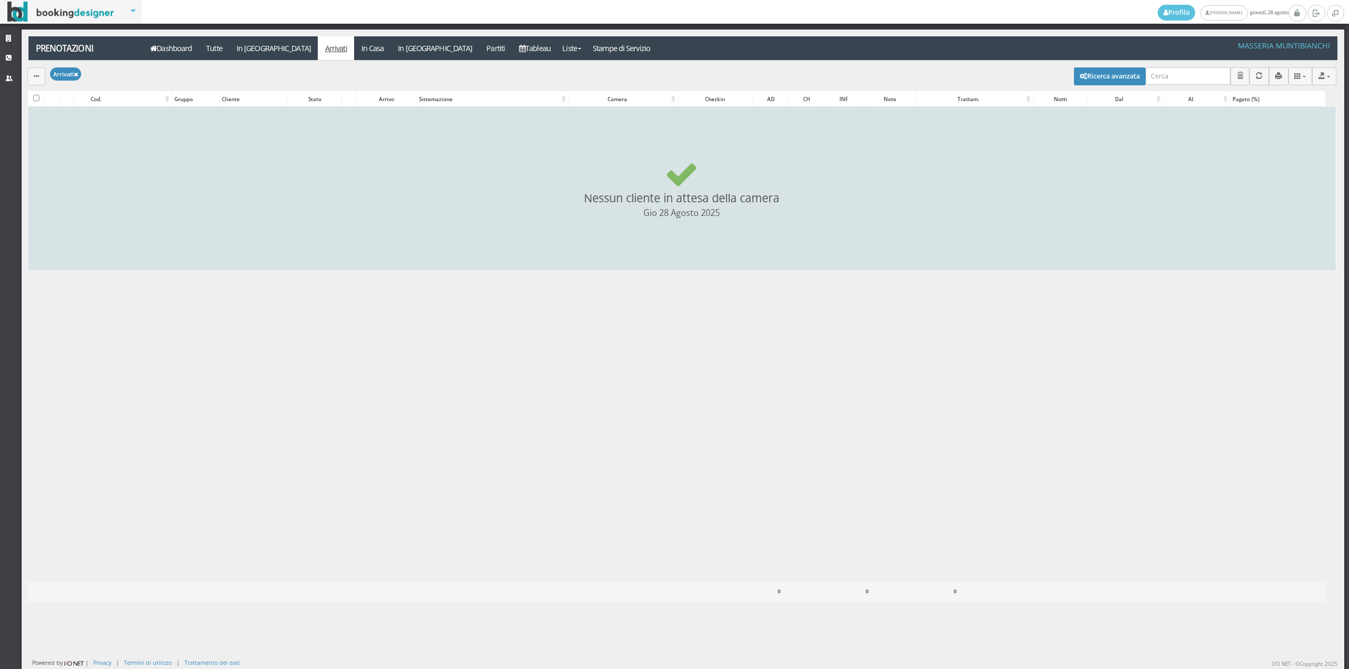
checkbox input "false"
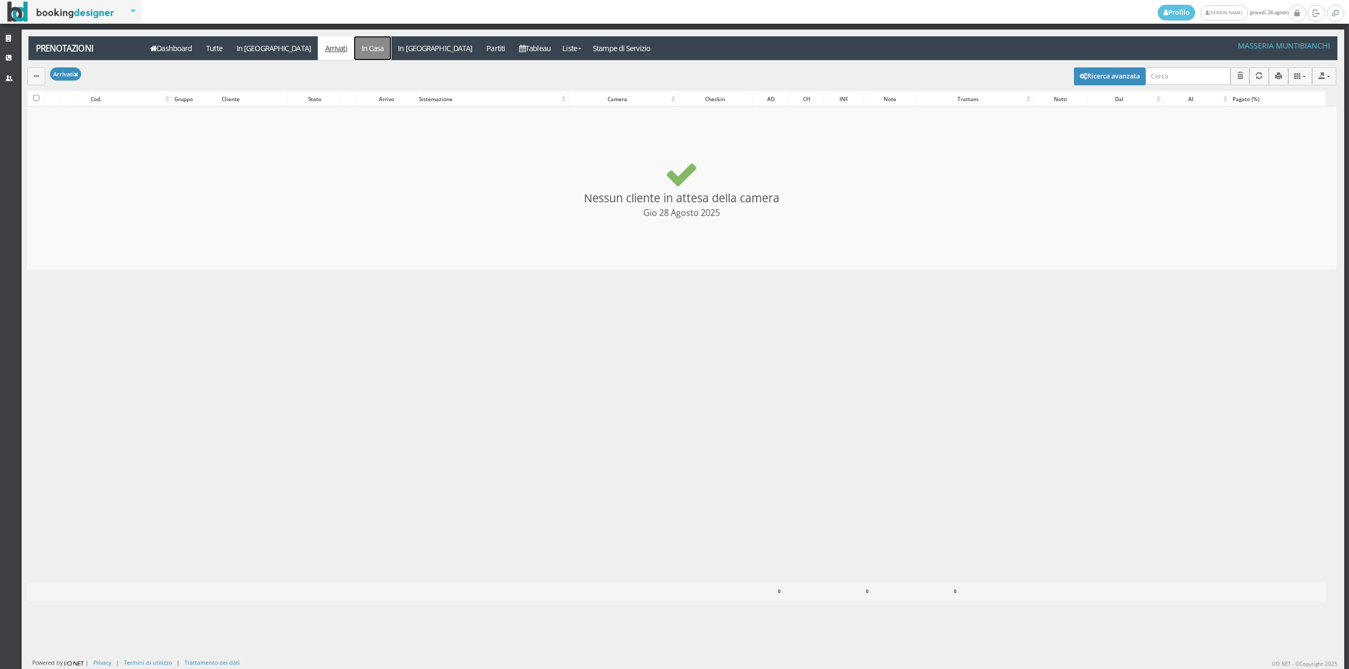
click at [354, 45] on link "In Casa" at bounding box center [372, 48] width 37 height 24
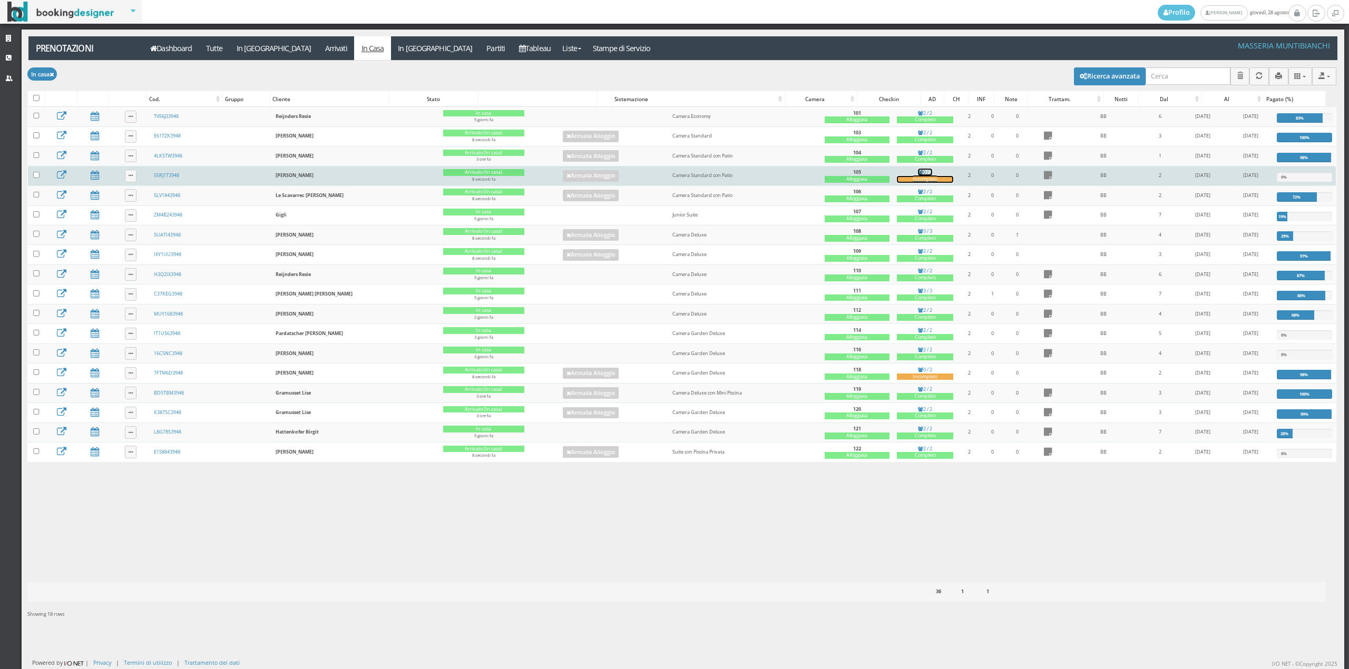
click at [897, 180] on div "Incompleto" at bounding box center [925, 179] width 56 height 7
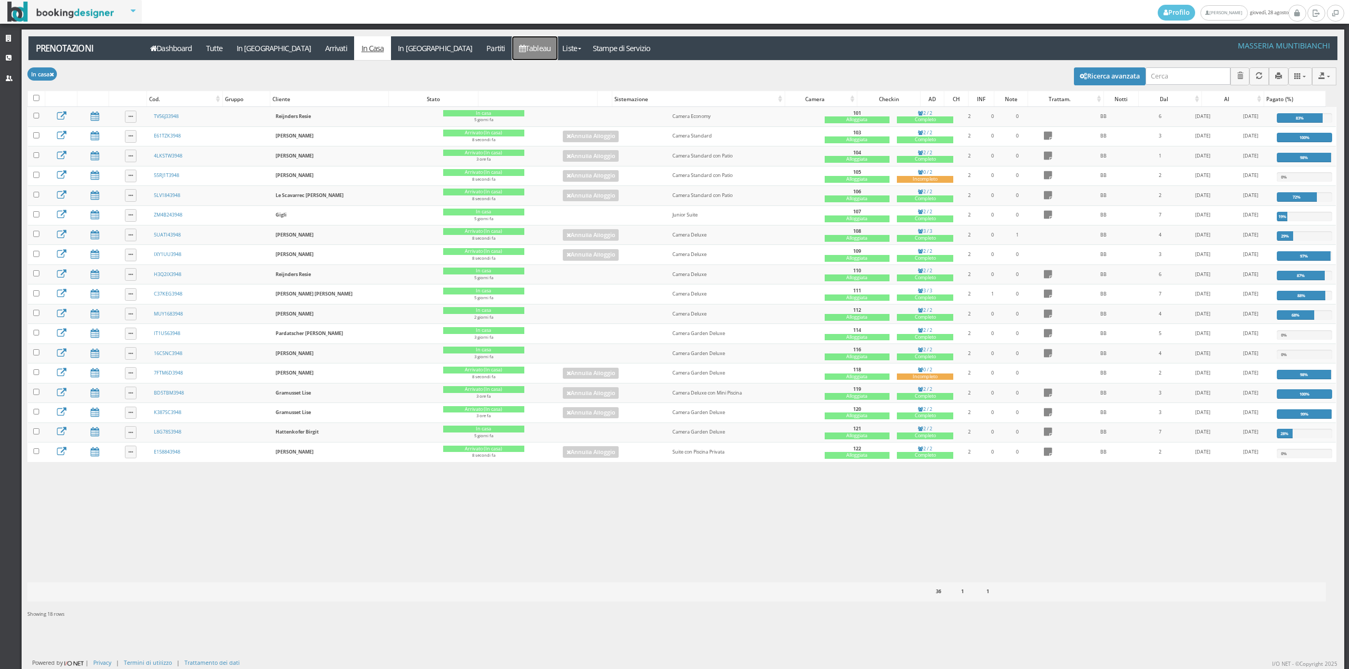
click at [519, 51] on icon at bounding box center [522, 48] width 6 height 7
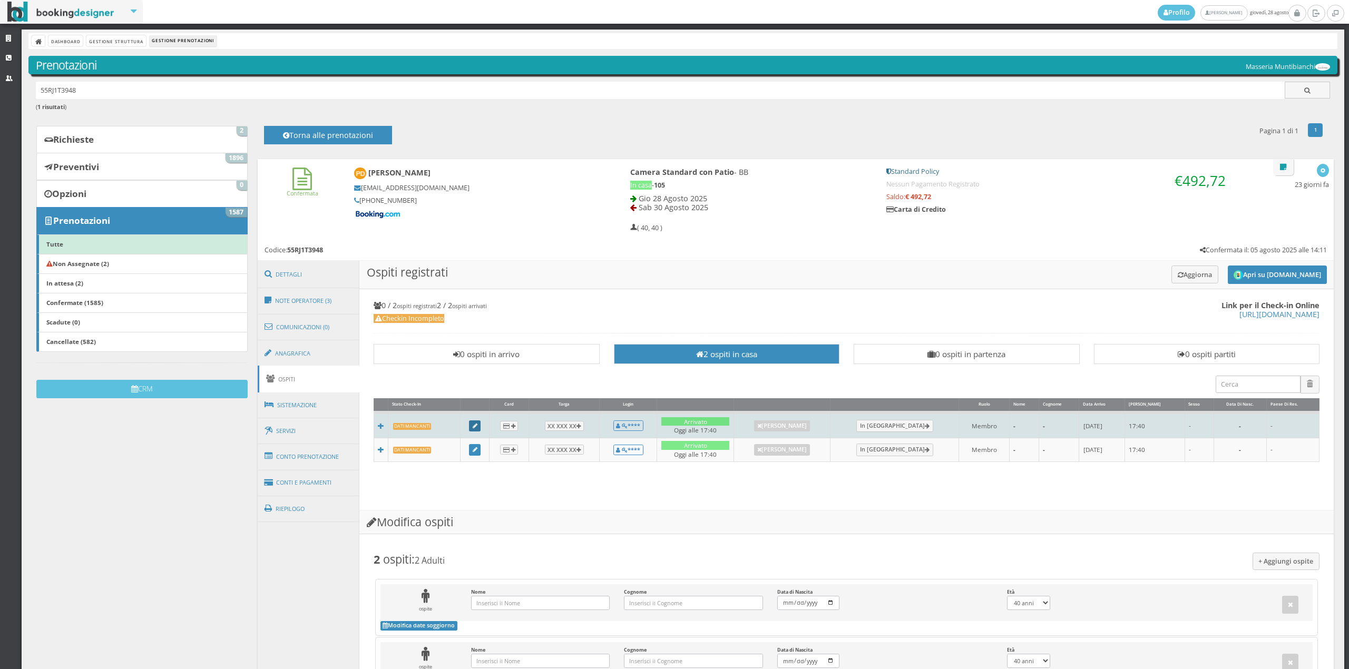
click at [475, 428] on icon at bounding box center [475, 427] width 5 height 6
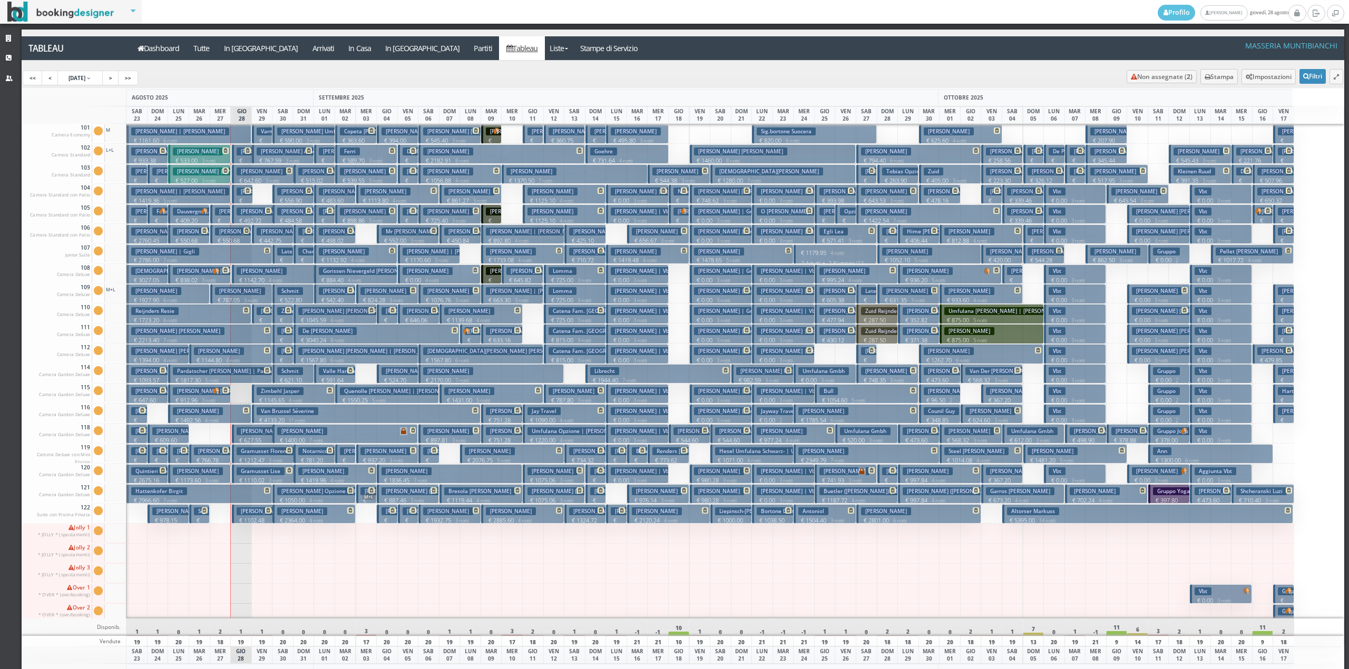
click at [255, 439] on p "€ 627.55 2 notti" at bounding box center [254, 444] width 34 height 16
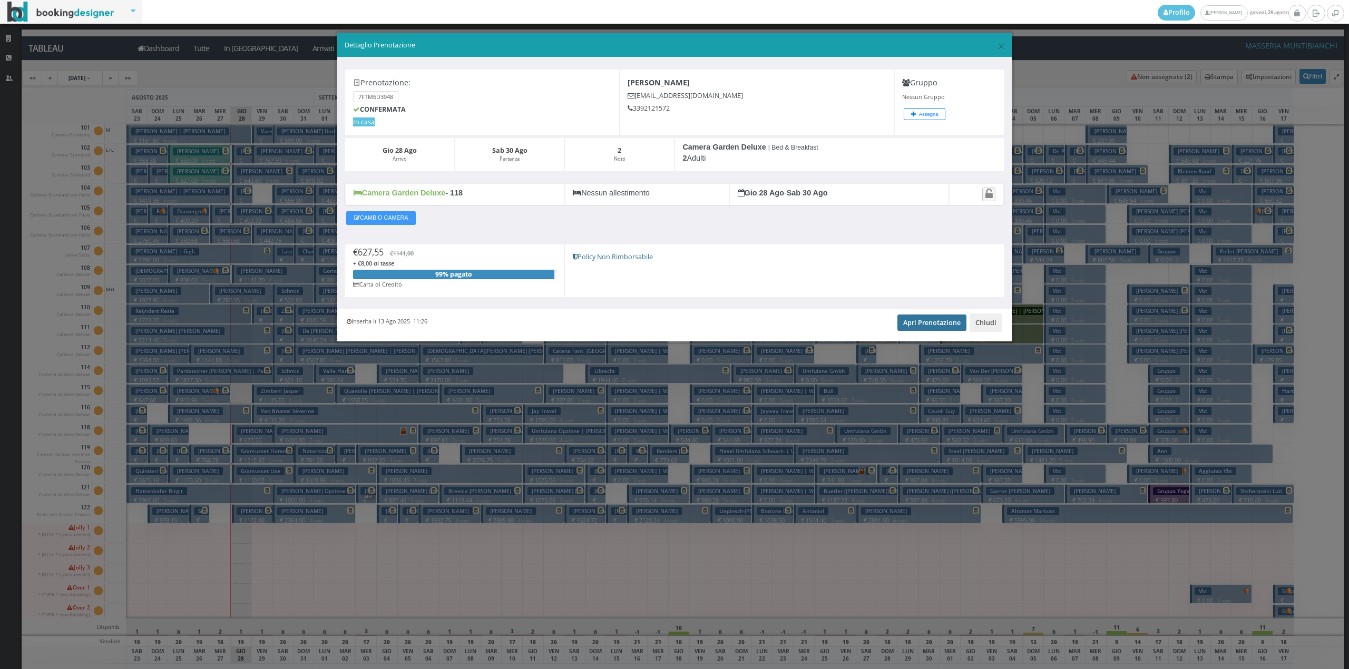
click at [924, 323] on link "Apri Prenotazione" at bounding box center [931, 322] width 69 height 16
click at [984, 321] on button "Chiudi" at bounding box center [985, 322] width 33 height 18
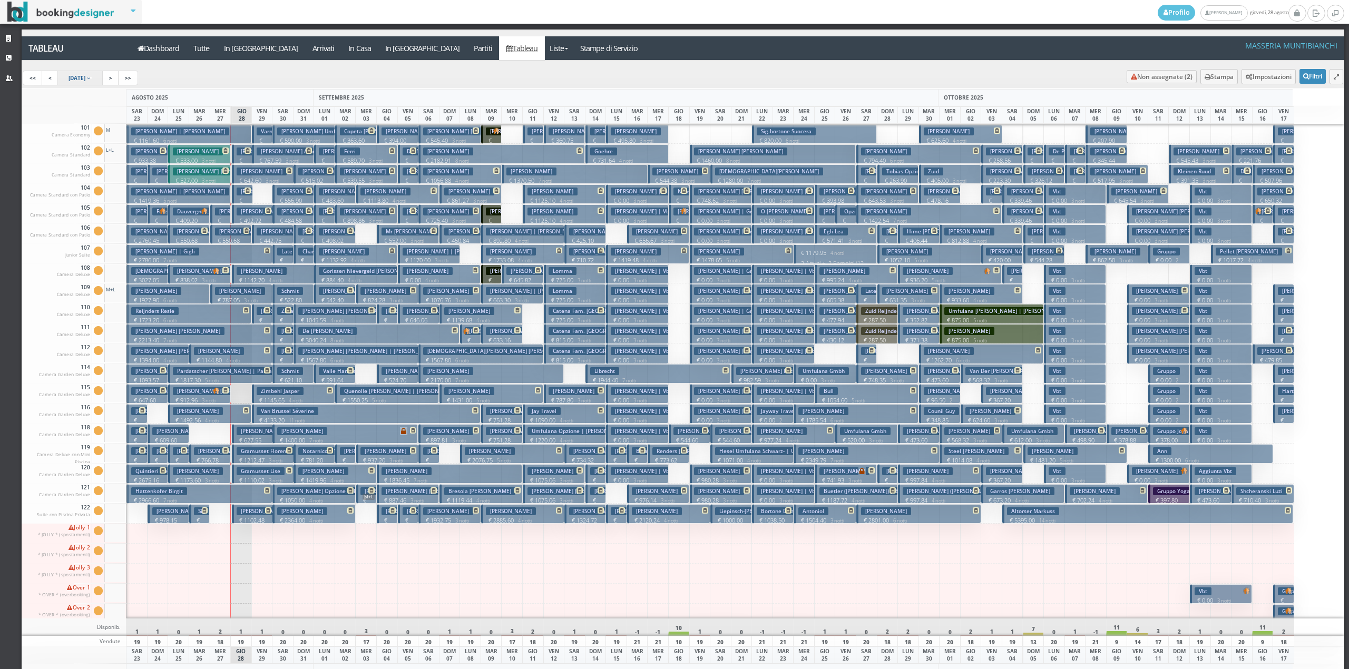
click at [98, 74] on link "23 Aug 2025" at bounding box center [80, 78] width 46 height 15
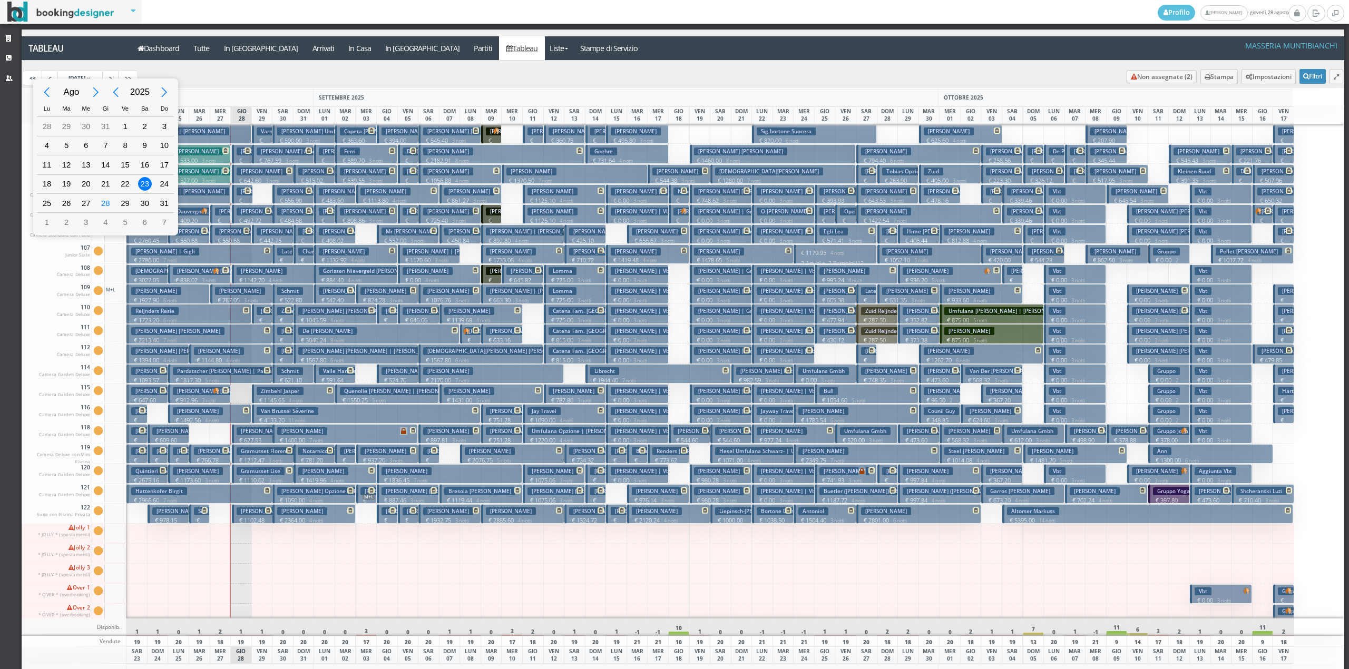
click at [92, 95] on div "Next Month" at bounding box center [96, 93] width 24 height 24
click at [159, 184] on div "26" at bounding box center [165, 184] width 14 height 14
type input "26/10/2025"
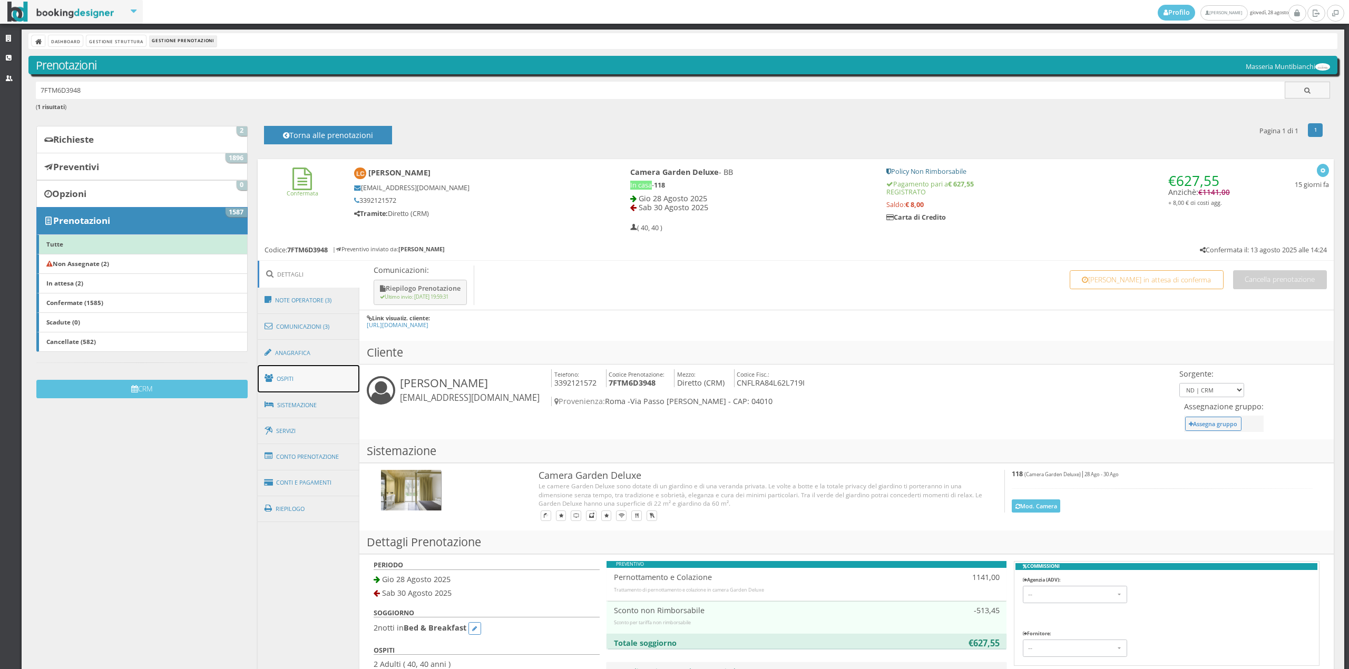
click at [304, 367] on link "Ospiti" at bounding box center [309, 378] width 102 height 27
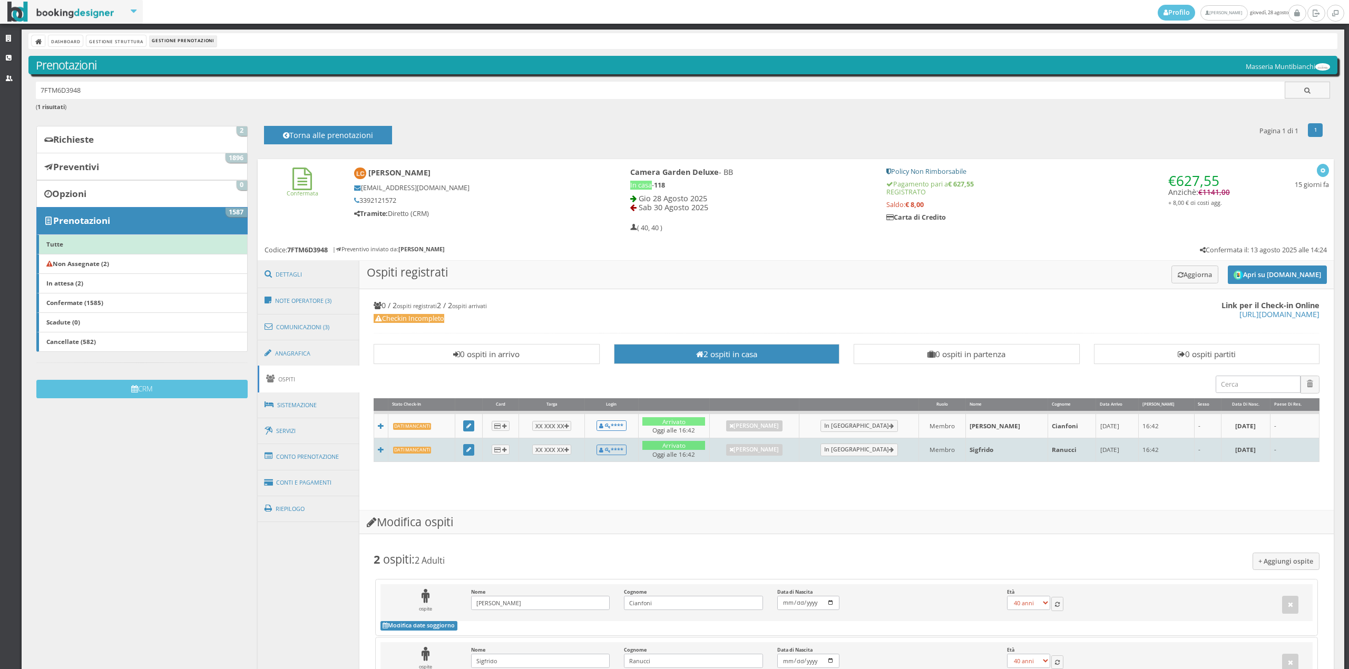
click at [470, 444] on td at bounding box center [468, 450] width 27 height 24
click at [466, 449] on link at bounding box center [469, 450] width 12 height 12
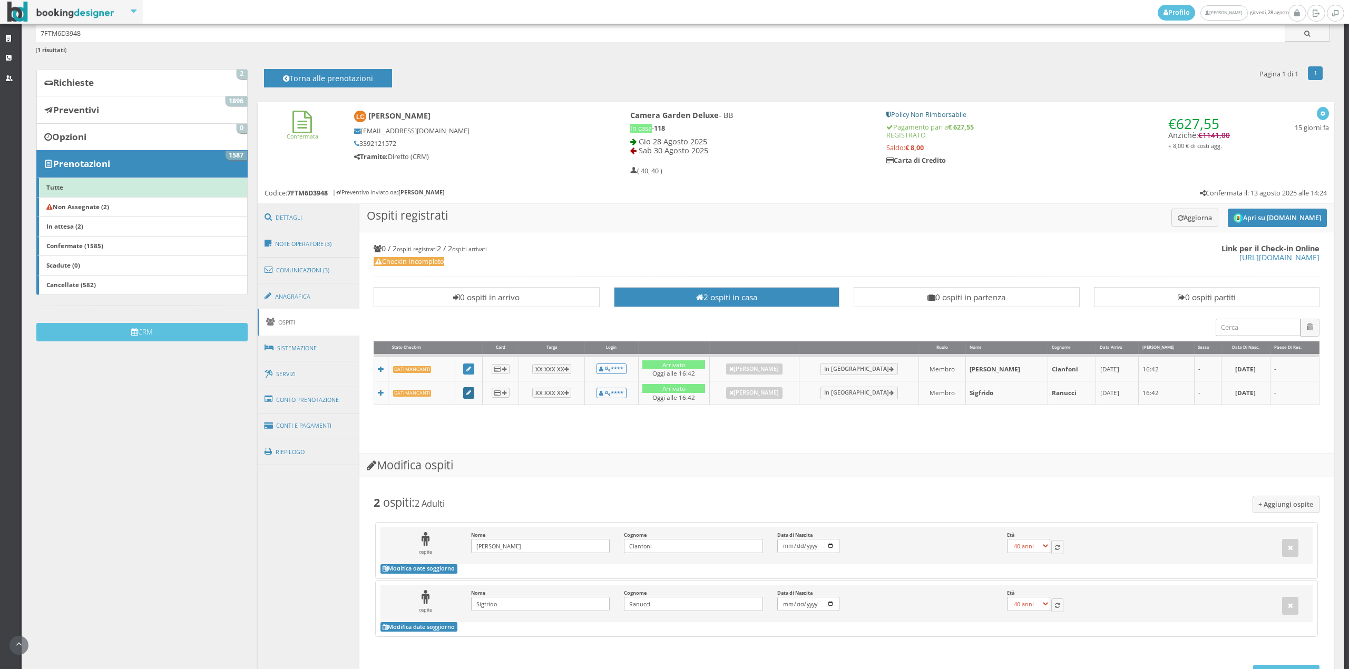
scroll to position [144, 0]
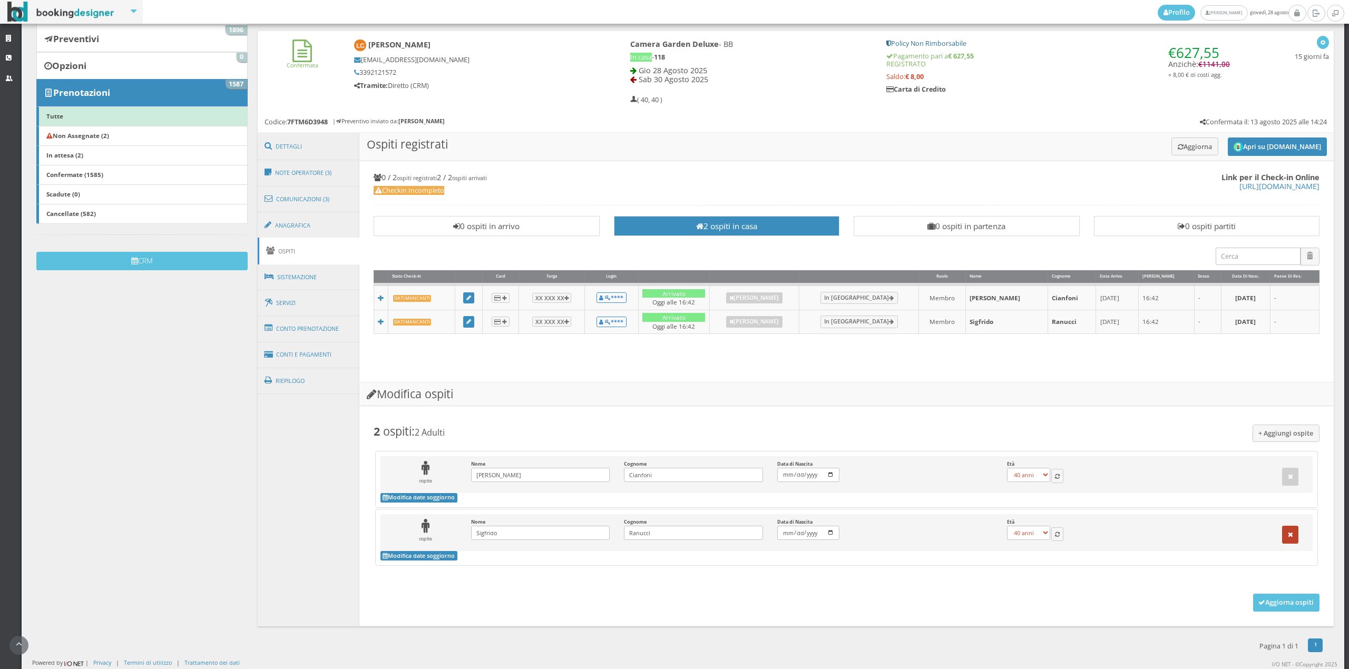
click at [1284, 532] on button "button" at bounding box center [1290, 535] width 17 height 18
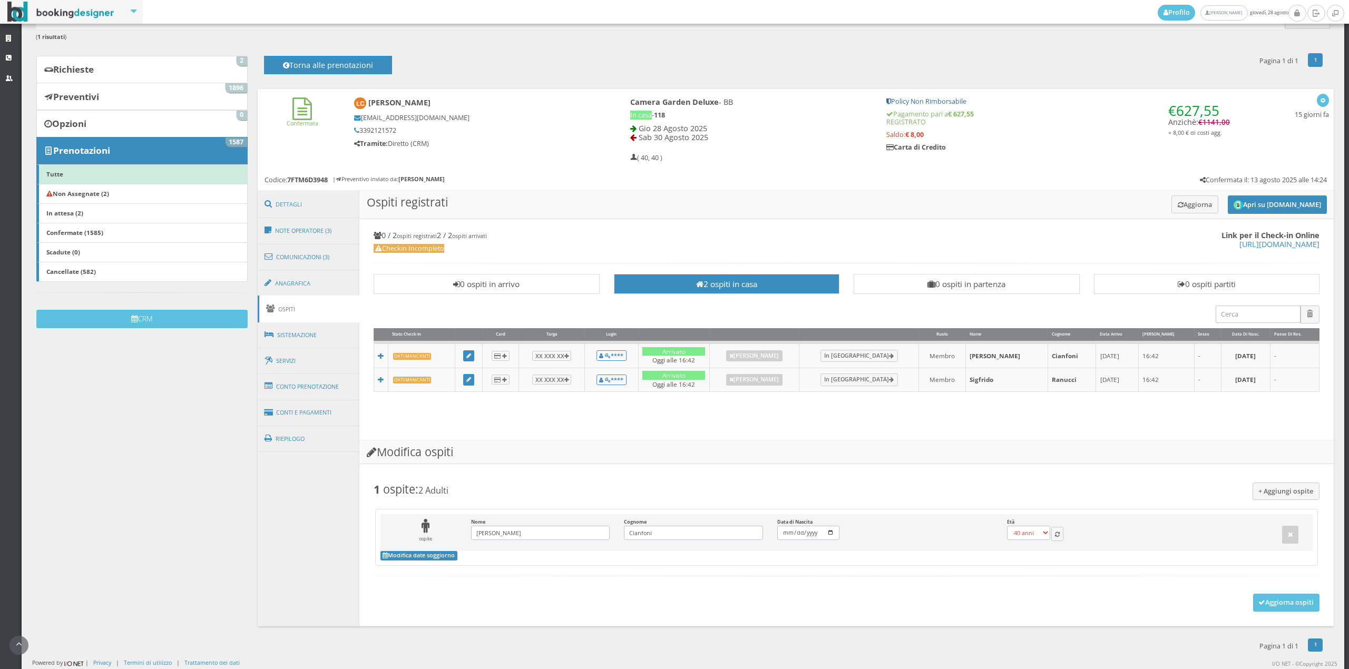
scroll to position [80, 0]
click at [1284, 605] on button "Aggiorna ospiti" at bounding box center [1286, 603] width 67 height 18
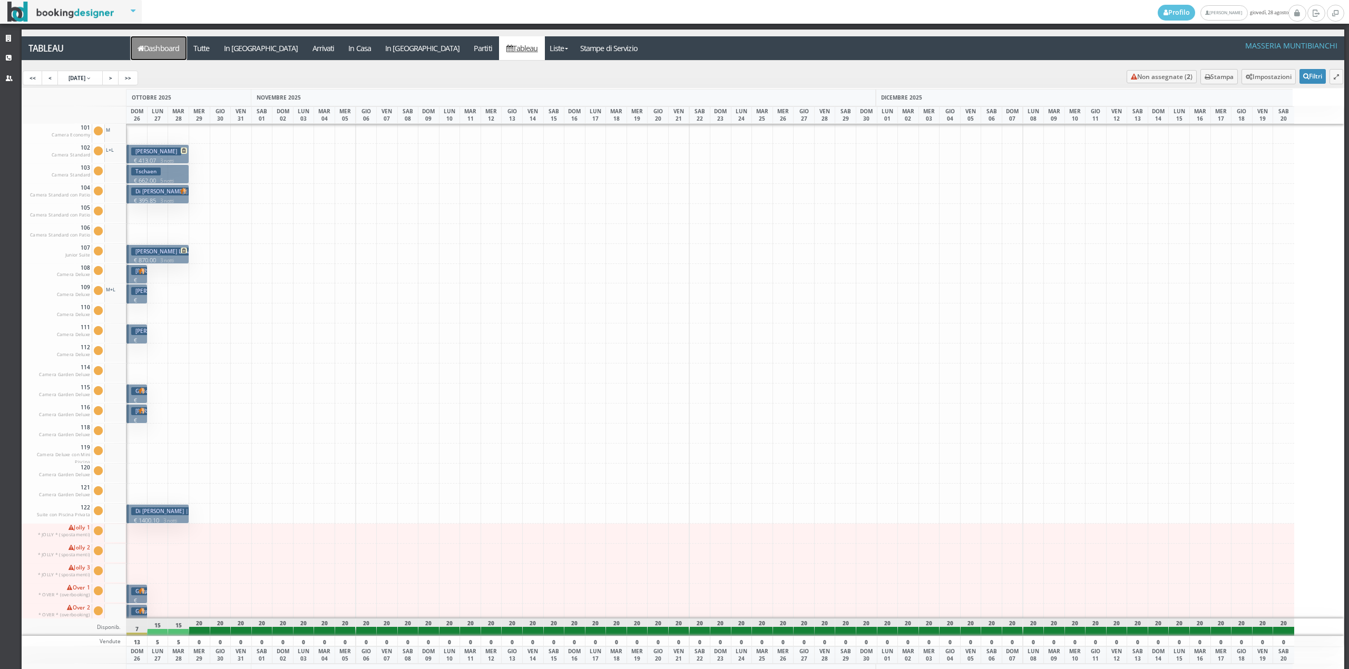
click at [175, 53] on link "Dashboard" at bounding box center [159, 48] width 56 height 24
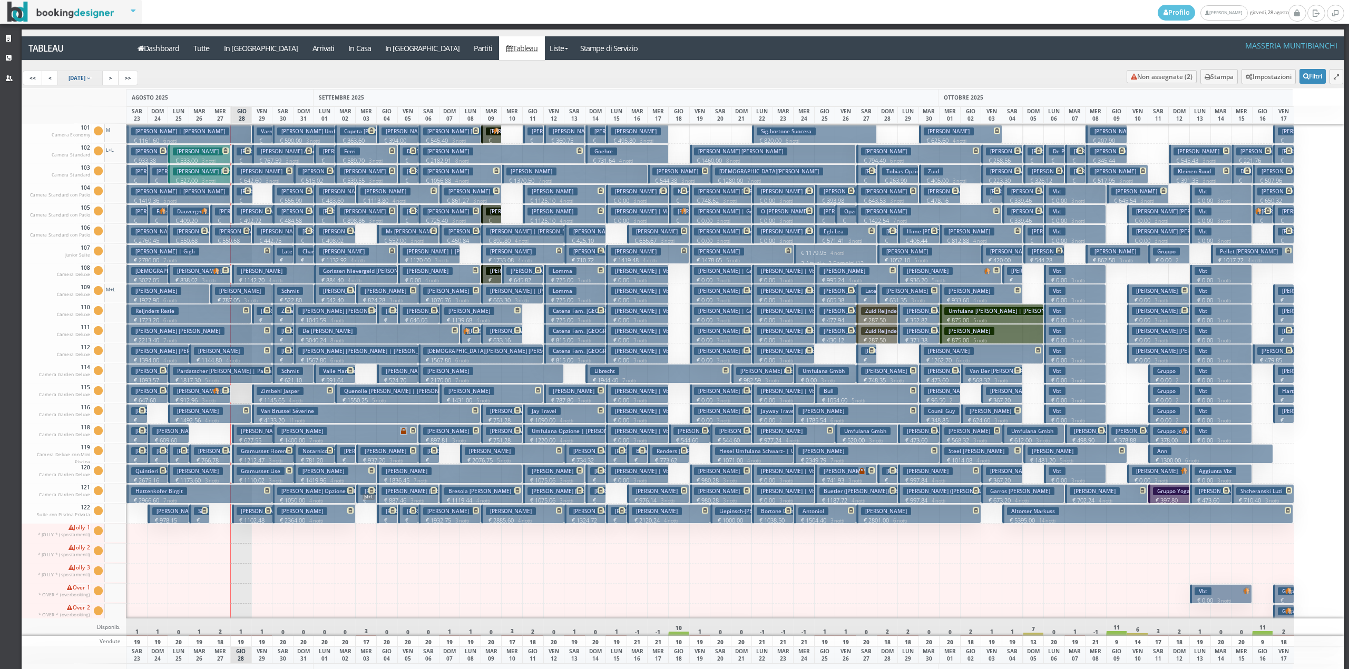
click at [85, 78] on span "23 Aug 2025" at bounding box center [76, 77] width 17 height 7
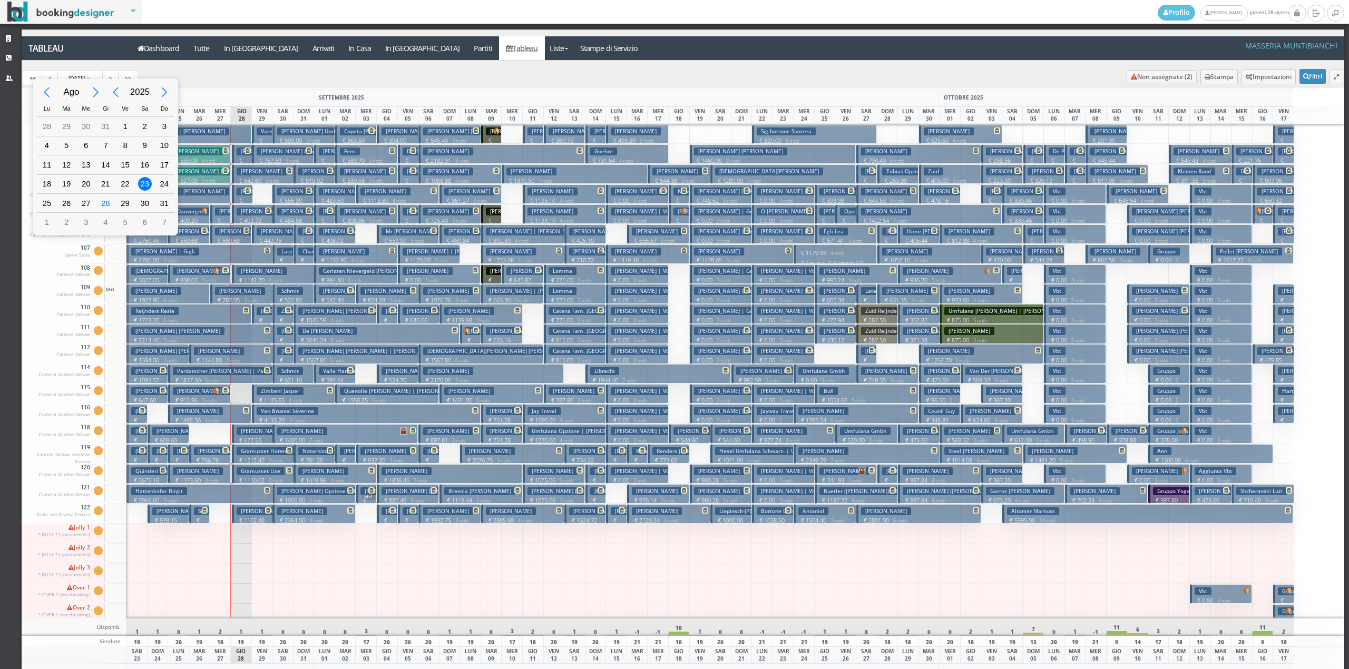
click at [151, 188] on div "23" at bounding box center [145, 184] width 14 height 14
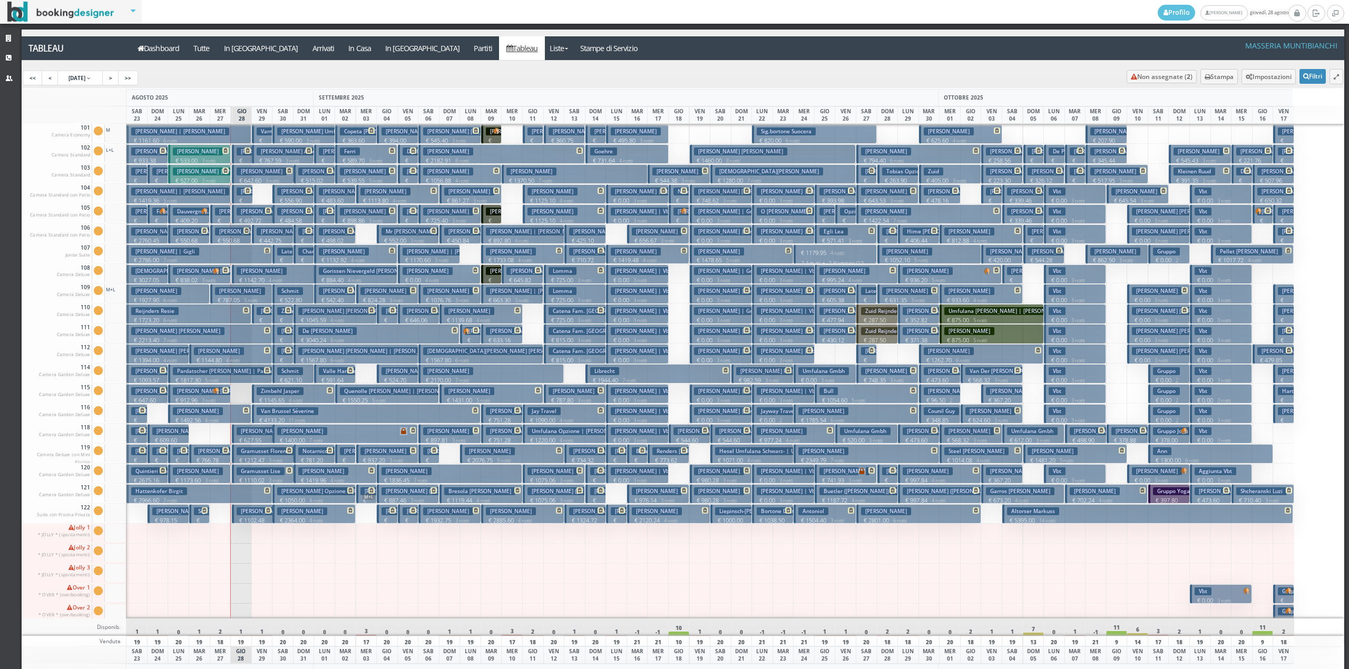
type input "23/08/2025"
click at [305, 46] on a=pms-arrived-reservations"] "Arrivati" at bounding box center [323, 48] width 36 height 24
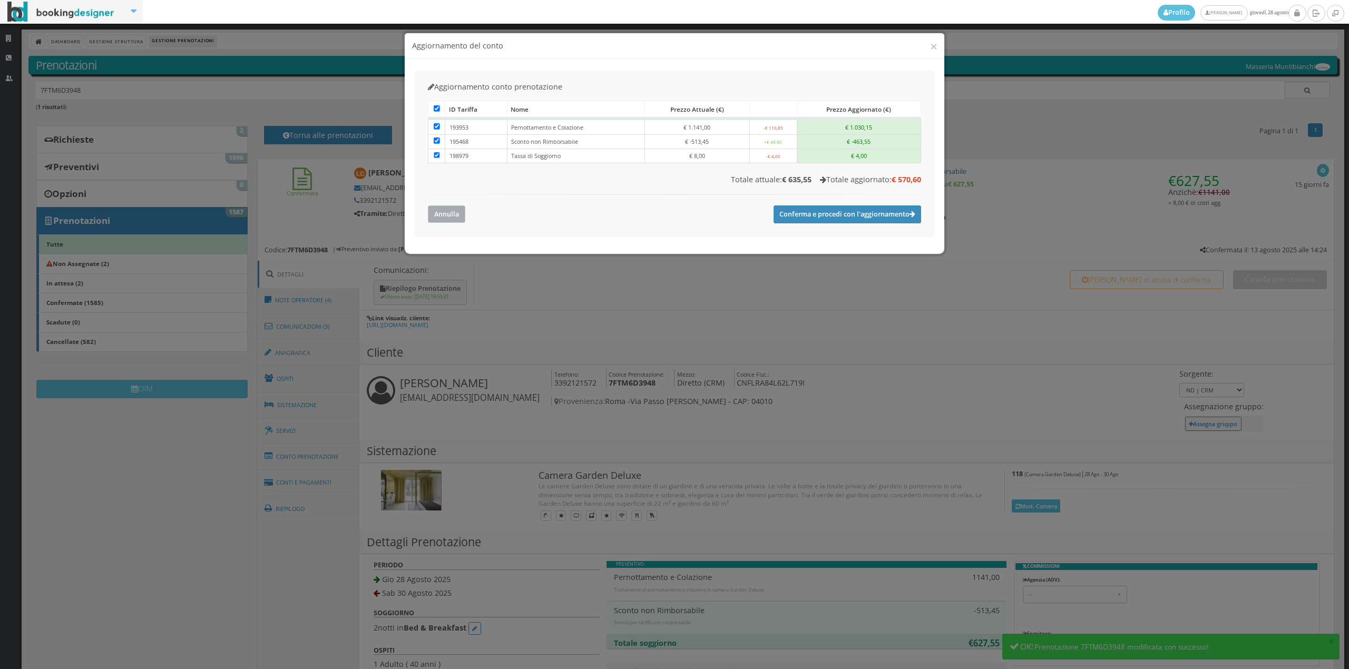
click at [432, 213] on button "Annulla" at bounding box center [446, 213] width 37 height 17
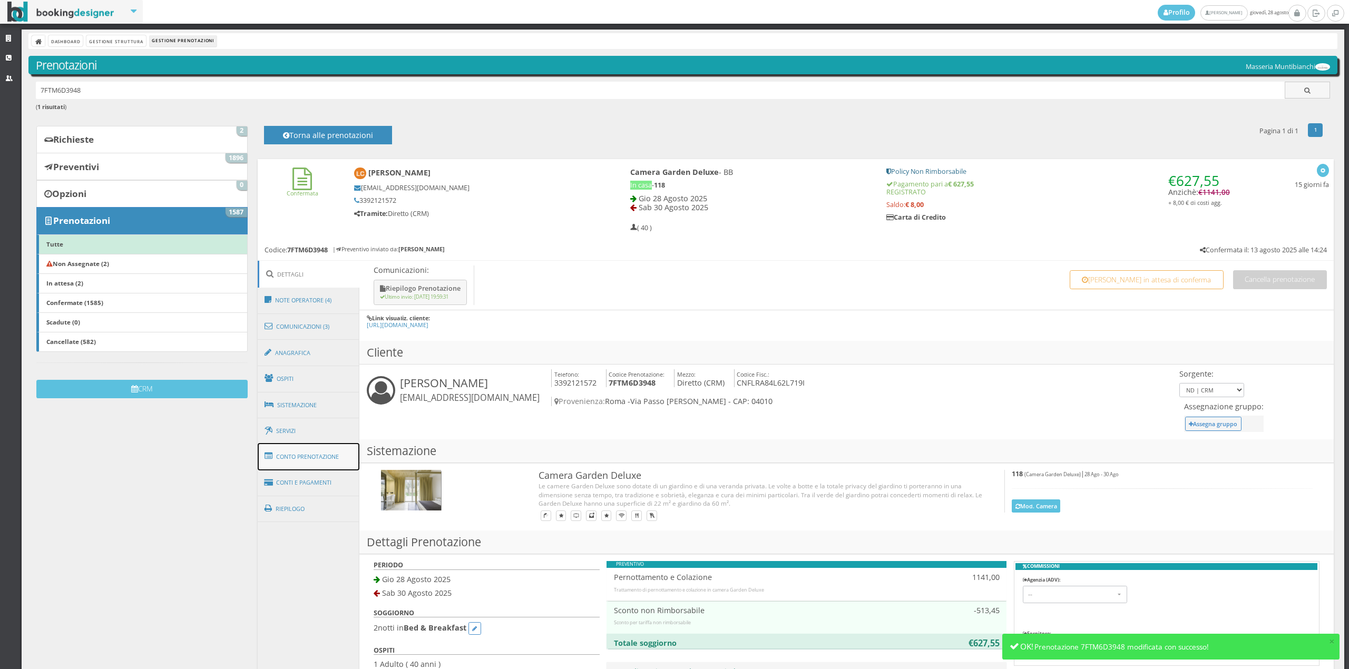
click at [320, 450] on link "Conto Prenotazione" at bounding box center [309, 456] width 102 height 27
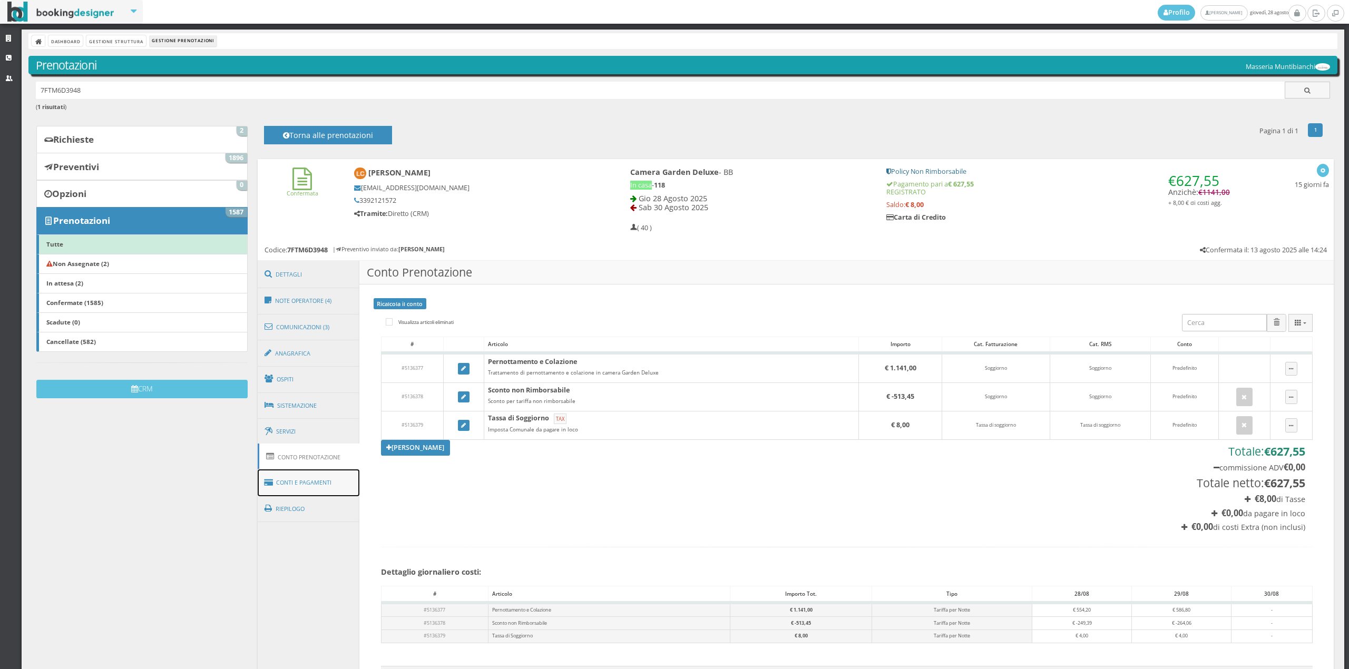
click at [329, 480] on link "Conti e Pagamenti" at bounding box center [309, 482] width 102 height 27
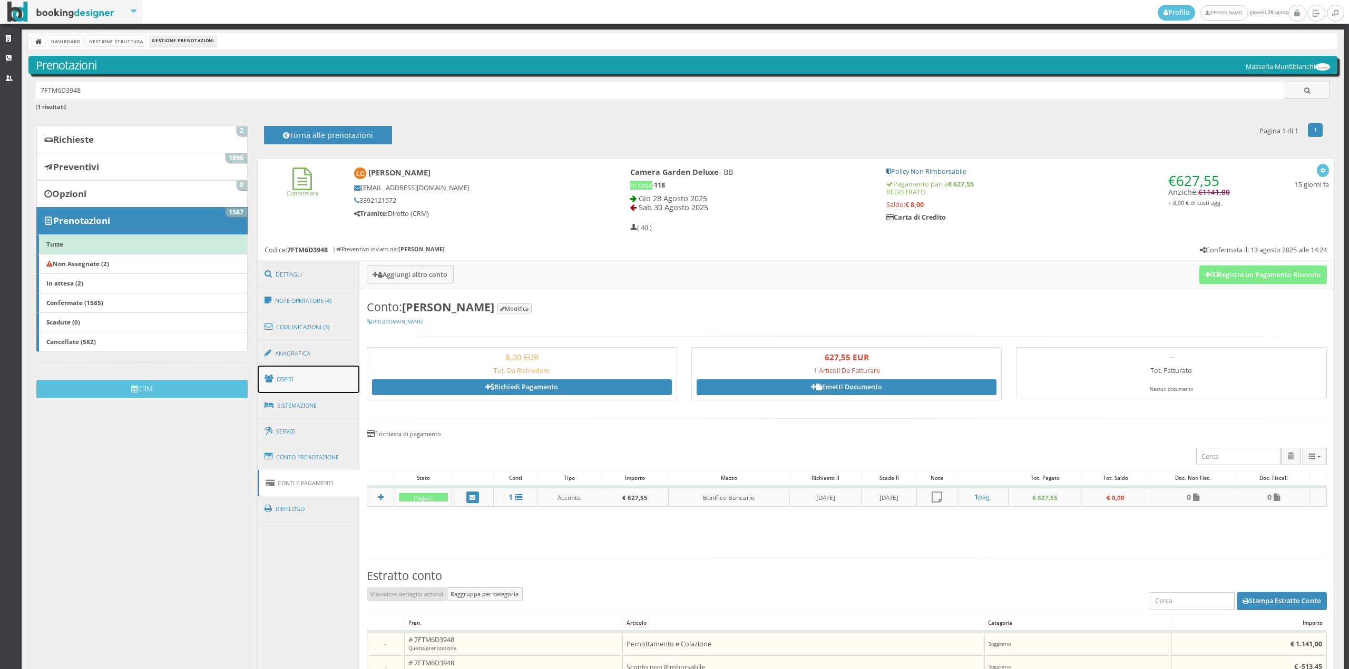
click at [287, 376] on link "Ospiti" at bounding box center [309, 379] width 102 height 27
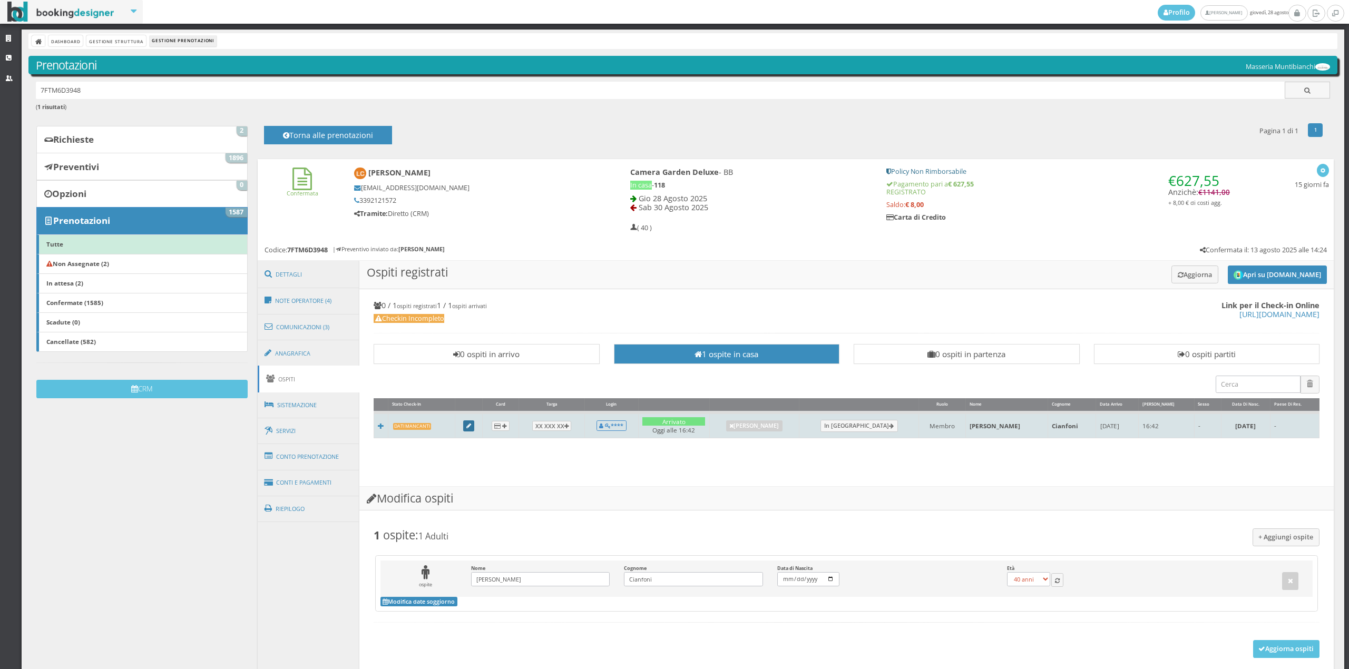
click at [468, 430] on link at bounding box center [469, 426] width 12 height 12
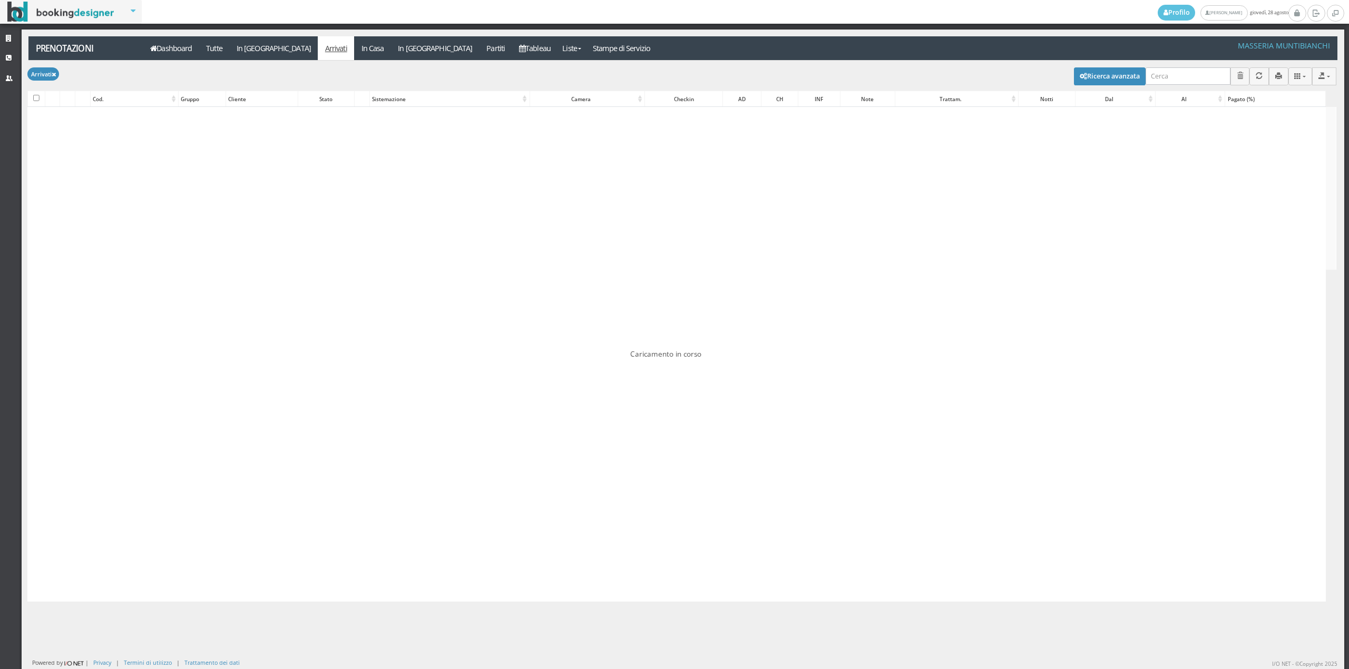
checkbox input "false"
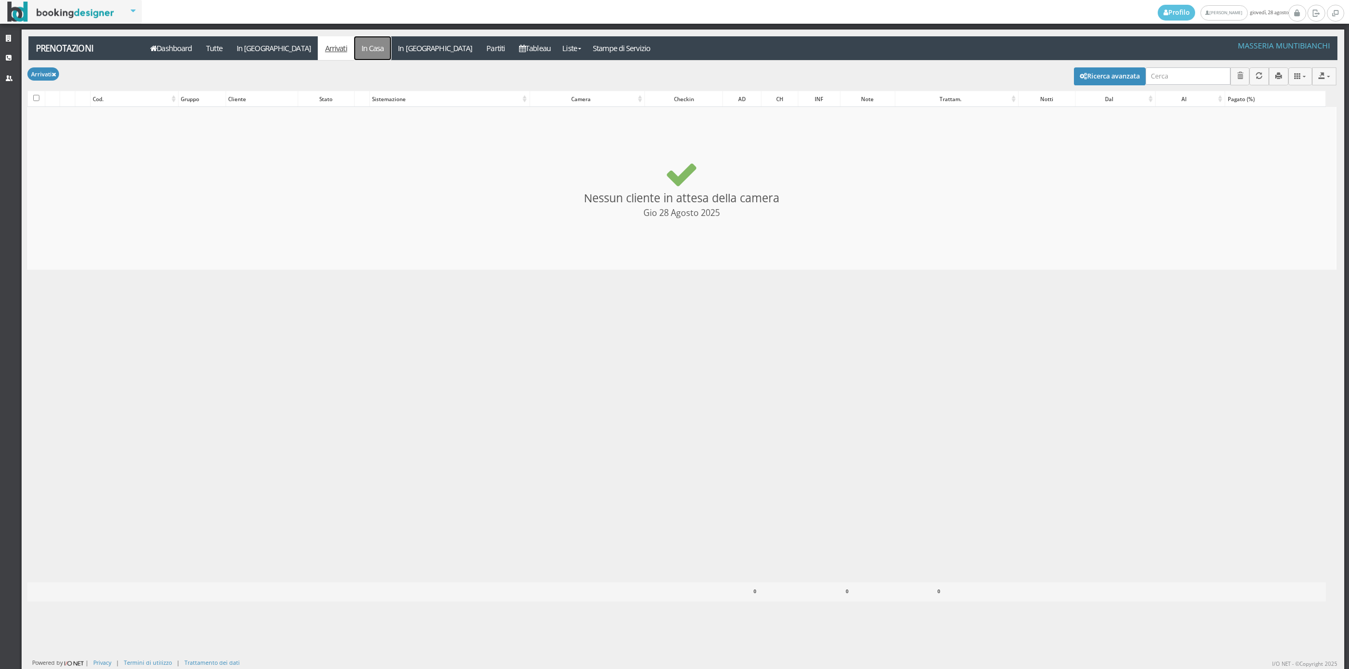
click at [354, 51] on link "In Casa" at bounding box center [372, 48] width 37 height 24
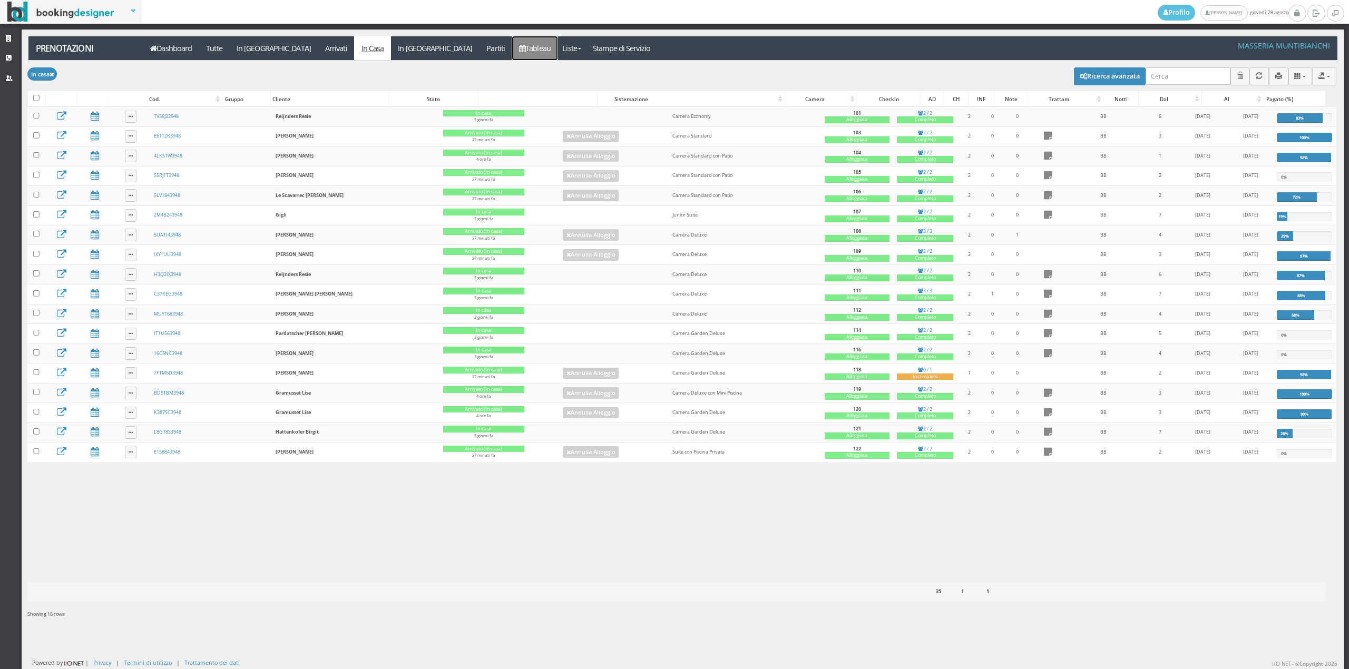
click at [512, 51] on link "Tableau" at bounding box center [535, 48] width 46 height 24
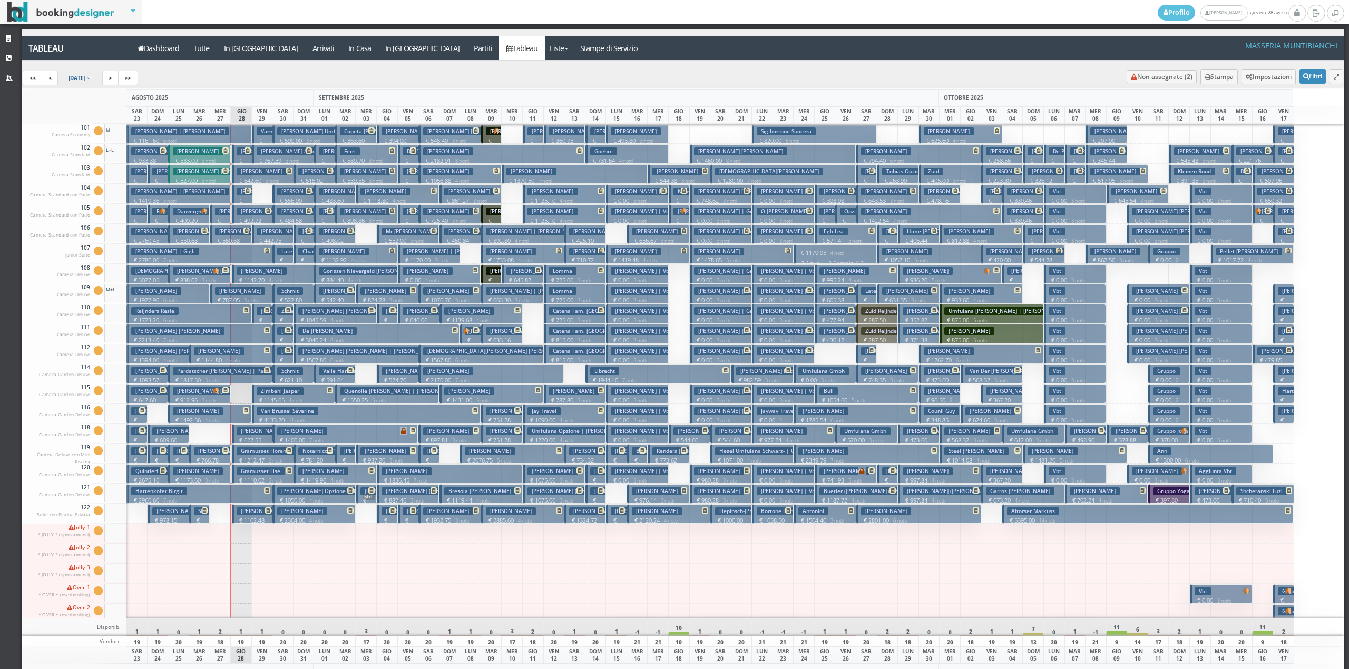
click at [103, 81] on link "23 Aug 2025" at bounding box center [80, 78] width 46 height 15
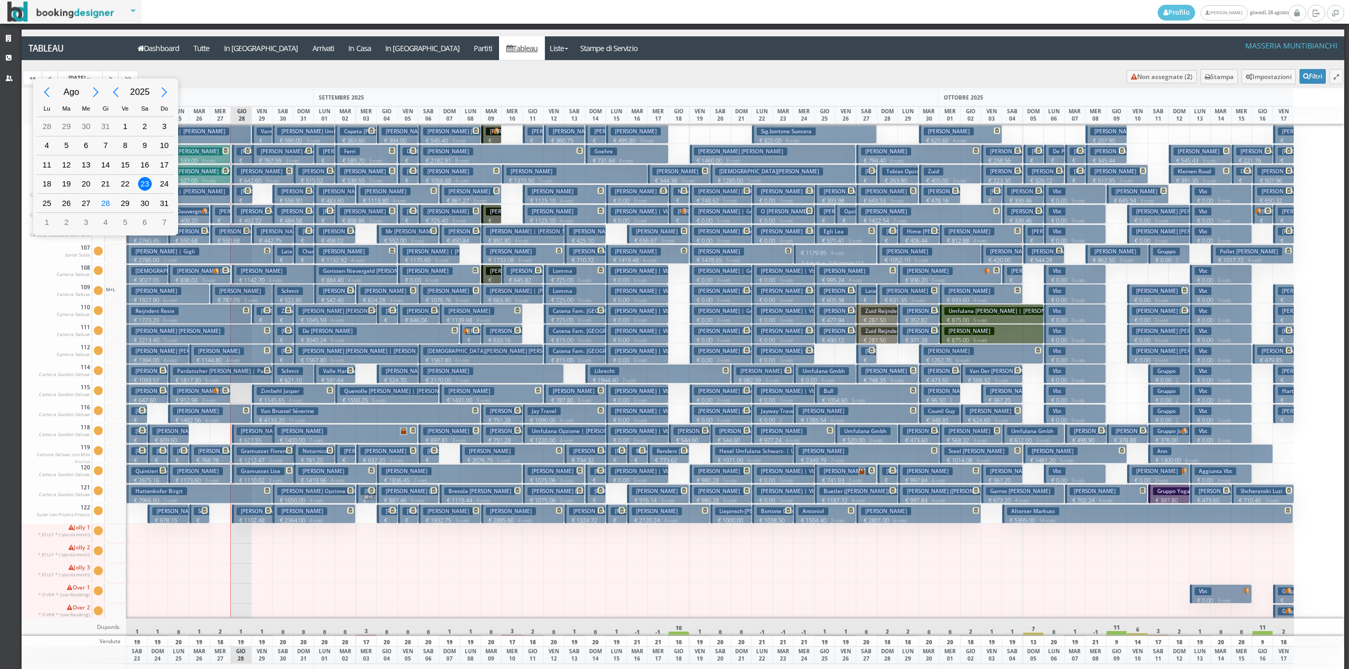
click at [97, 86] on div "Next Month" at bounding box center [96, 93] width 24 height 24
click at [88, 161] on div "15" at bounding box center [86, 165] width 14 height 14
type input "15/10/2025"
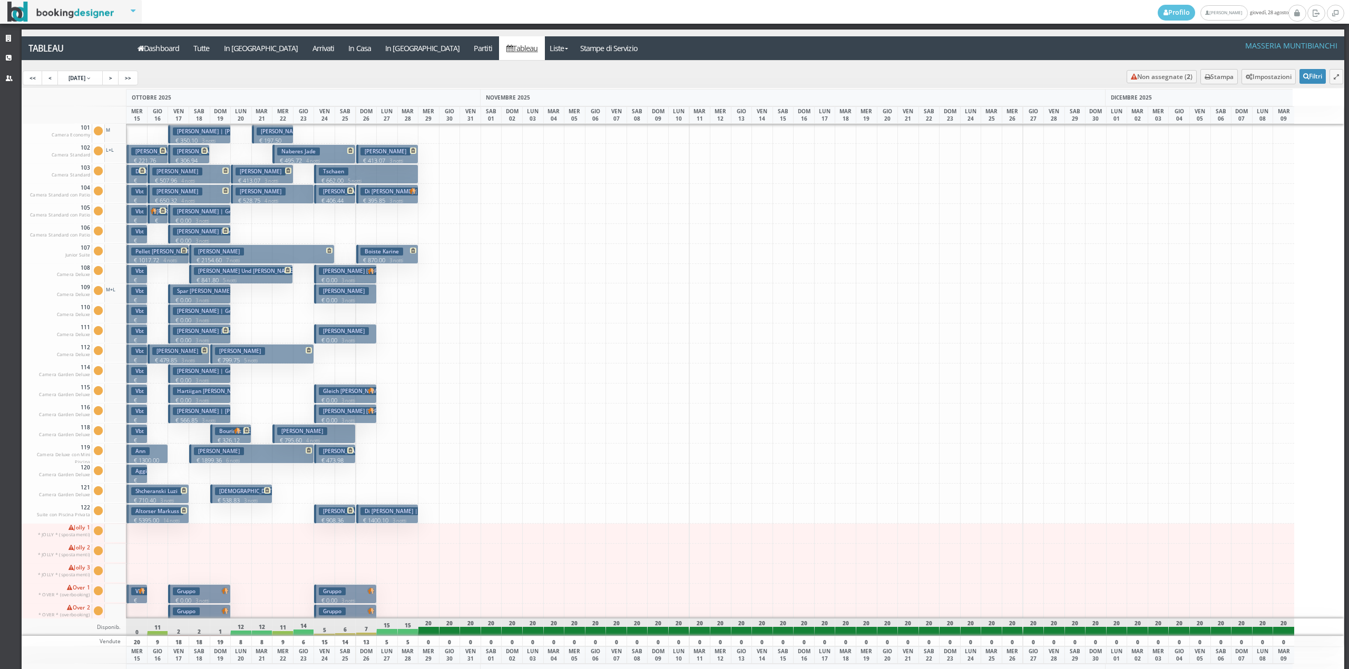
click at [199, 234] on h3 "[PERSON_NAME] | Gruppo" at bounding box center [210, 232] width 75 height 8
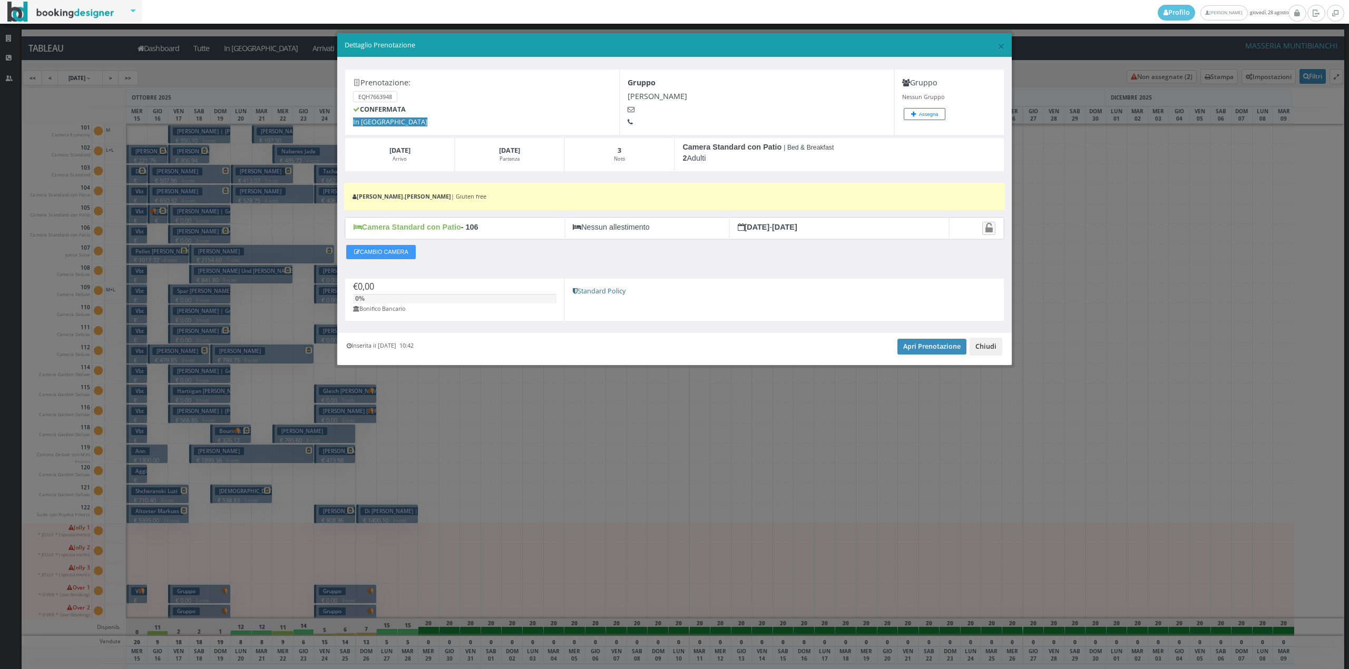
click at [985, 349] on button "Chiudi" at bounding box center [985, 347] width 33 height 18
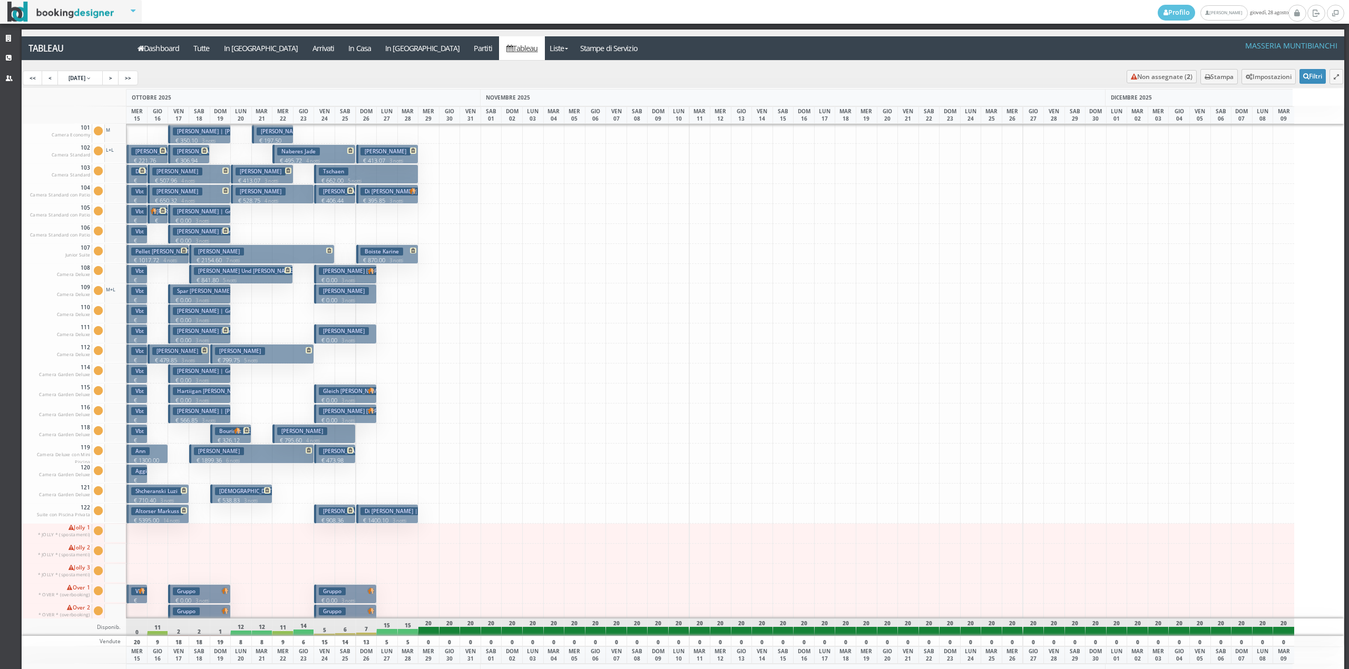
click at [211, 214] on h3 "[PERSON_NAME] | Gruppo" at bounding box center [210, 212] width 75 height 8
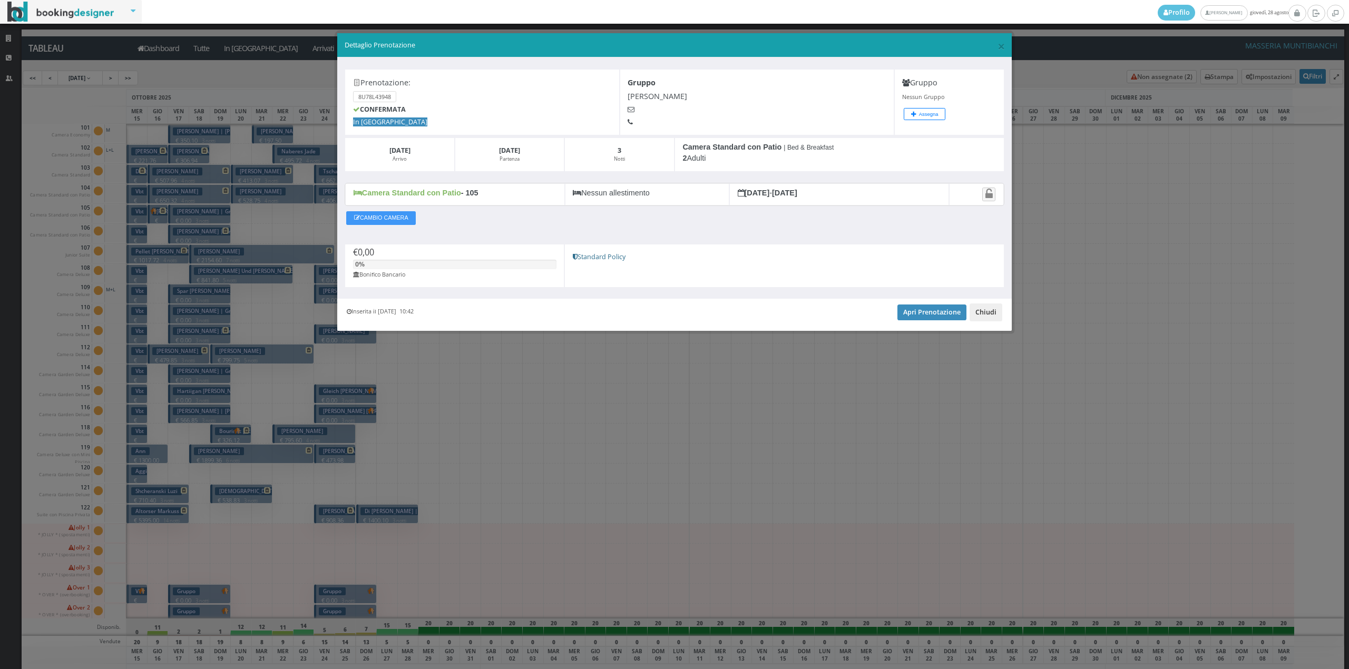
click at [991, 317] on button "Chiudi" at bounding box center [985, 312] width 33 height 18
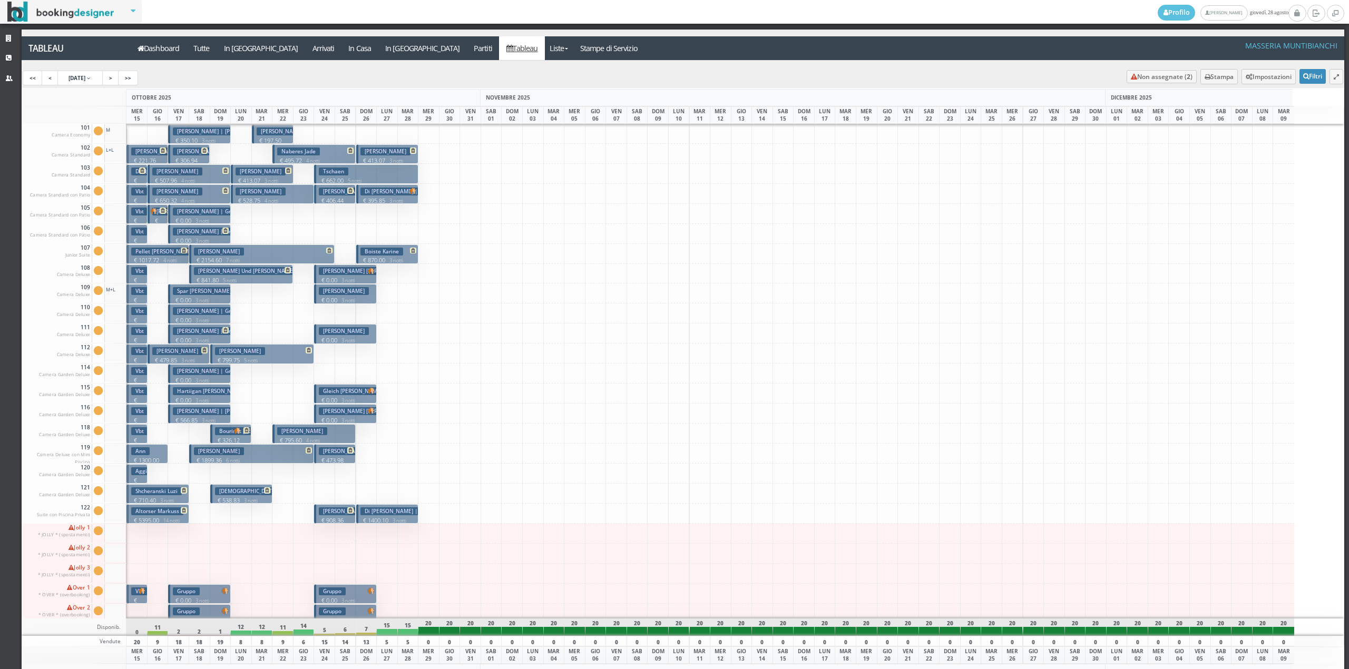
click at [194, 218] on small "3 notti" at bounding box center [200, 221] width 18 height 7
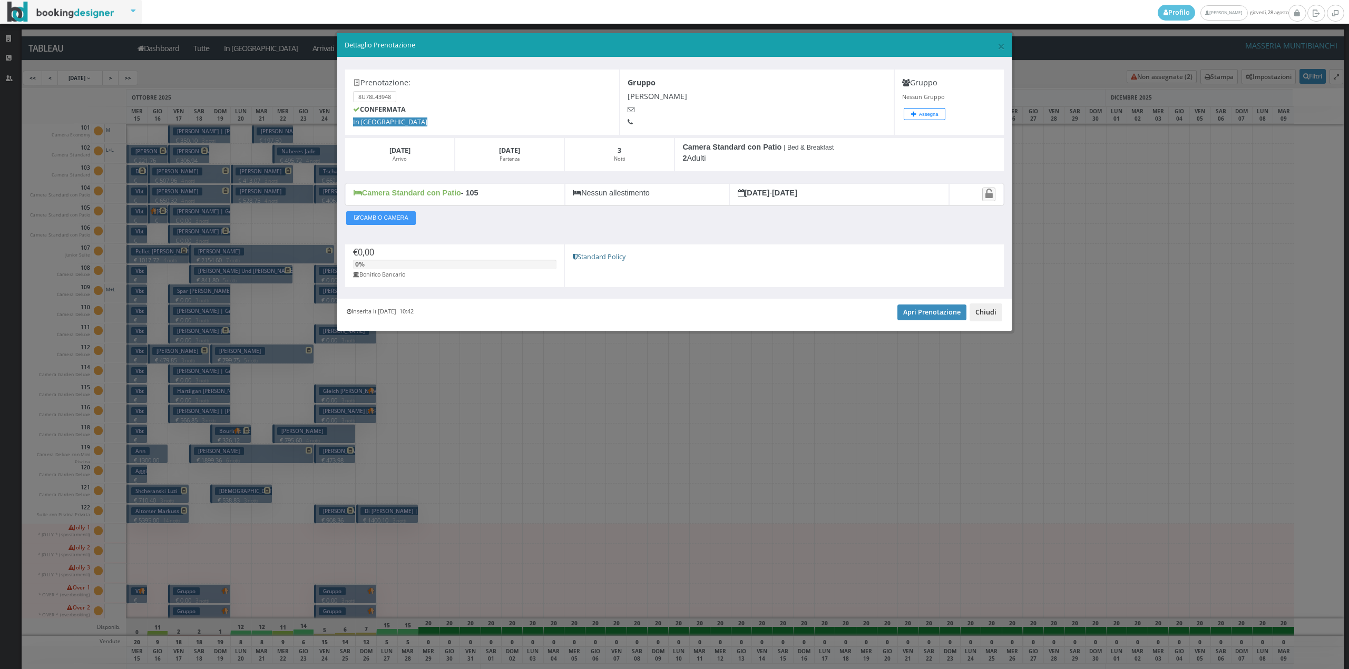
click at [983, 314] on button "Chiudi" at bounding box center [985, 312] width 33 height 18
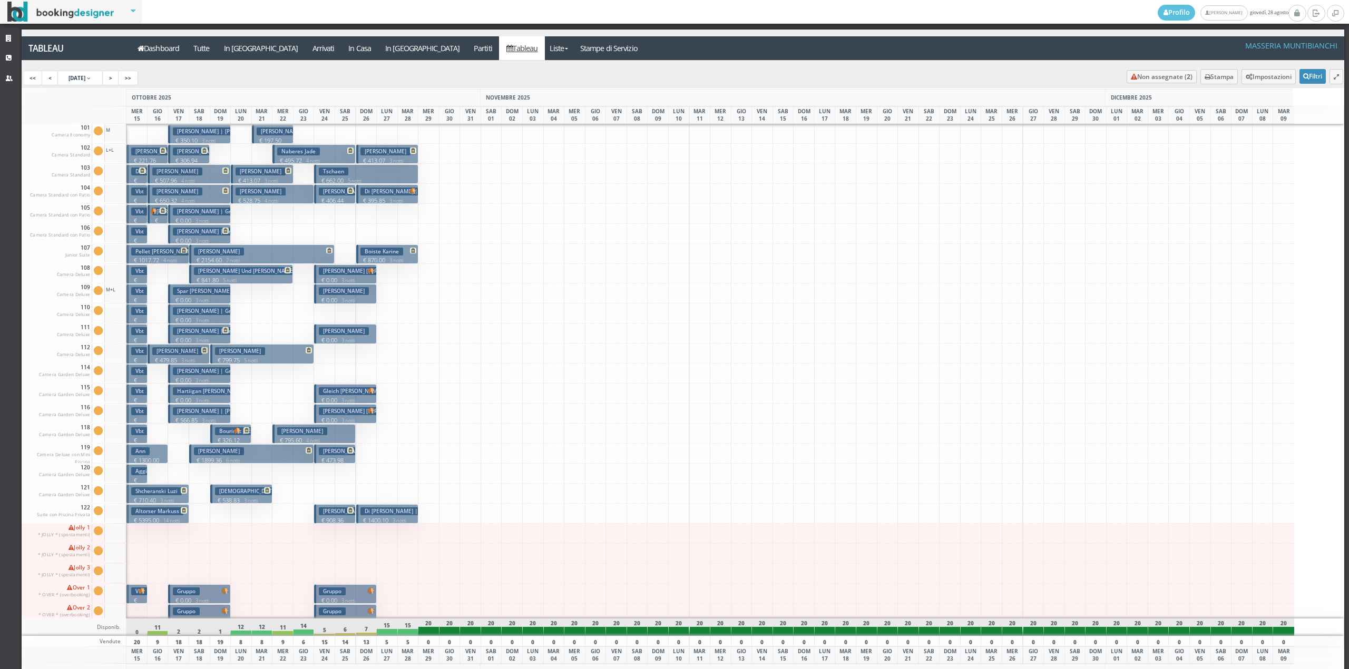
click at [188, 235] on h3 "[PERSON_NAME] | Gruppo" at bounding box center [210, 232] width 75 height 8
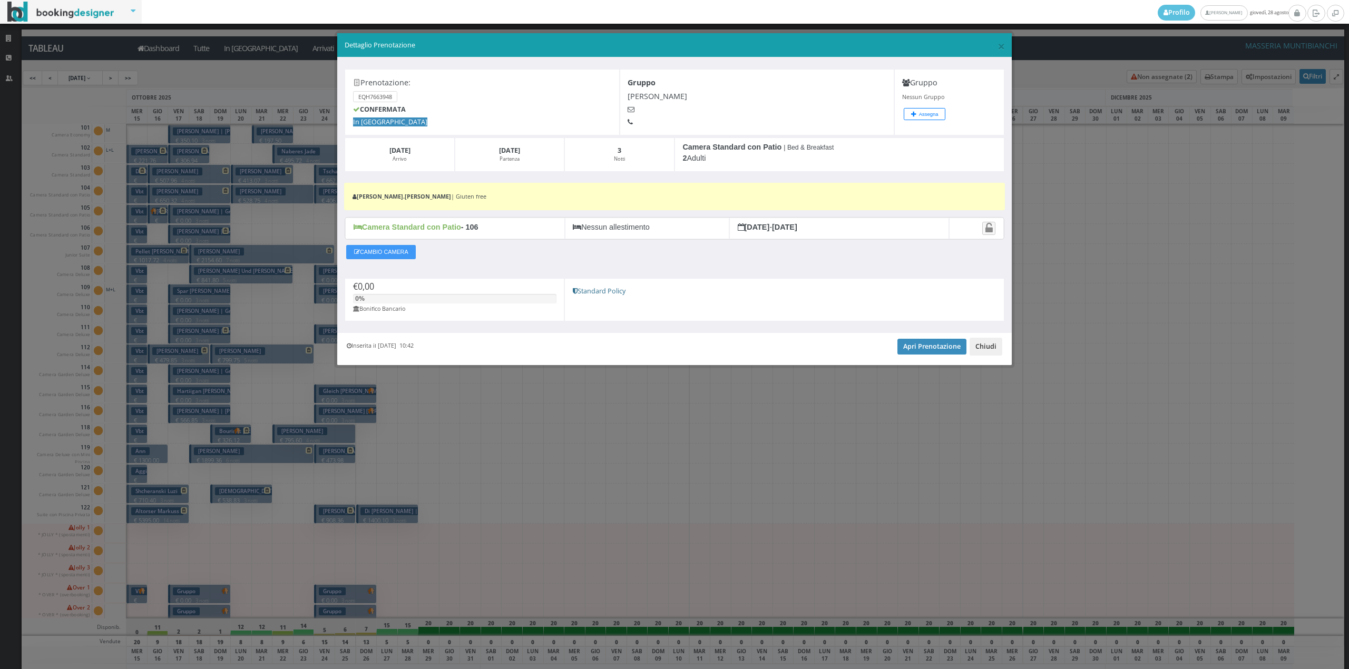
click at [986, 345] on button "Chiudi" at bounding box center [985, 347] width 33 height 18
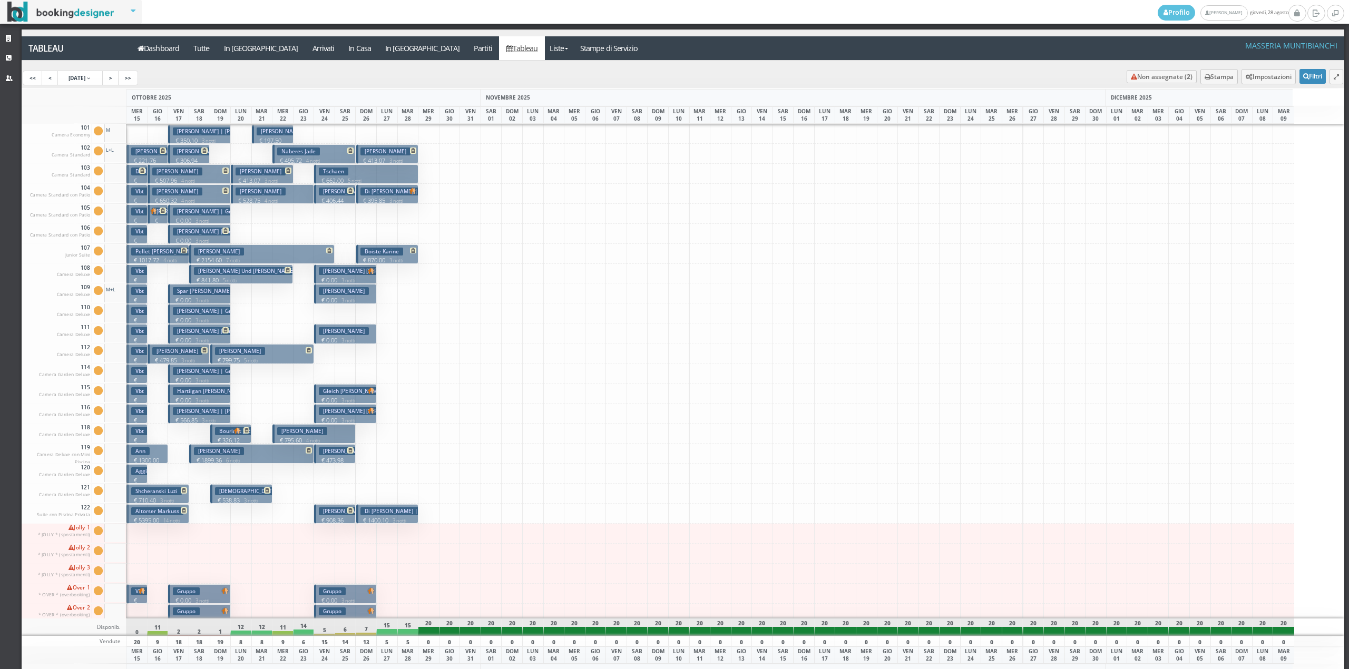
click at [191, 143] on p "€ 350.10 3 notti" at bounding box center [200, 140] width 54 height 8
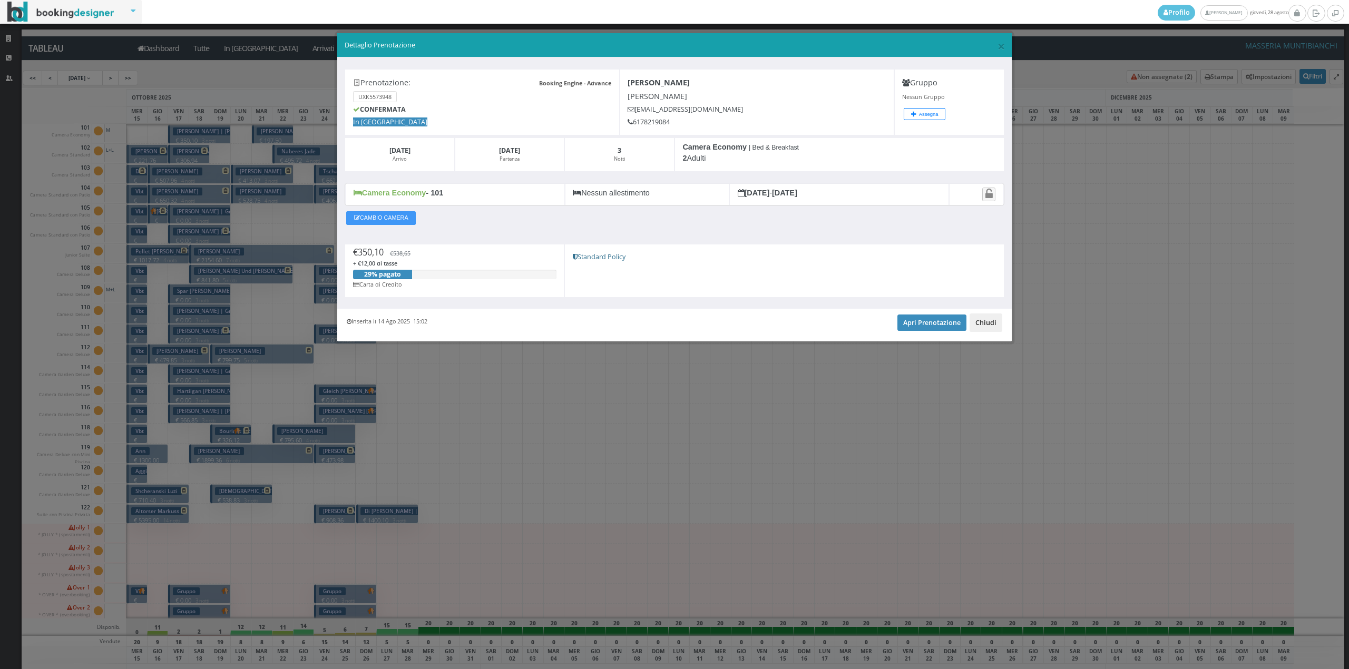
click at [993, 323] on button "Chiudi" at bounding box center [985, 322] width 33 height 18
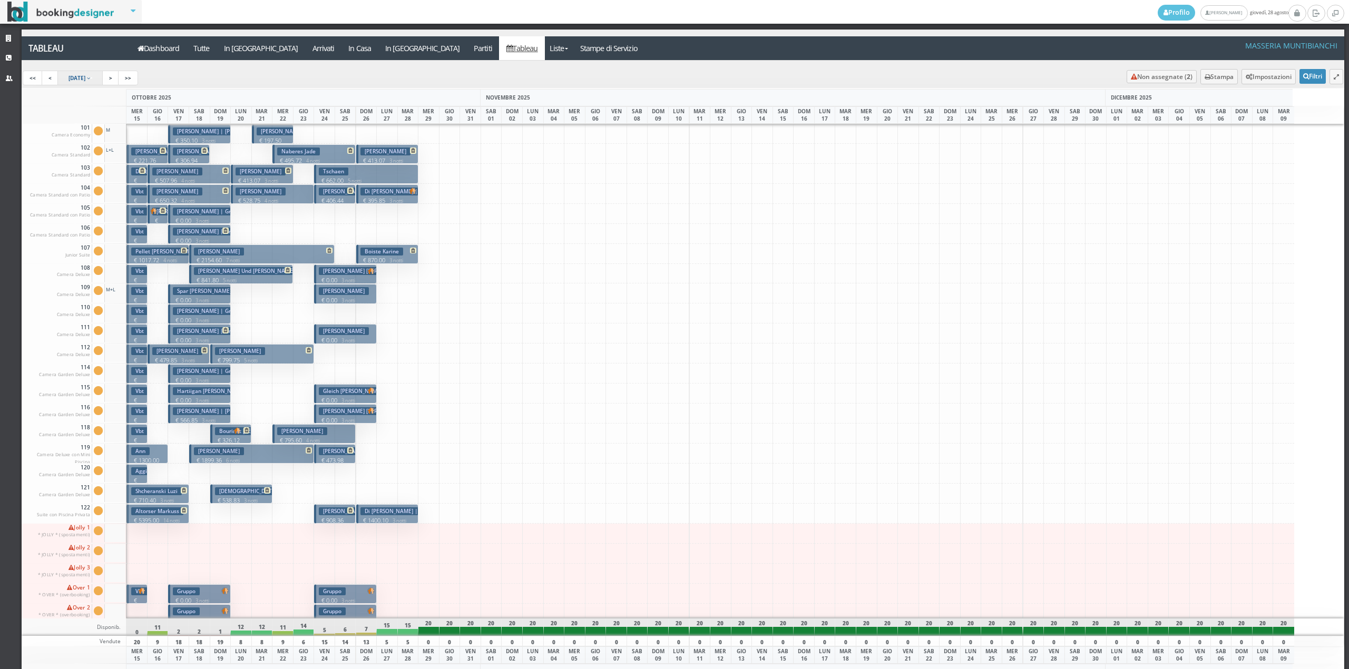
click at [85, 76] on span "15 Oct 2025" at bounding box center [76, 77] width 17 height 7
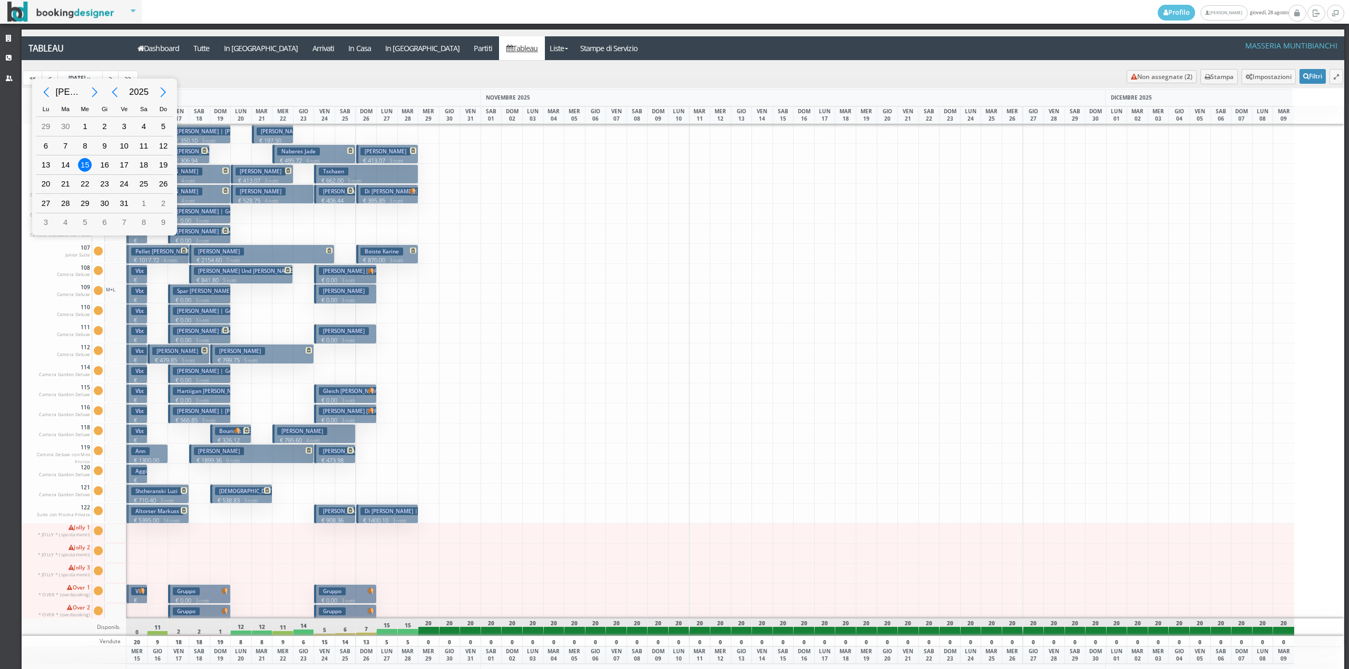
click at [43, 91] on div "Previous Month" at bounding box center [46, 93] width 24 height 24
click at [38, 91] on div "Previous Month" at bounding box center [46, 93] width 24 height 24
click at [65, 207] on div "26" at bounding box center [65, 203] width 14 height 14
type input "26/08/2025"
